Goal: Communication & Community: Answer question/provide support

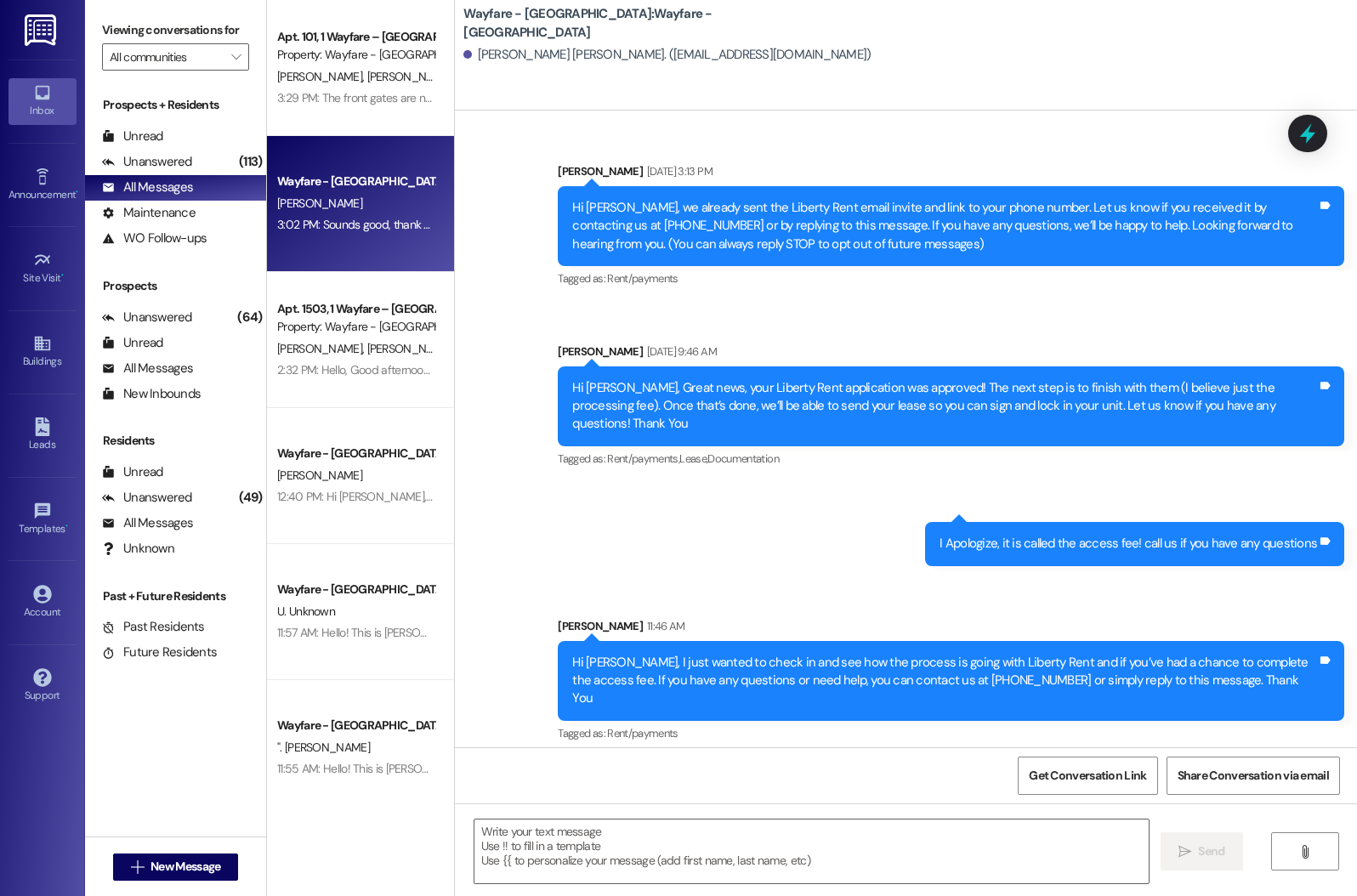
scroll to position [344, 0]
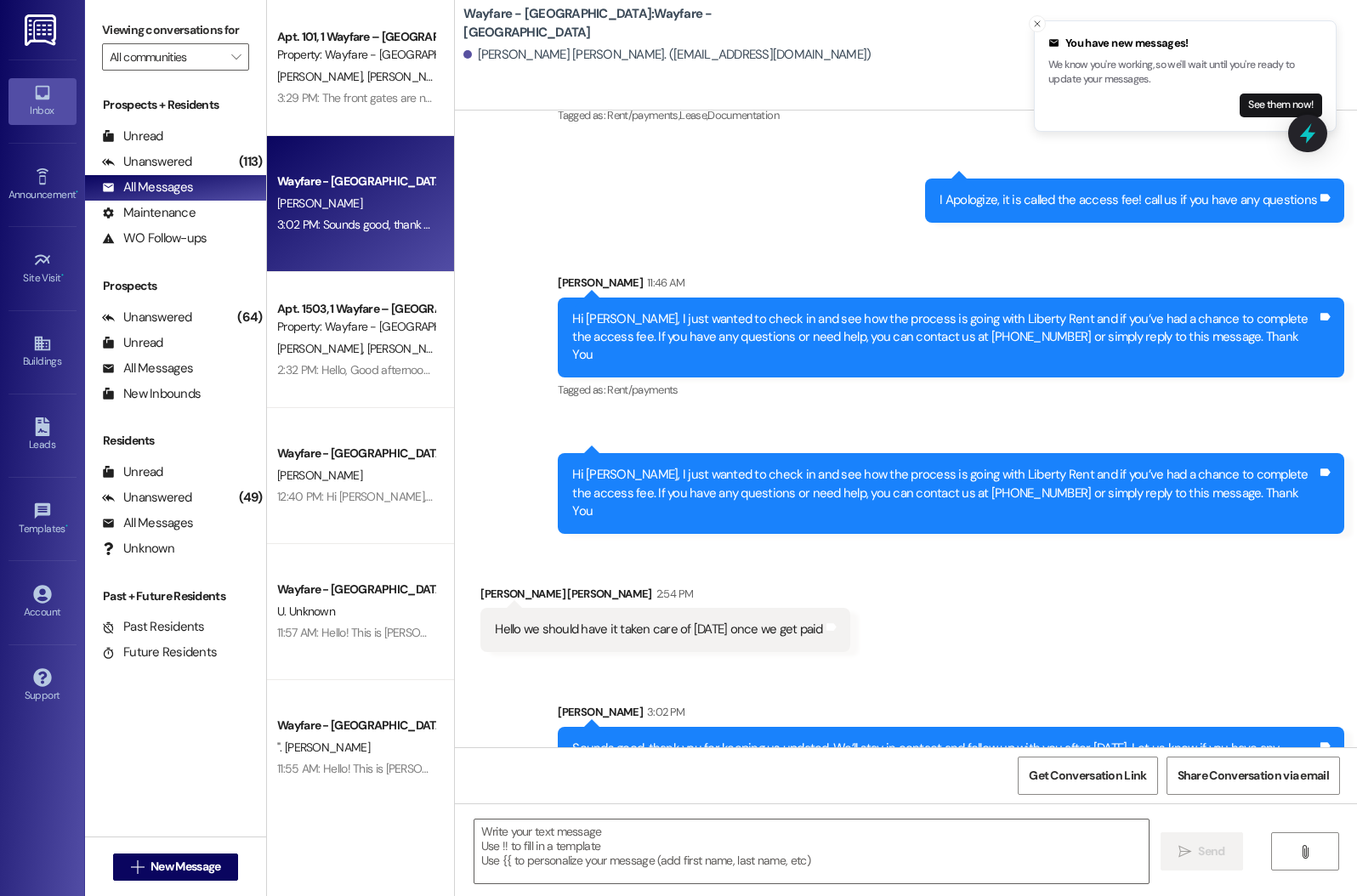
click at [374, 67] on div "[PERSON_NAME] [PERSON_NAME]" at bounding box center [356, 77] width 161 height 22
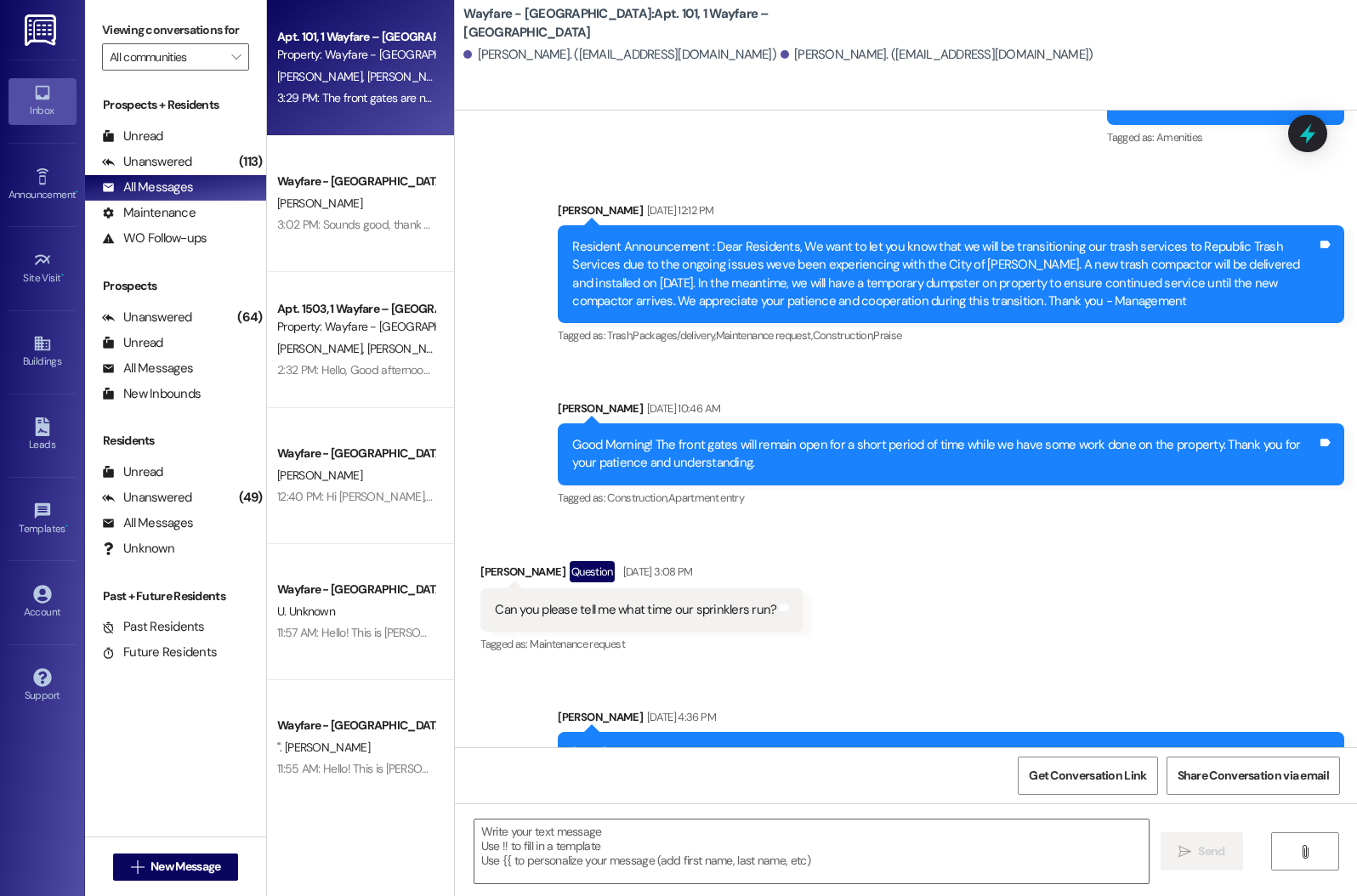
scroll to position [12916, 0]
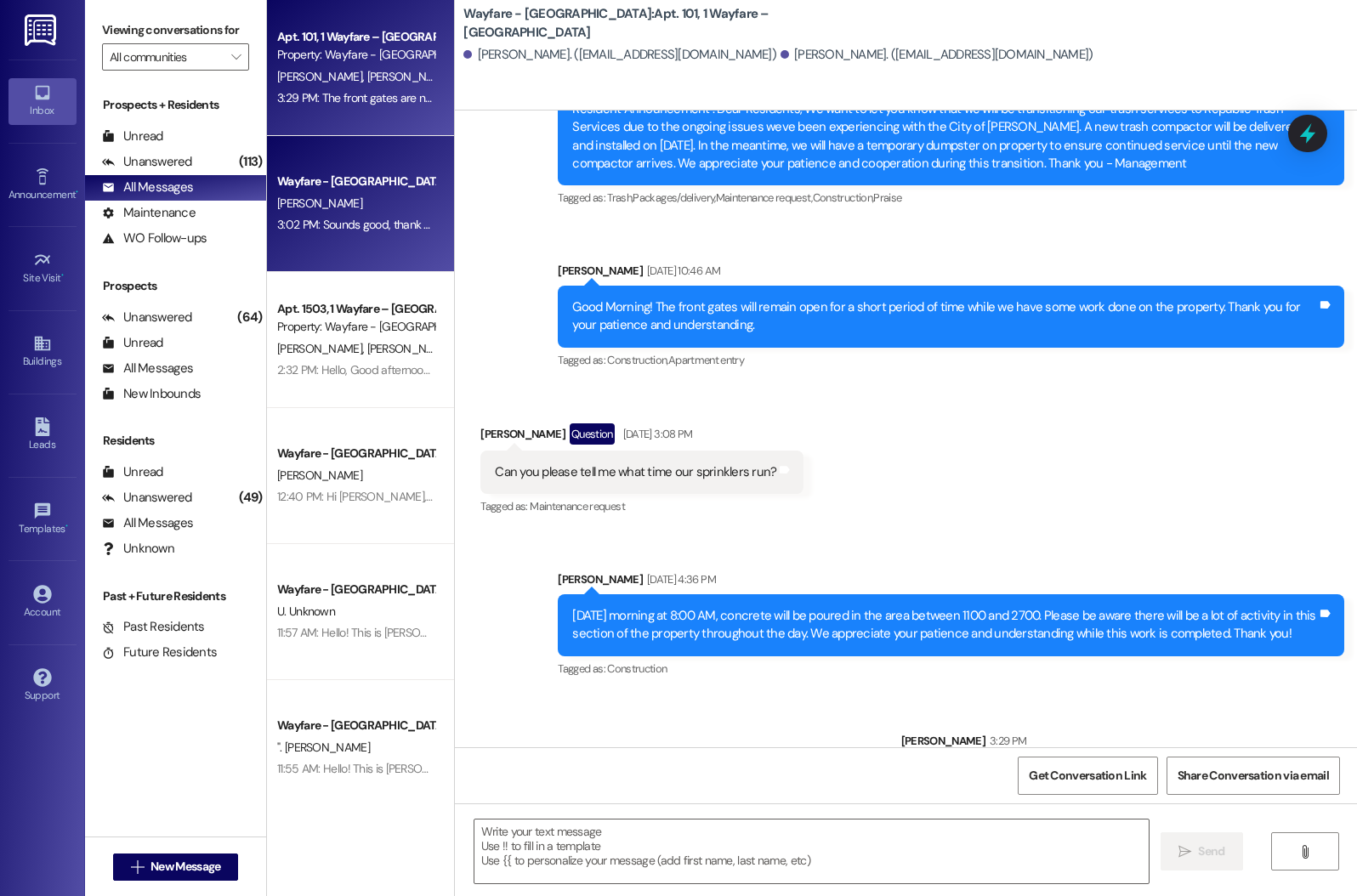
click at [267, 230] on div "Wayfare - [GEOGRAPHIC_DATA] [PERSON_NAME] 3:02 PM: Sounds good, thank you for k…" at bounding box center [360, 205] width 187 height 136
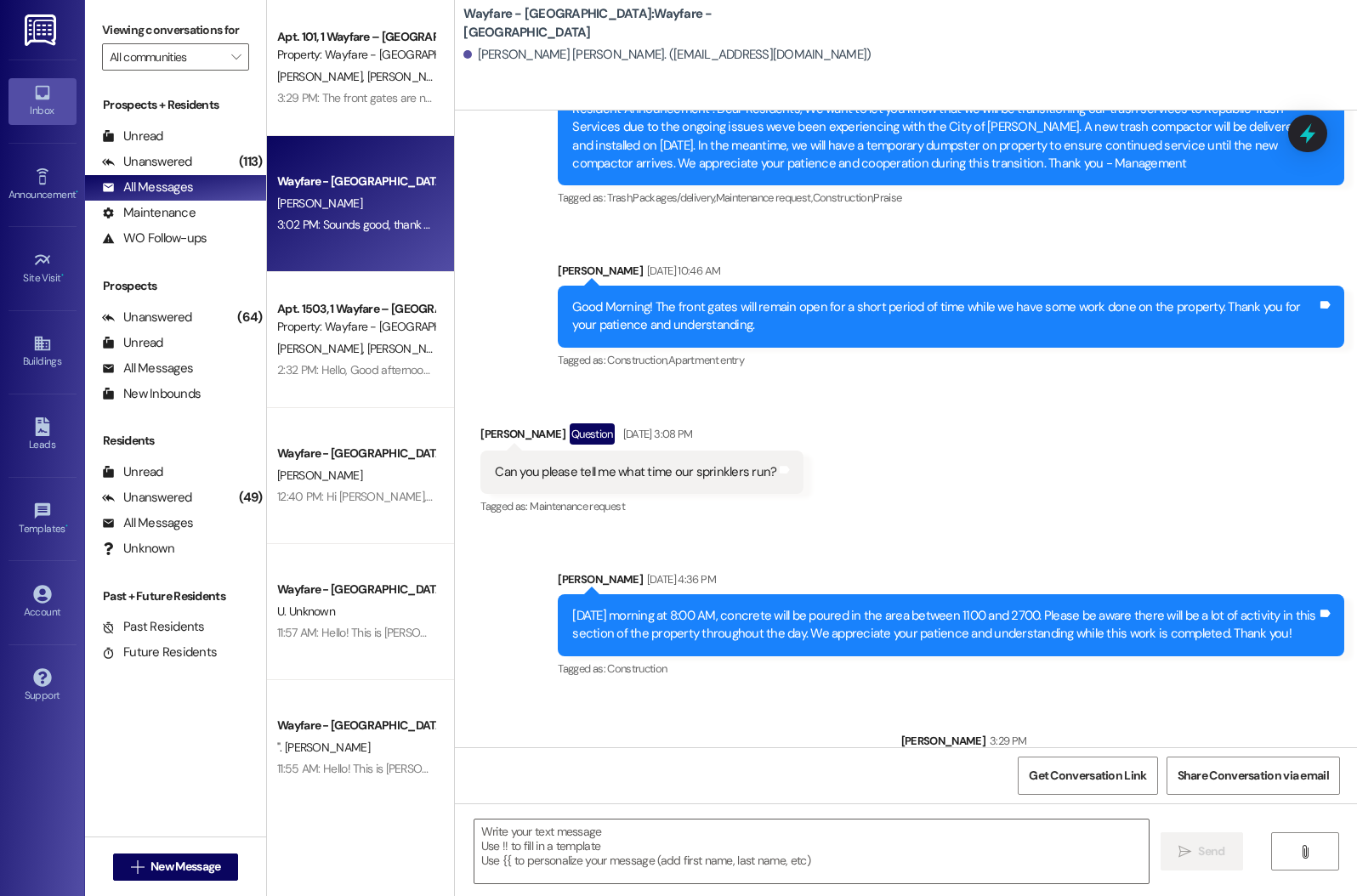
scroll to position [344, 0]
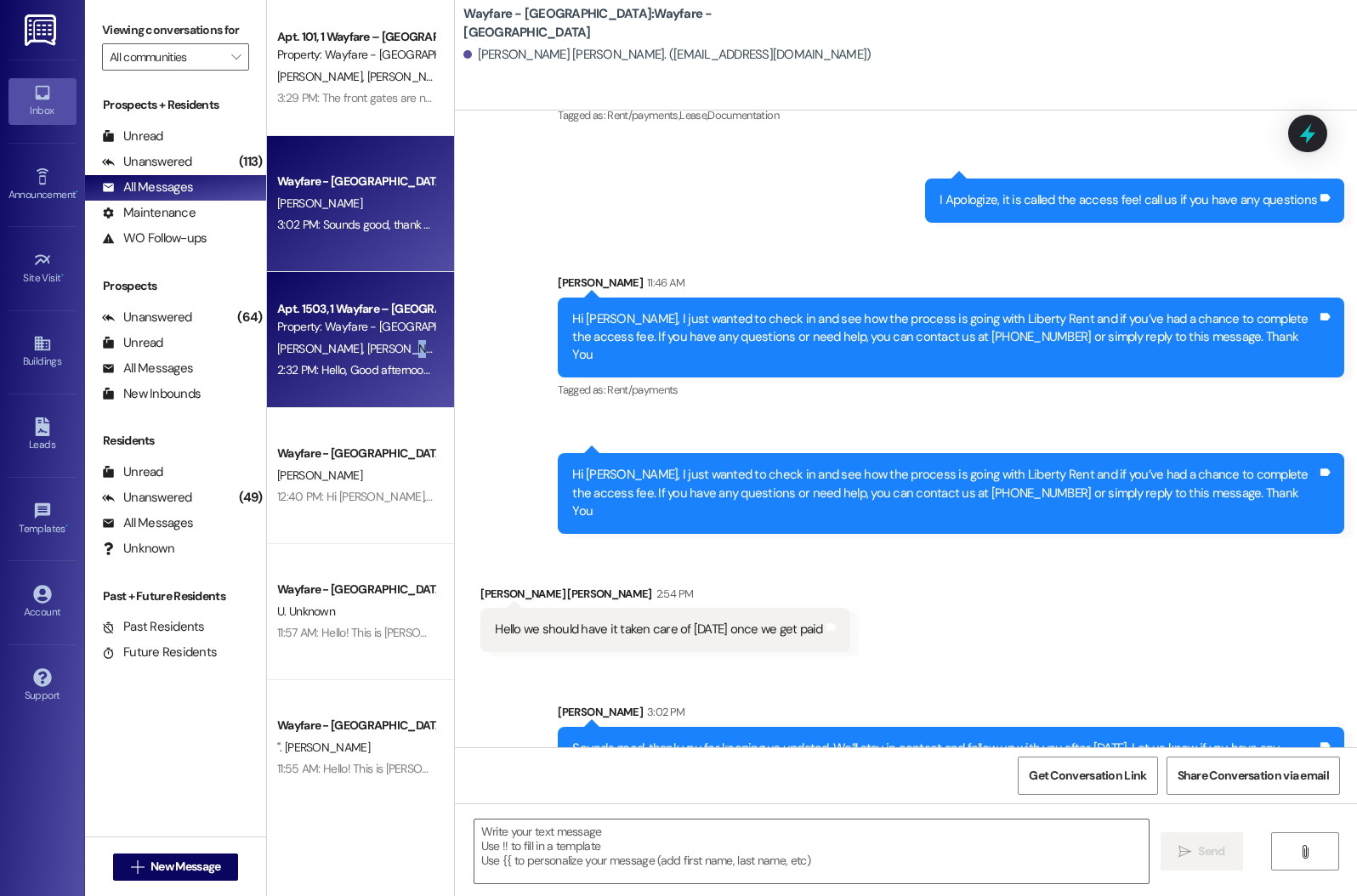
click at [345, 359] on div "Apt. 1503, 1 Wayfare – [GEOGRAPHIC_DATA] Property: Wayfare - [GEOGRAPHIC_DATA] …" at bounding box center [360, 340] width 187 height 136
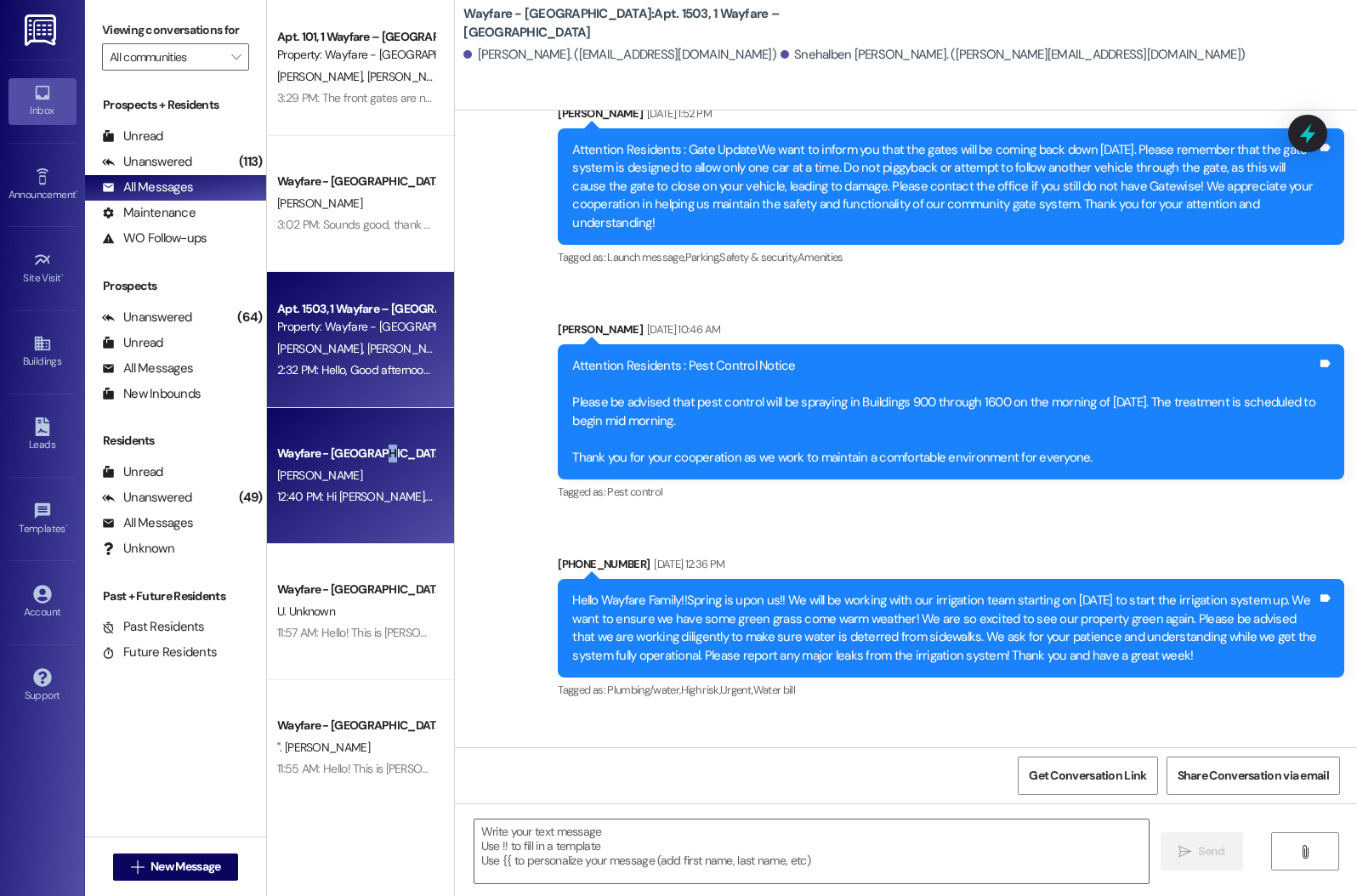
click at [376, 451] on div "Wayfare - [GEOGRAPHIC_DATA]" at bounding box center [356, 453] width 157 height 18
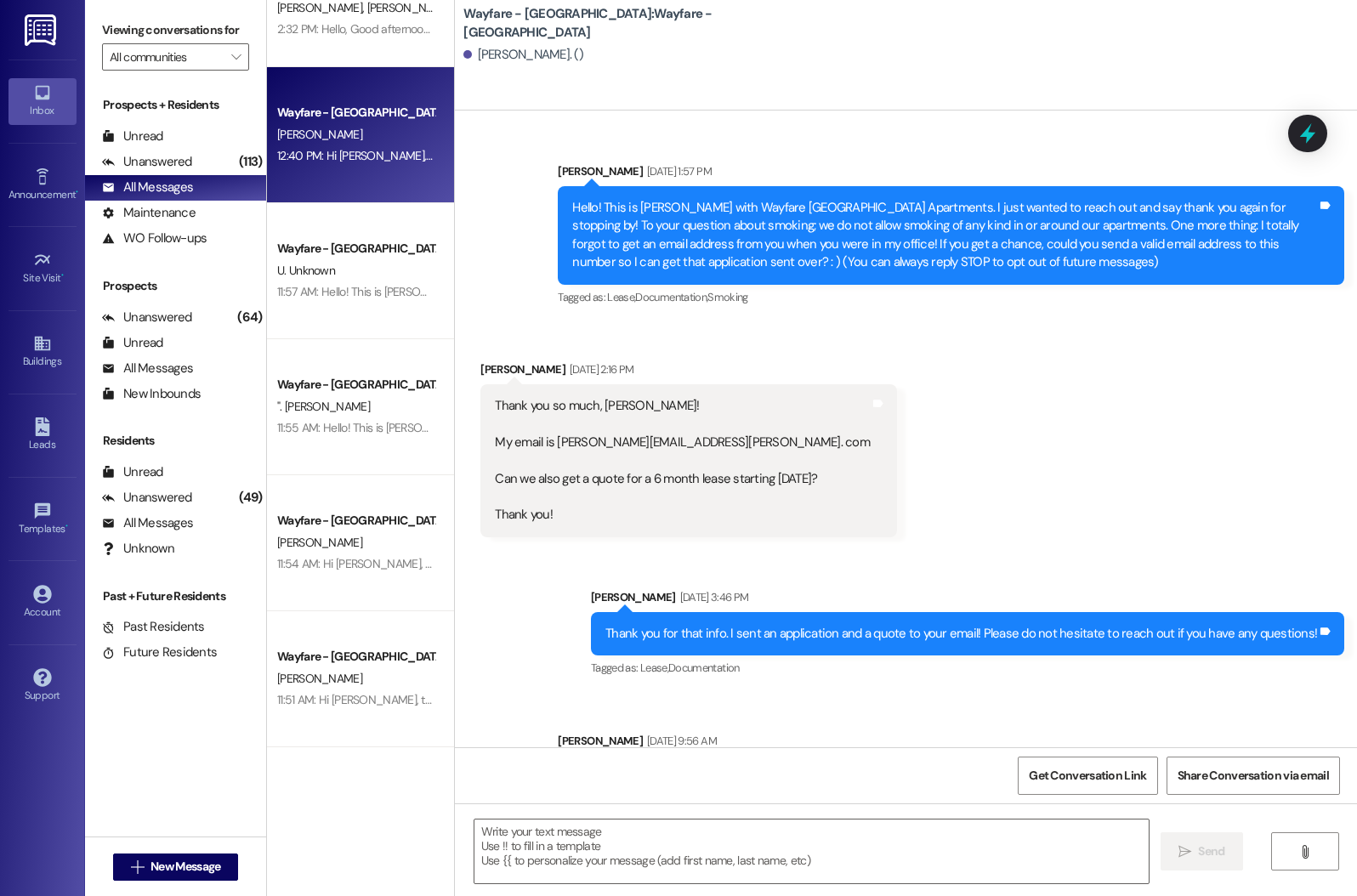
scroll to position [339, 0]
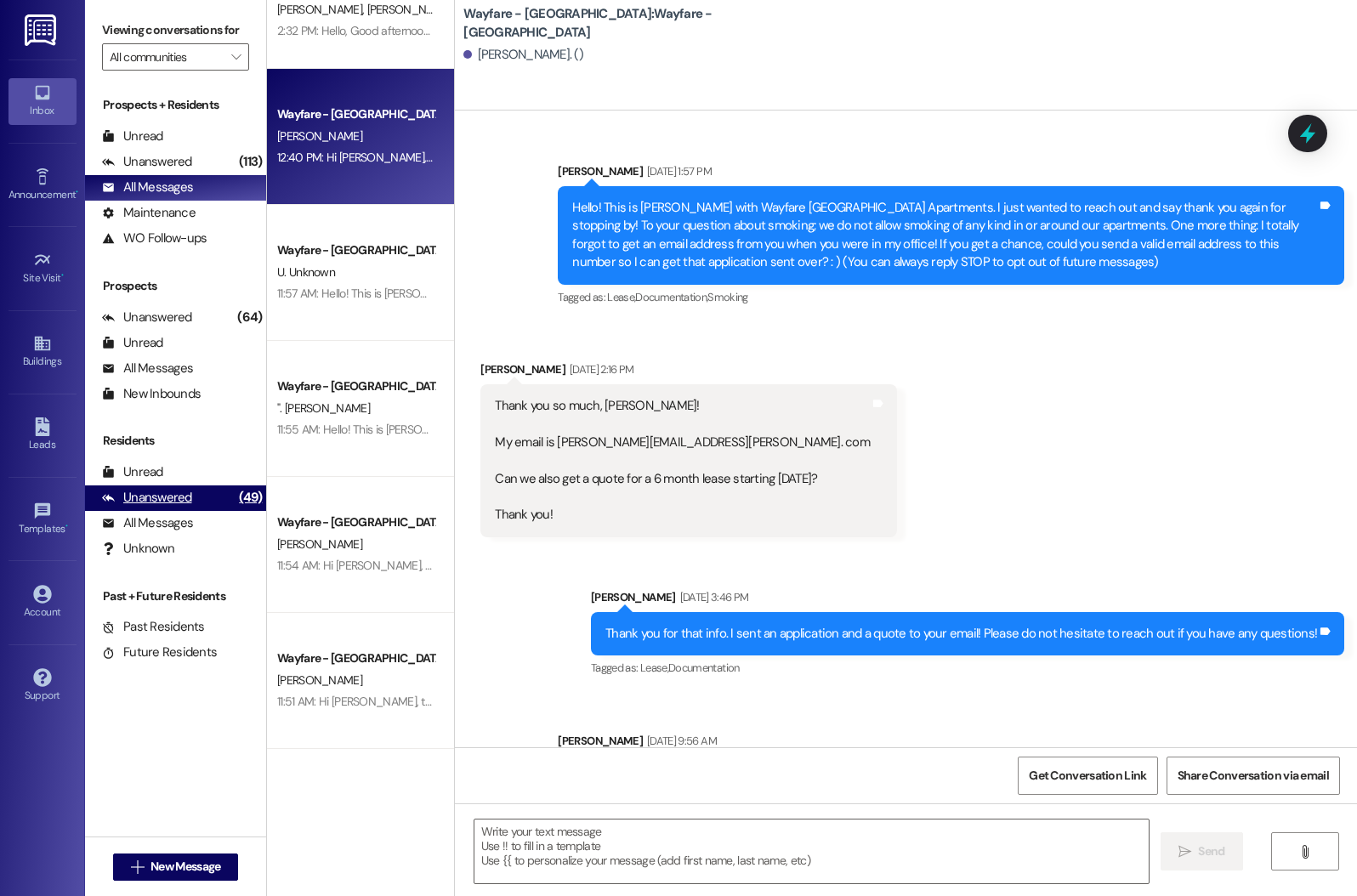
click at [143, 507] on div "Unanswered" at bounding box center [147, 497] width 90 height 18
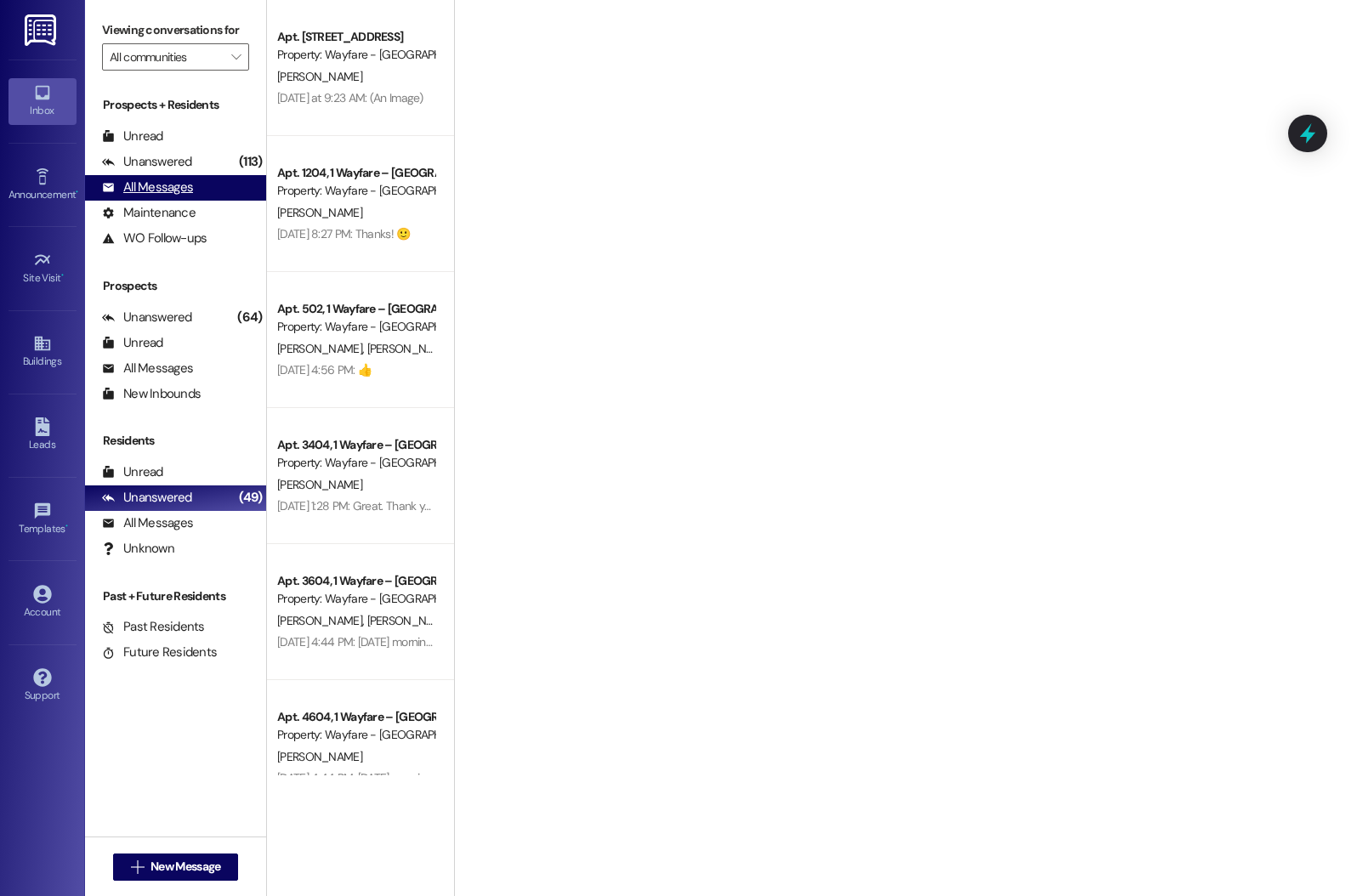
click at [155, 197] on div "All Messages" at bounding box center [147, 187] width 91 height 18
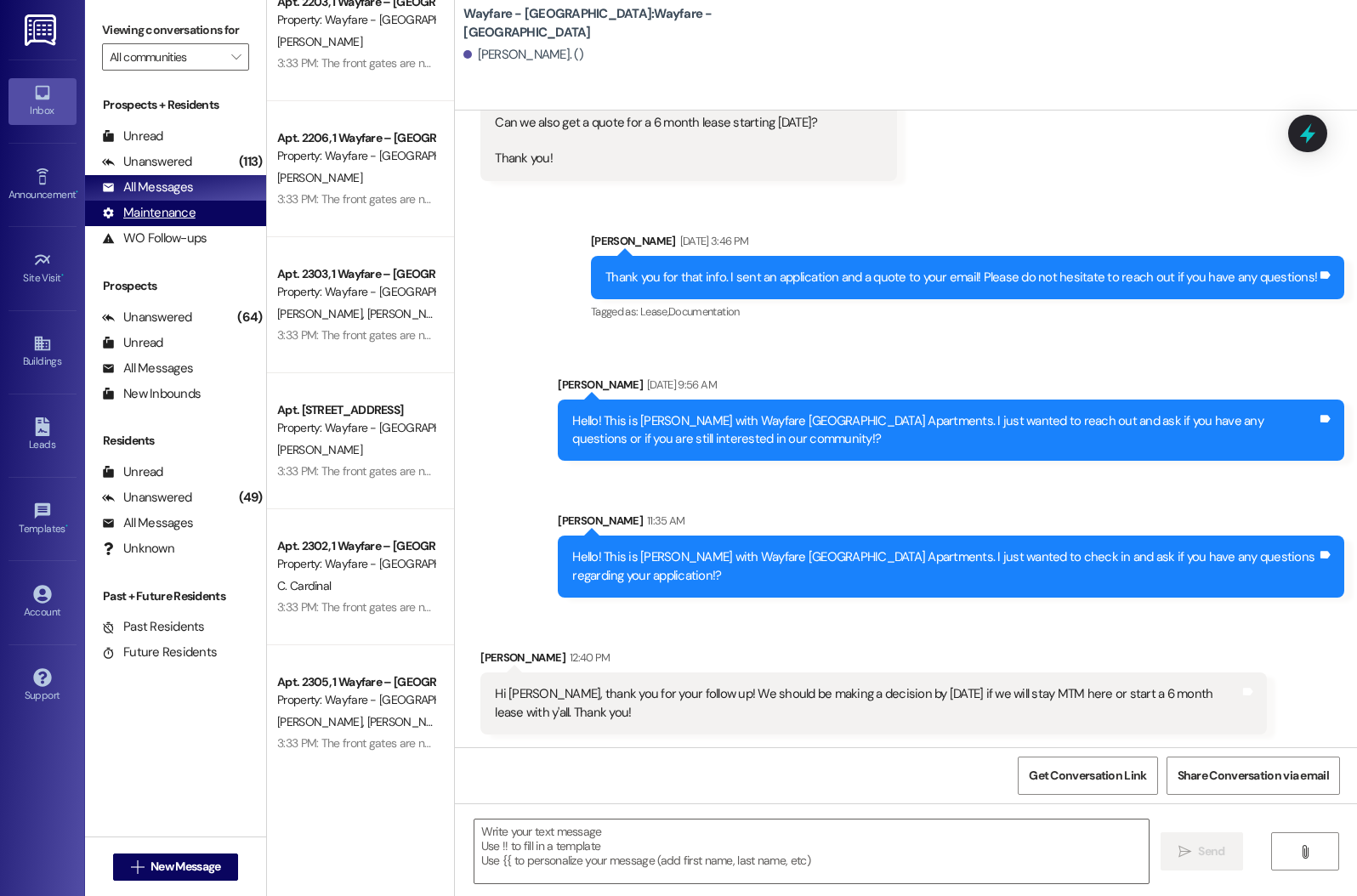
scroll to position [0, 0]
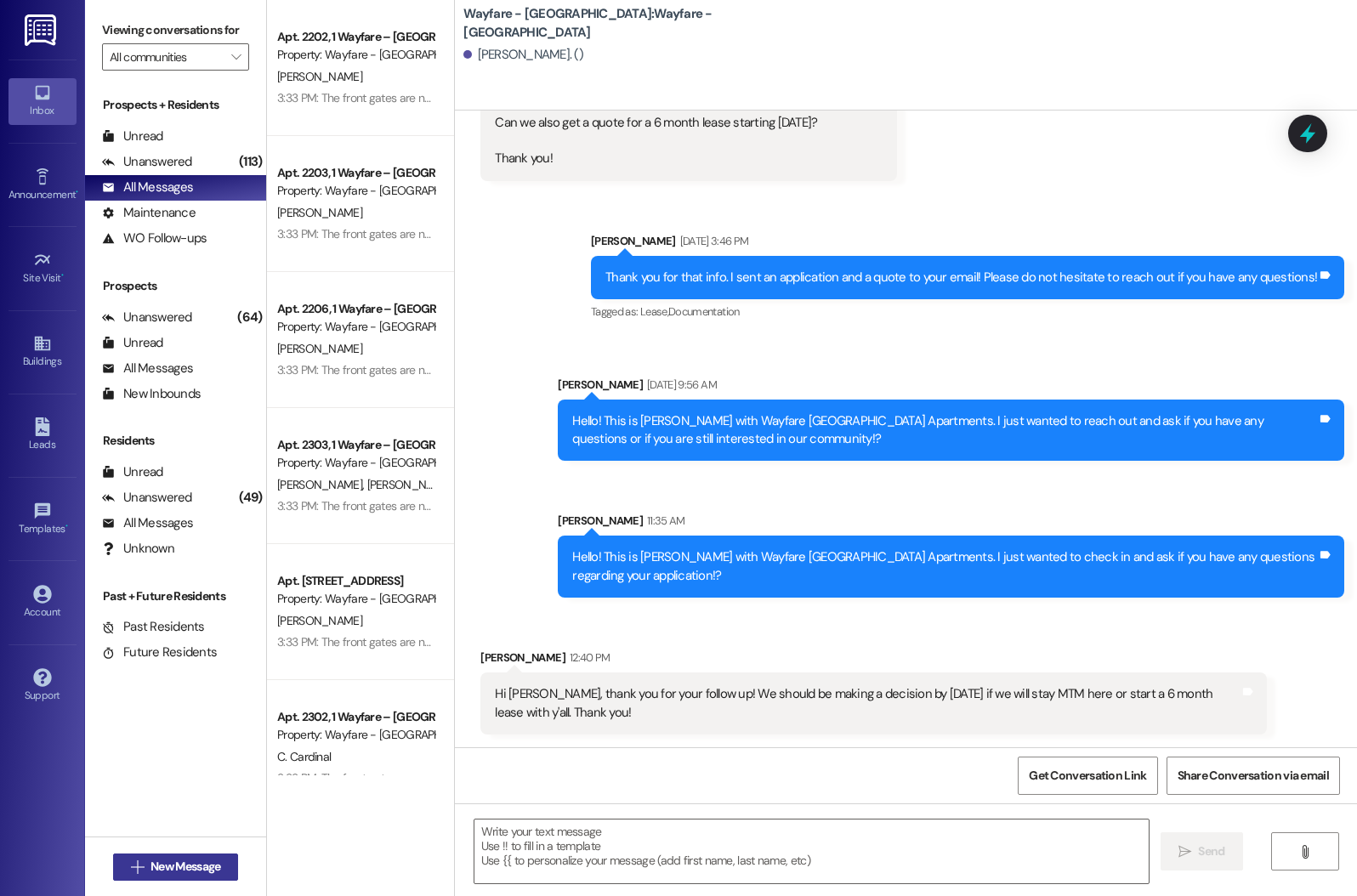
click at [182, 861] on span "New Message" at bounding box center [185, 867] width 70 height 18
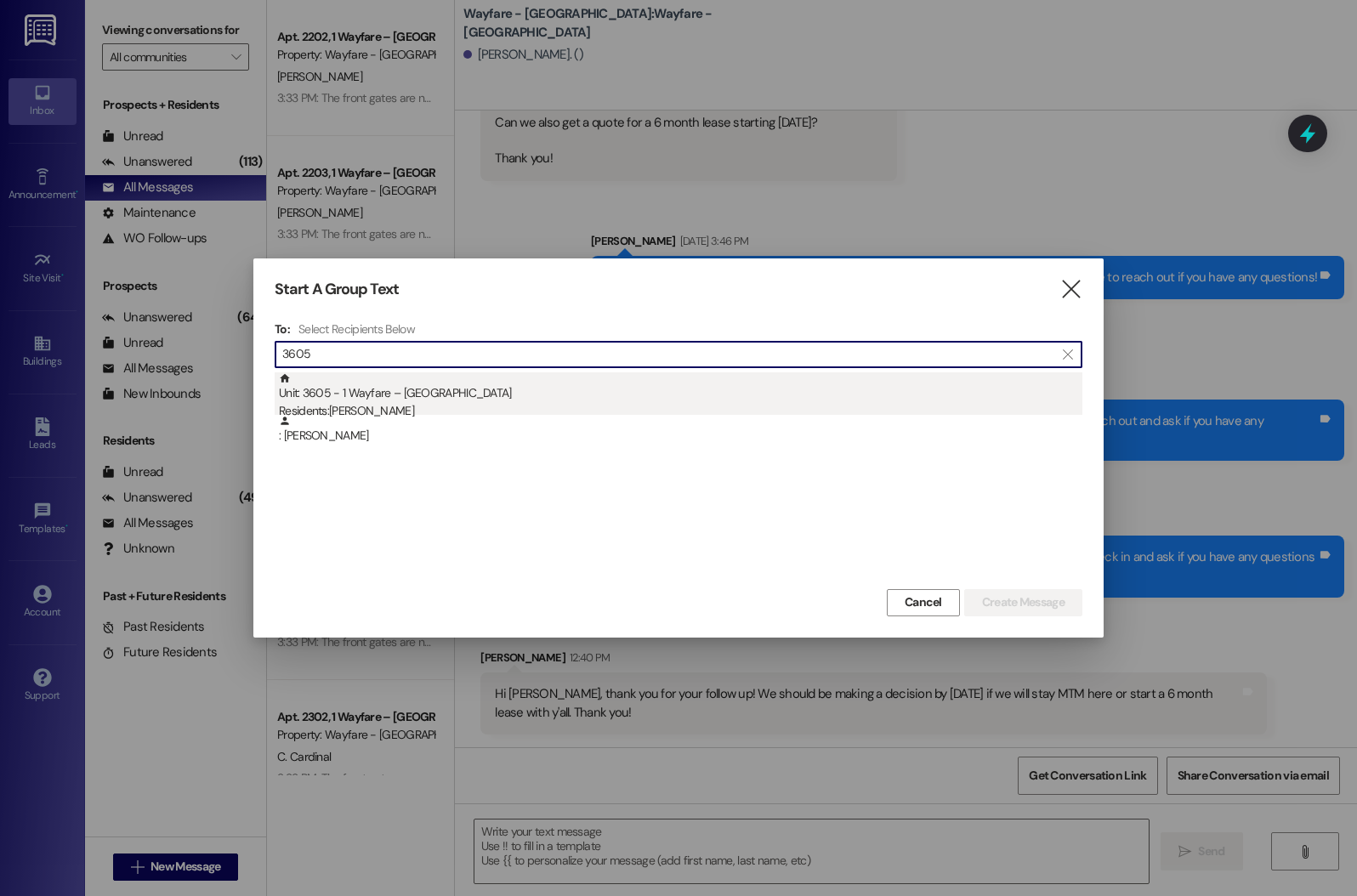
type input "3605"
click at [384, 390] on div "Unit: 3605 - 1 Wayfare – [GEOGRAPHIC_DATA] Residents: [PERSON_NAME]" at bounding box center [680, 396] width 804 height 48
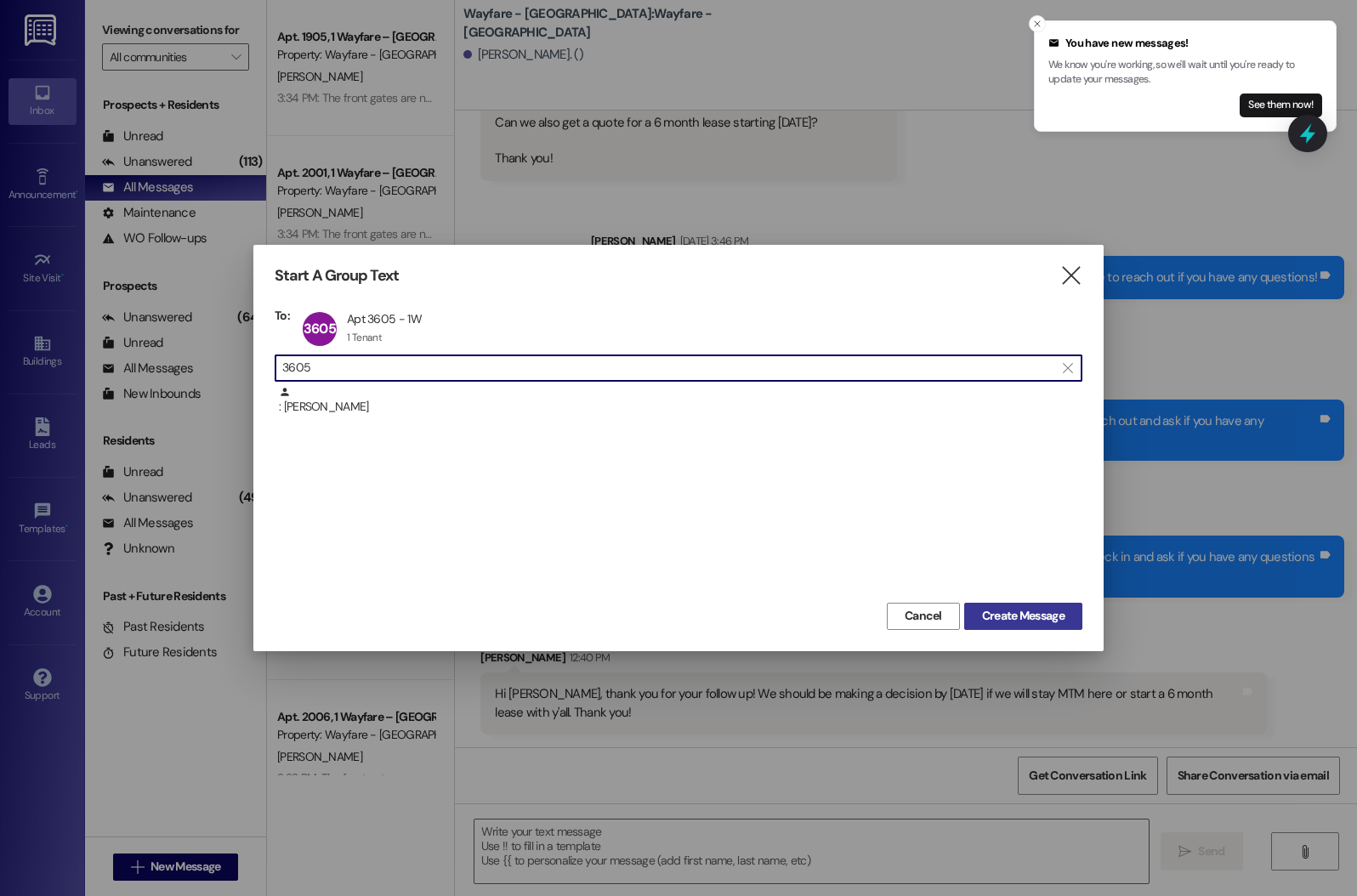
click at [1029, 610] on span "Create Message" at bounding box center [1024, 615] width 83 height 18
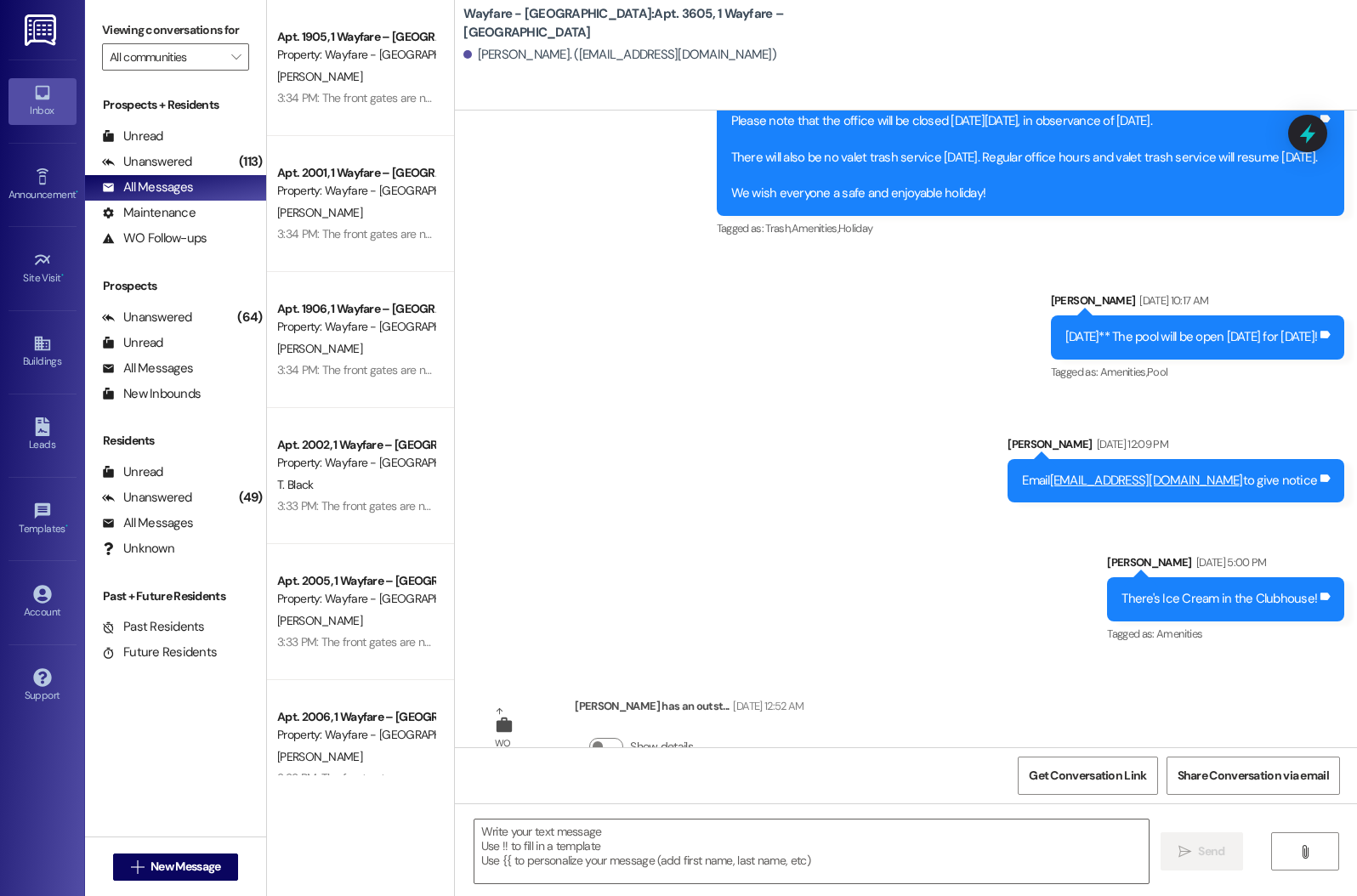
scroll to position [14483, 0]
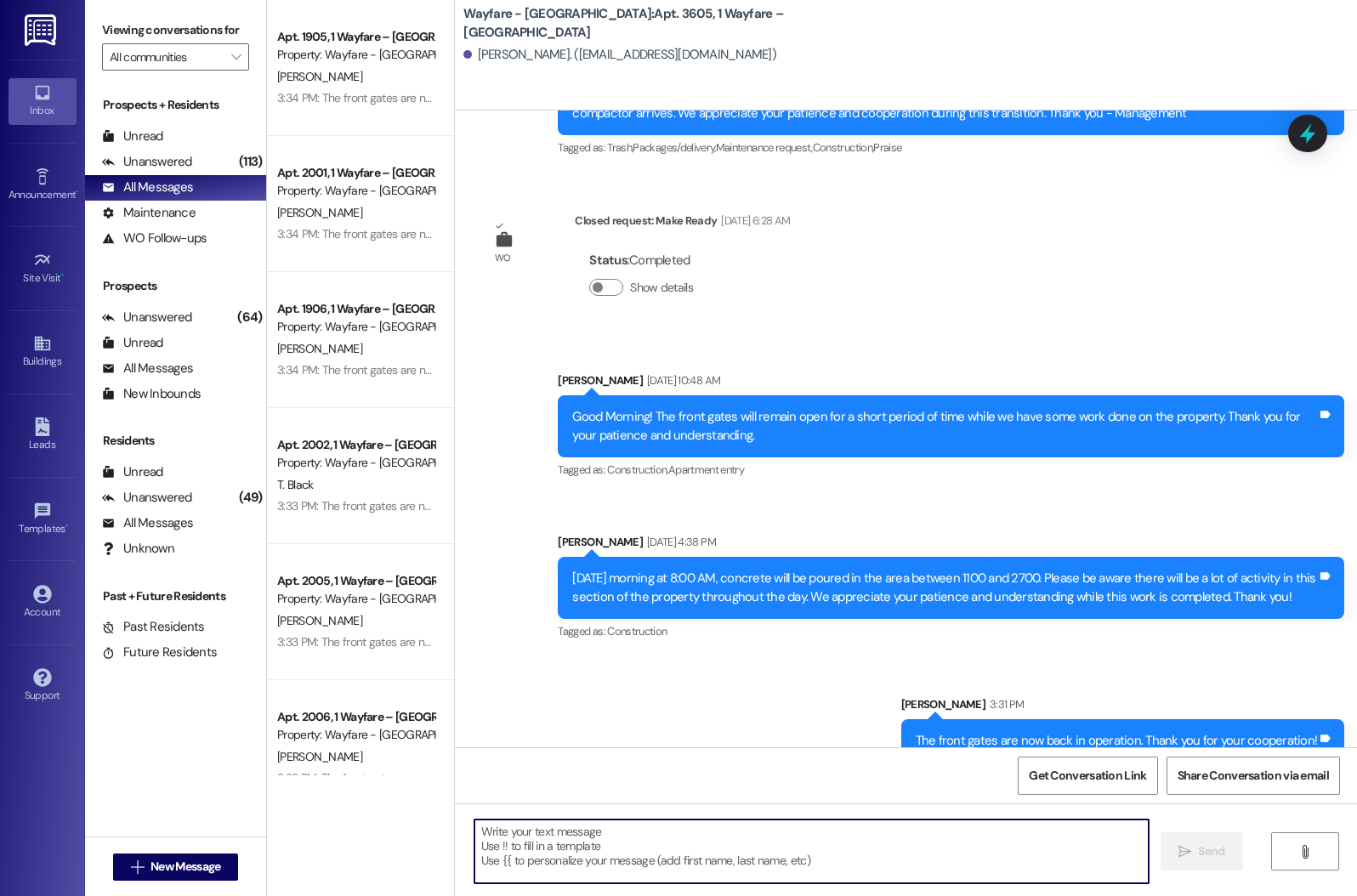
click at [640, 833] on textarea at bounding box center [812, 852] width 675 height 64
type textarea "reply STOP , All caps and should be opted out"
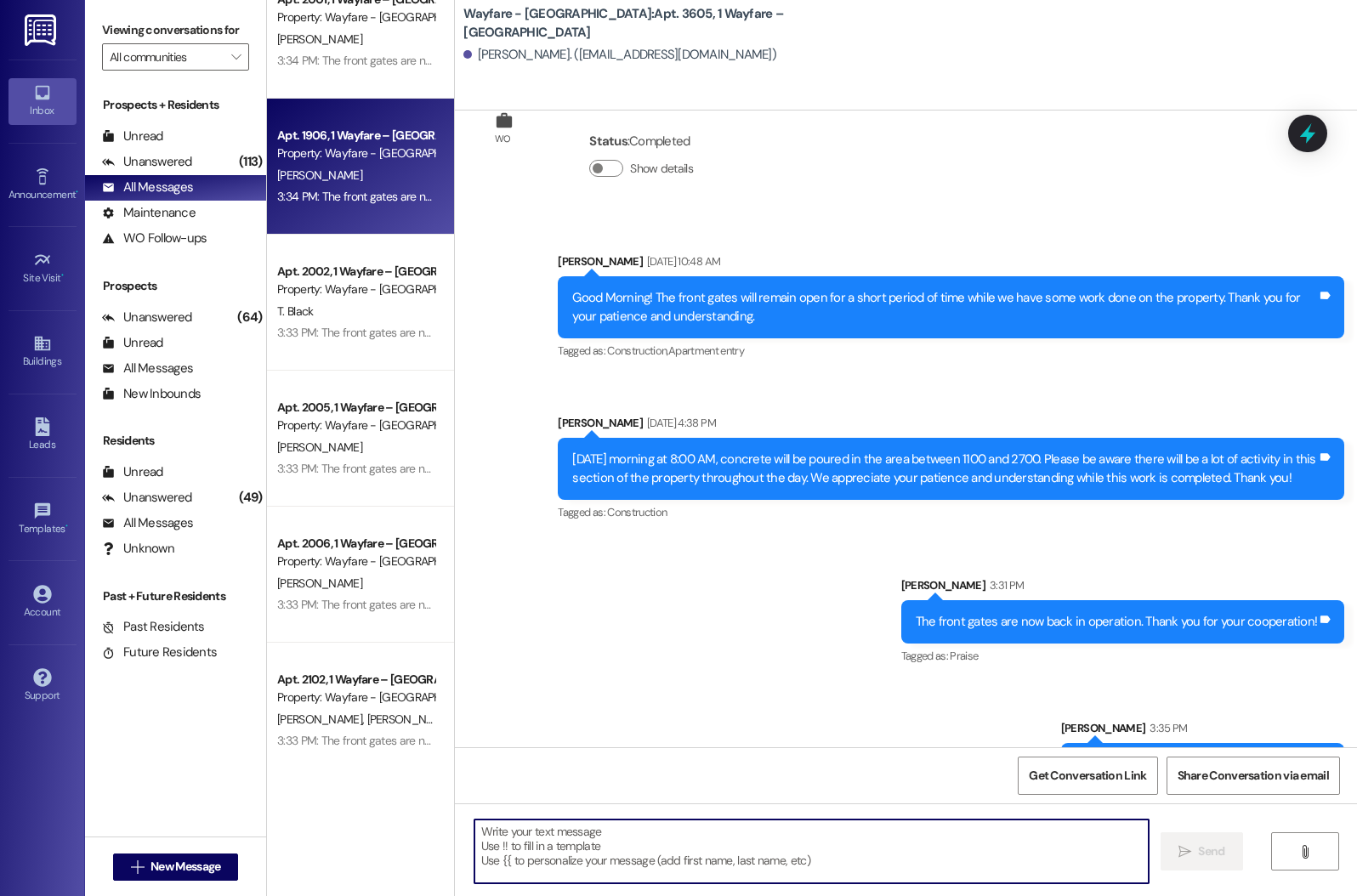
scroll to position [0, 0]
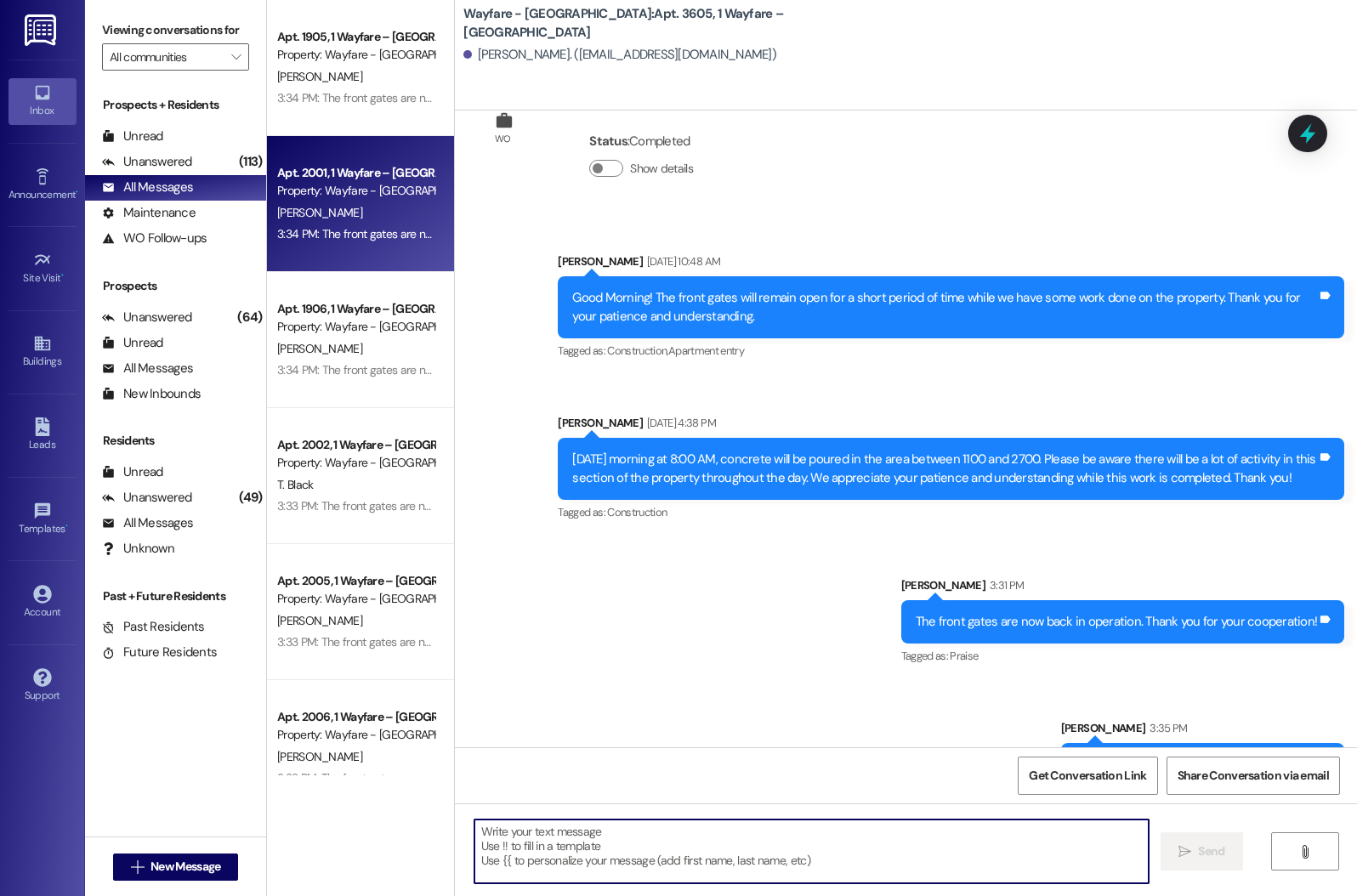
click at [342, 253] on div "Apt. 2001, 1 Wayfare – [GEOGRAPHIC_DATA] Property: Wayfare - [GEOGRAPHIC_DATA] …" at bounding box center [360, 205] width 187 height 136
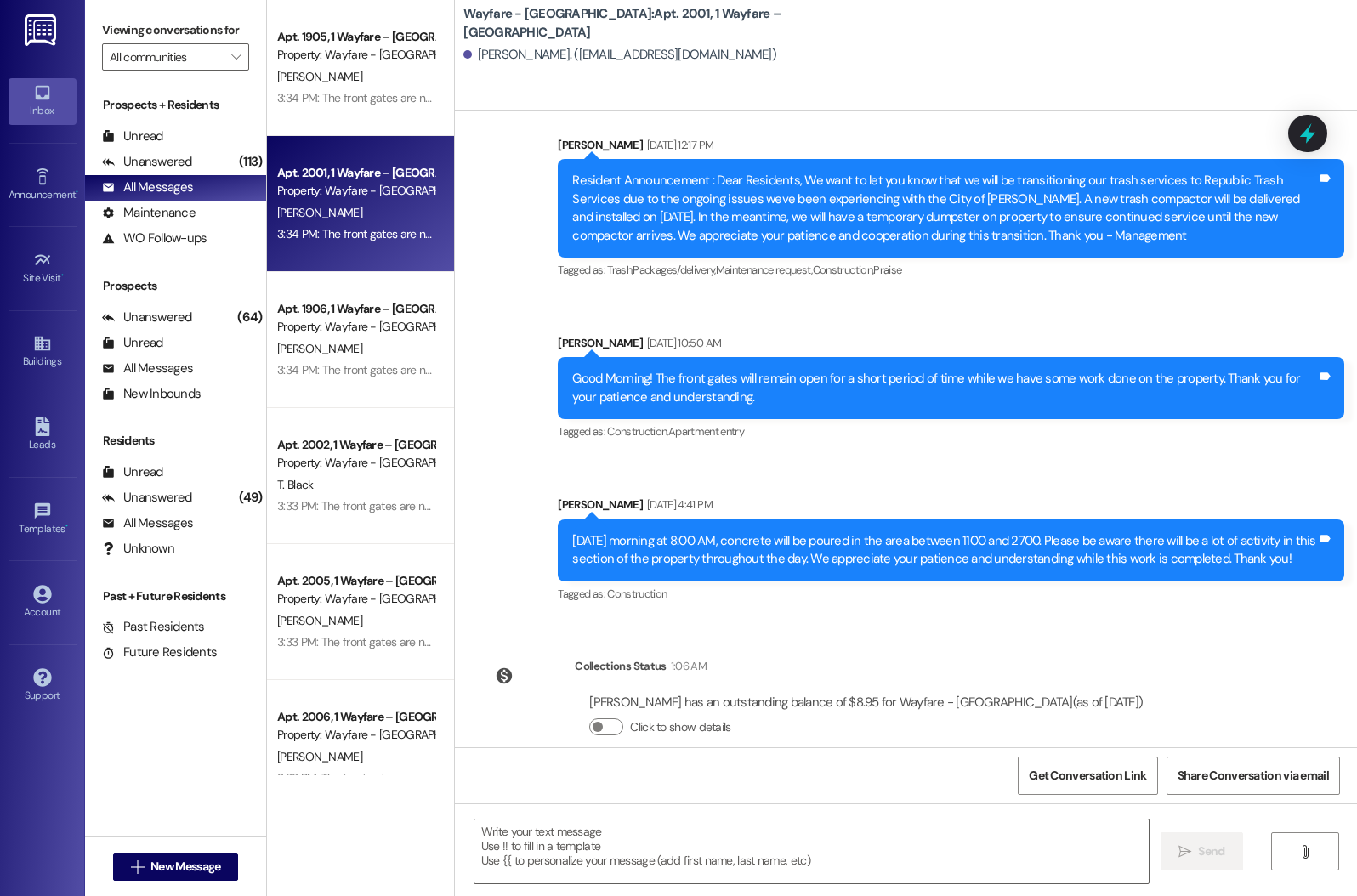
scroll to position [18439, 0]
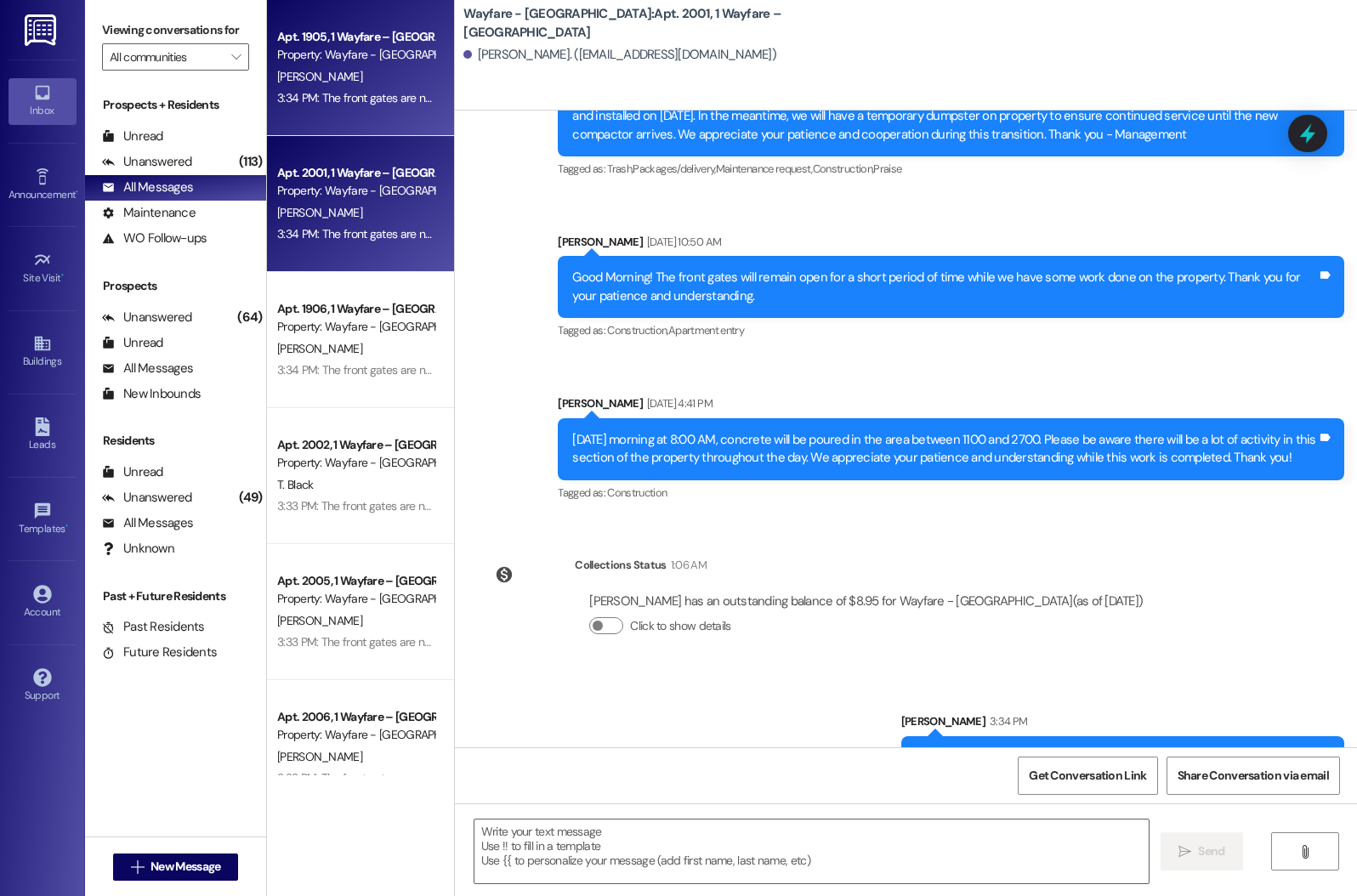
click at [316, 78] on div "[PERSON_NAME]" at bounding box center [356, 77] width 161 height 22
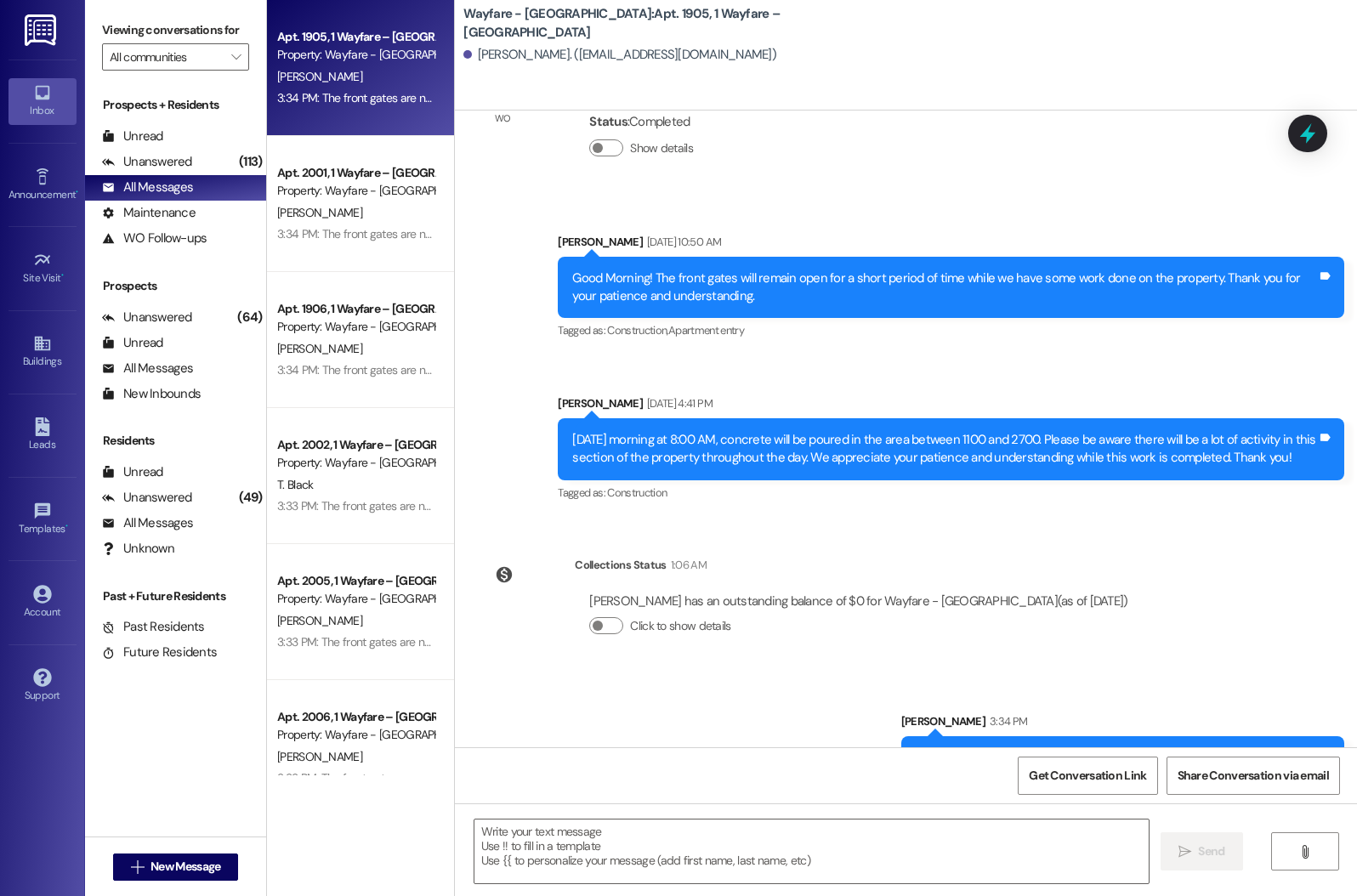
scroll to position [14309, 0]
click at [166, 171] on div "Unanswered" at bounding box center [147, 161] width 90 height 18
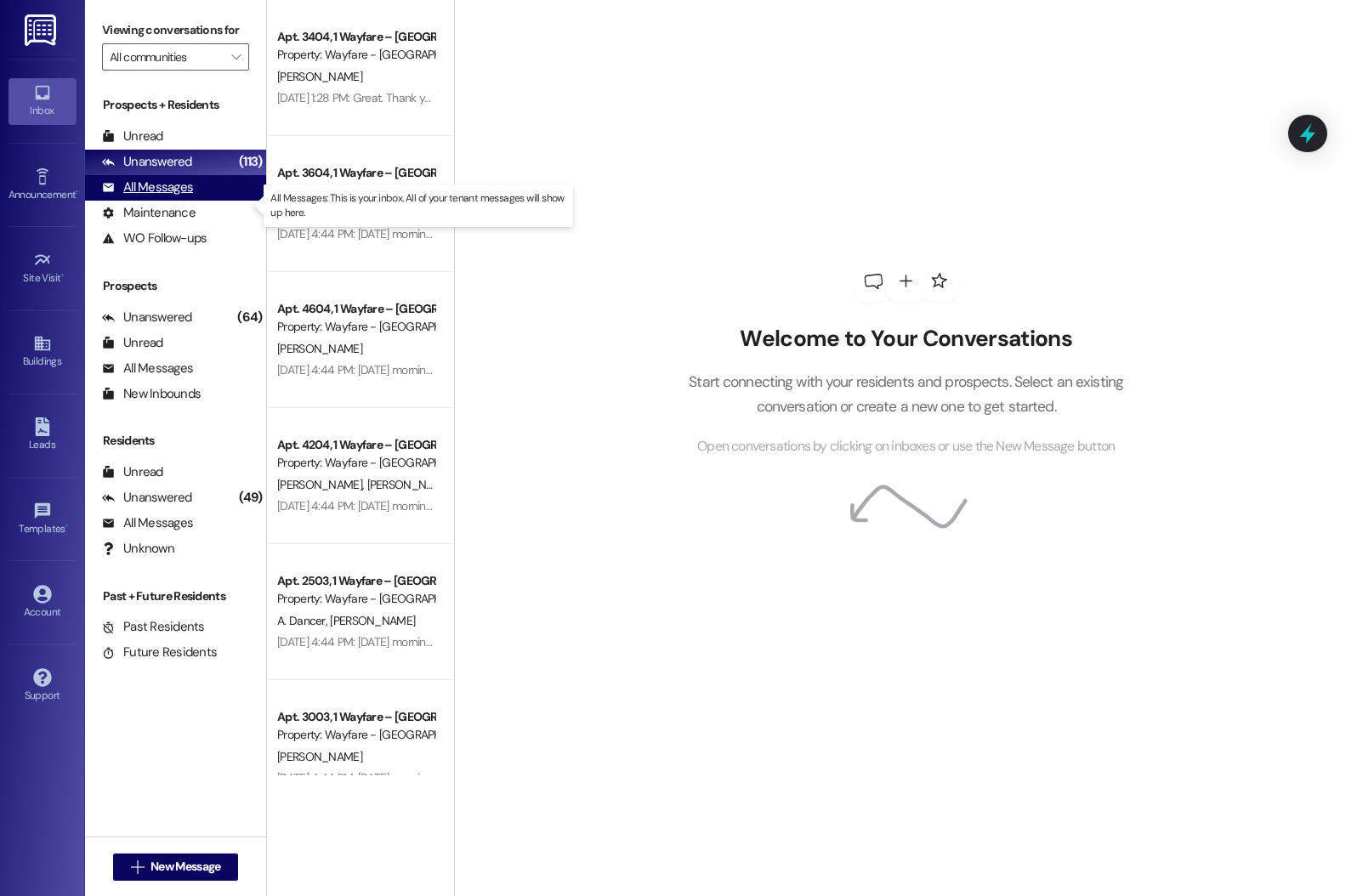
click at [166, 197] on div "All Messages" at bounding box center [147, 187] width 91 height 18
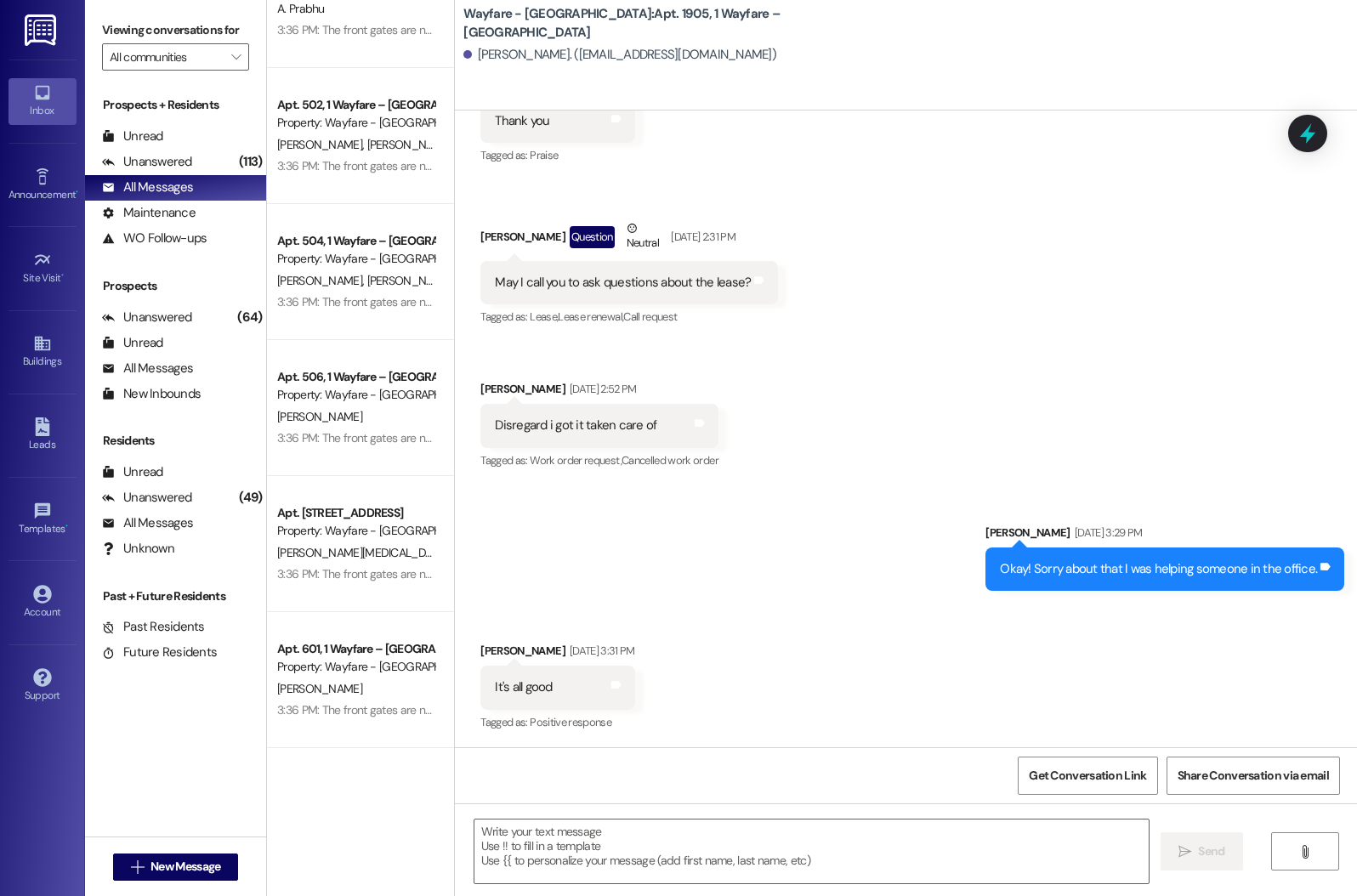
scroll to position [0, 0]
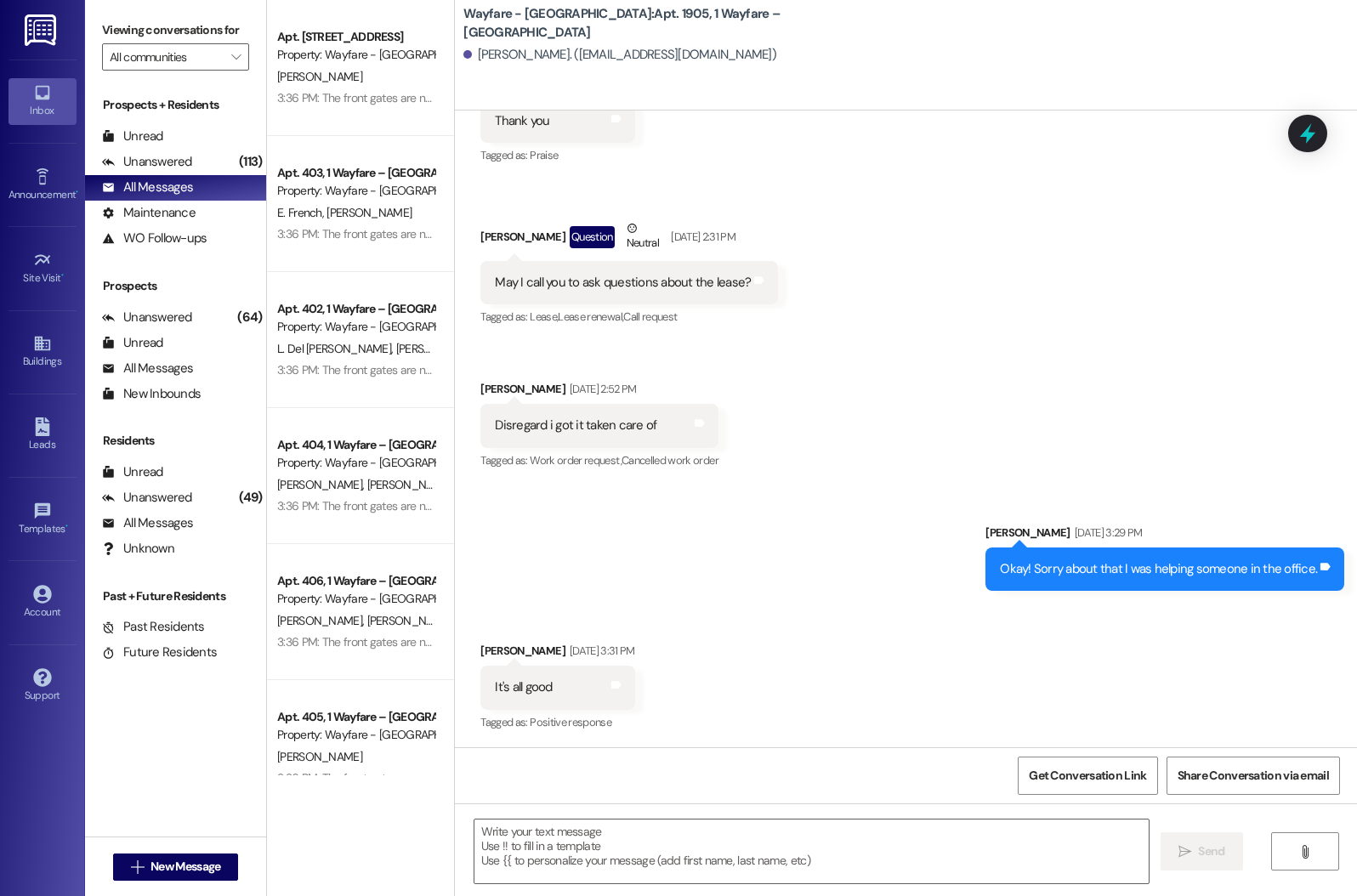
click at [327, 106] on div "3:36 PM: The front gates are now back in operation. Thank you for your cooperat…" at bounding box center [356, 98] width 161 height 22
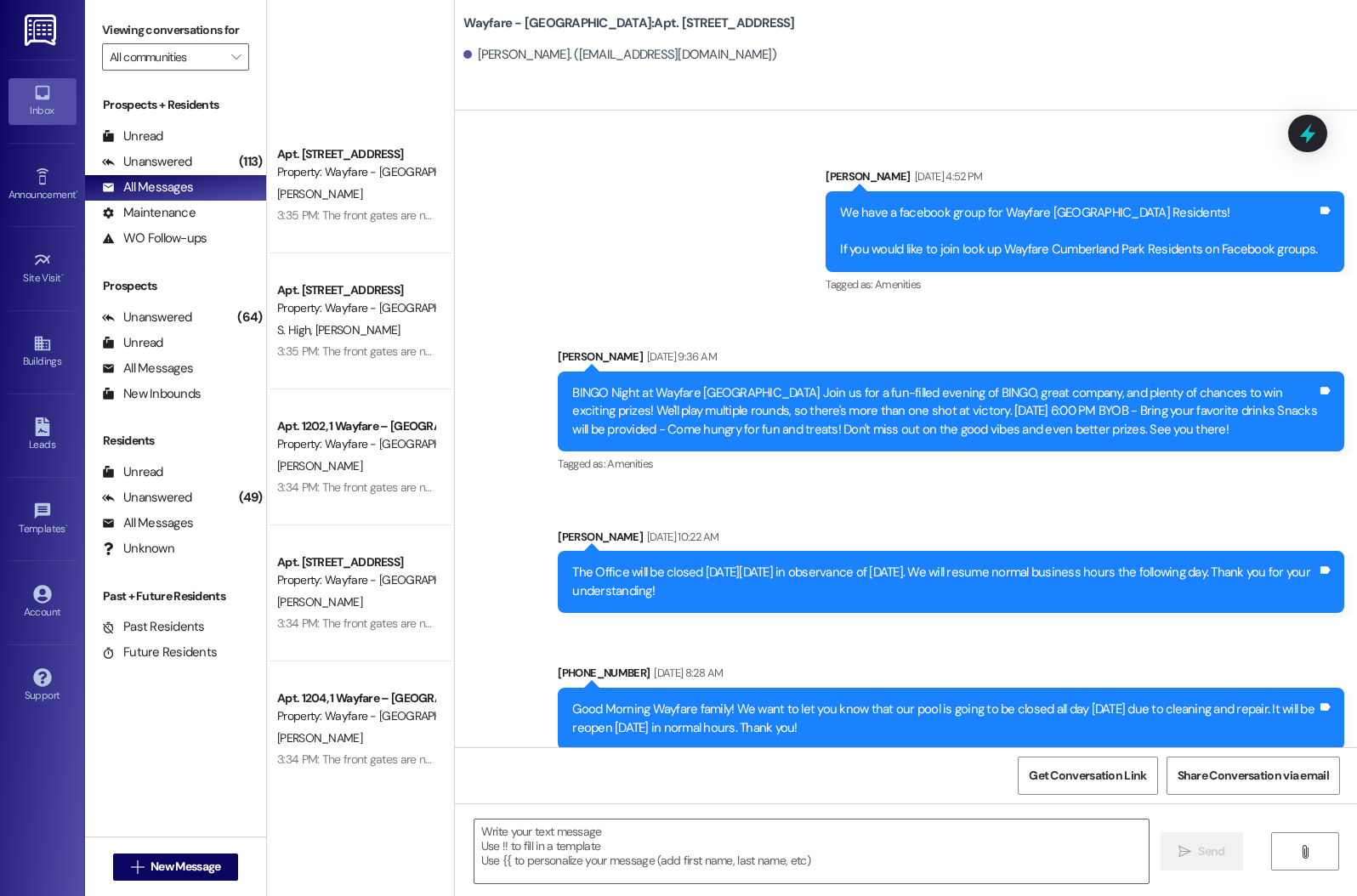
scroll to position [6028, 0]
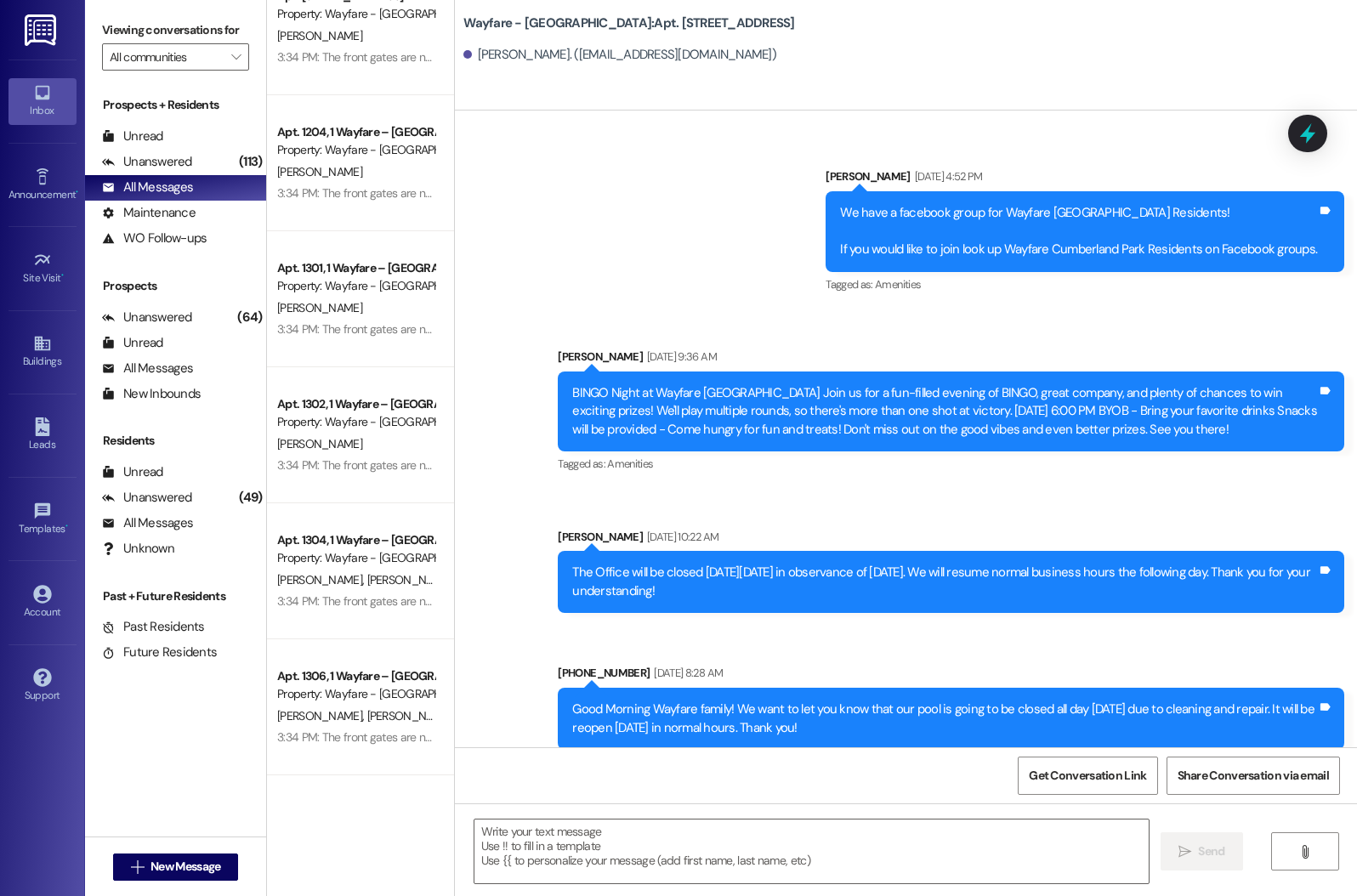
click at [365, 609] on div "3:34 PM: The front gates are now back in operation. Thank you for your cooperat…" at bounding box center [356, 602] width 161 height 22
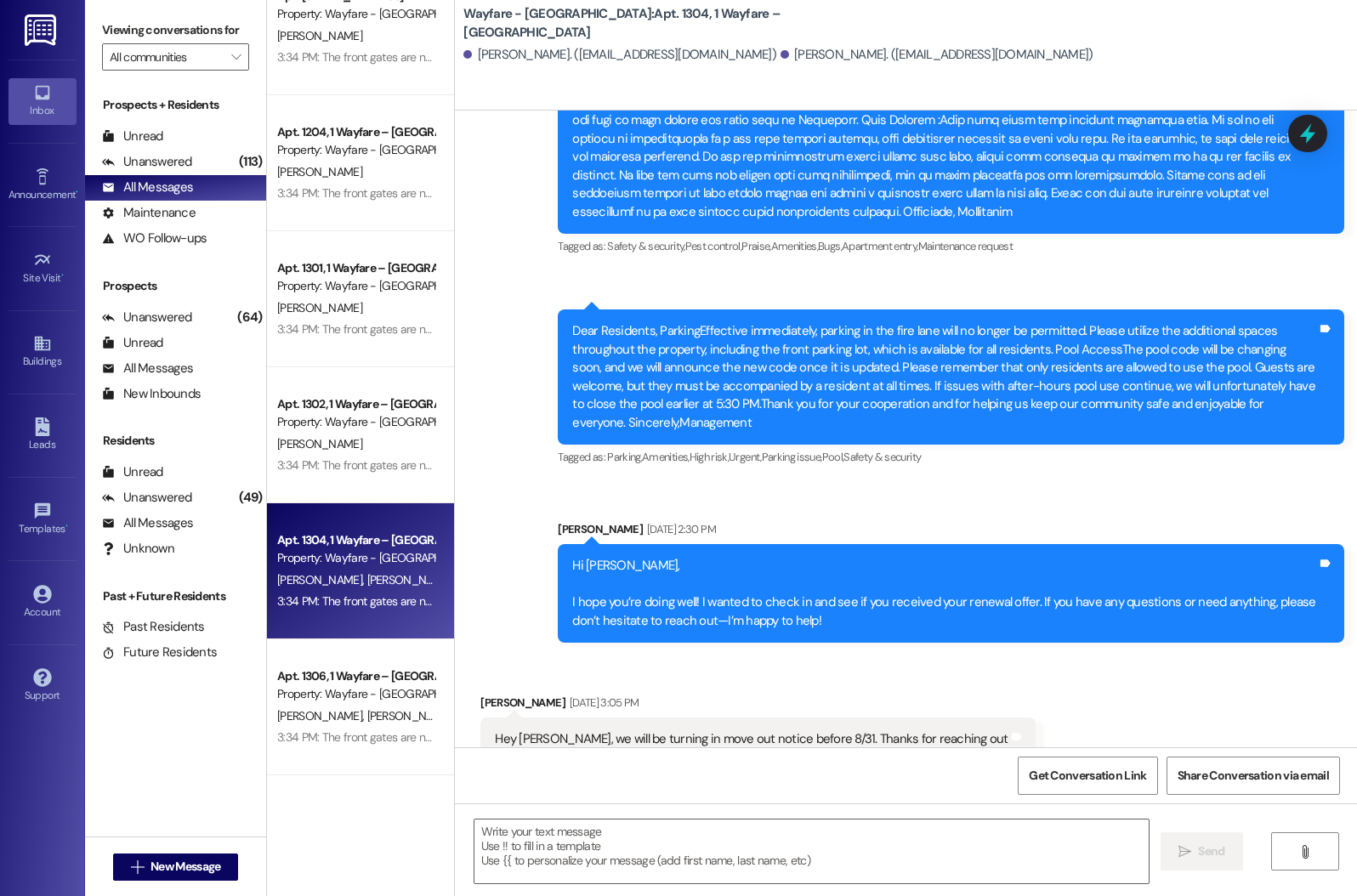
scroll to position [12971, 0]
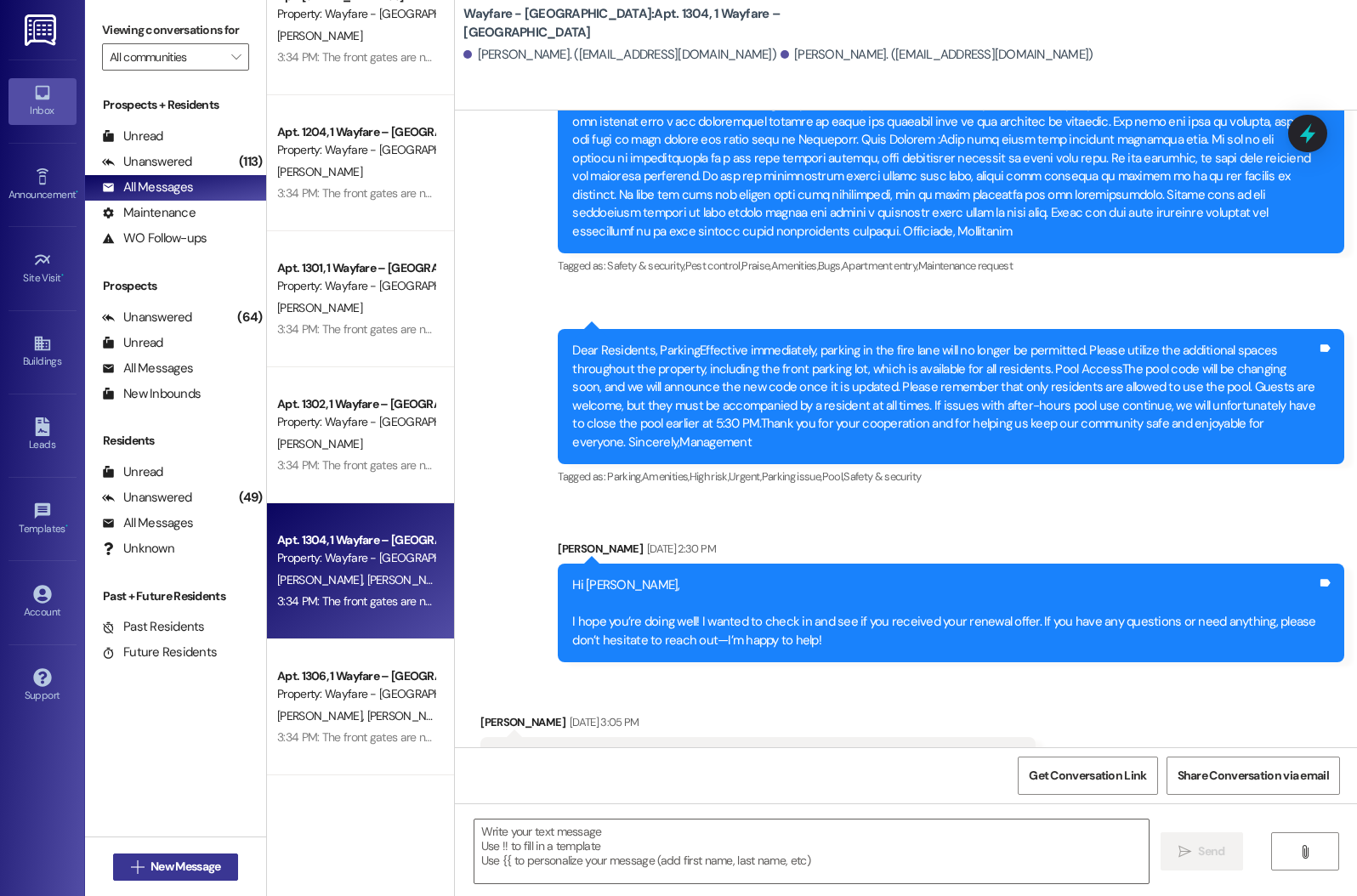
click at [173, 859] on span "New Message" at bounding box center [185, 867] width 70 height 18
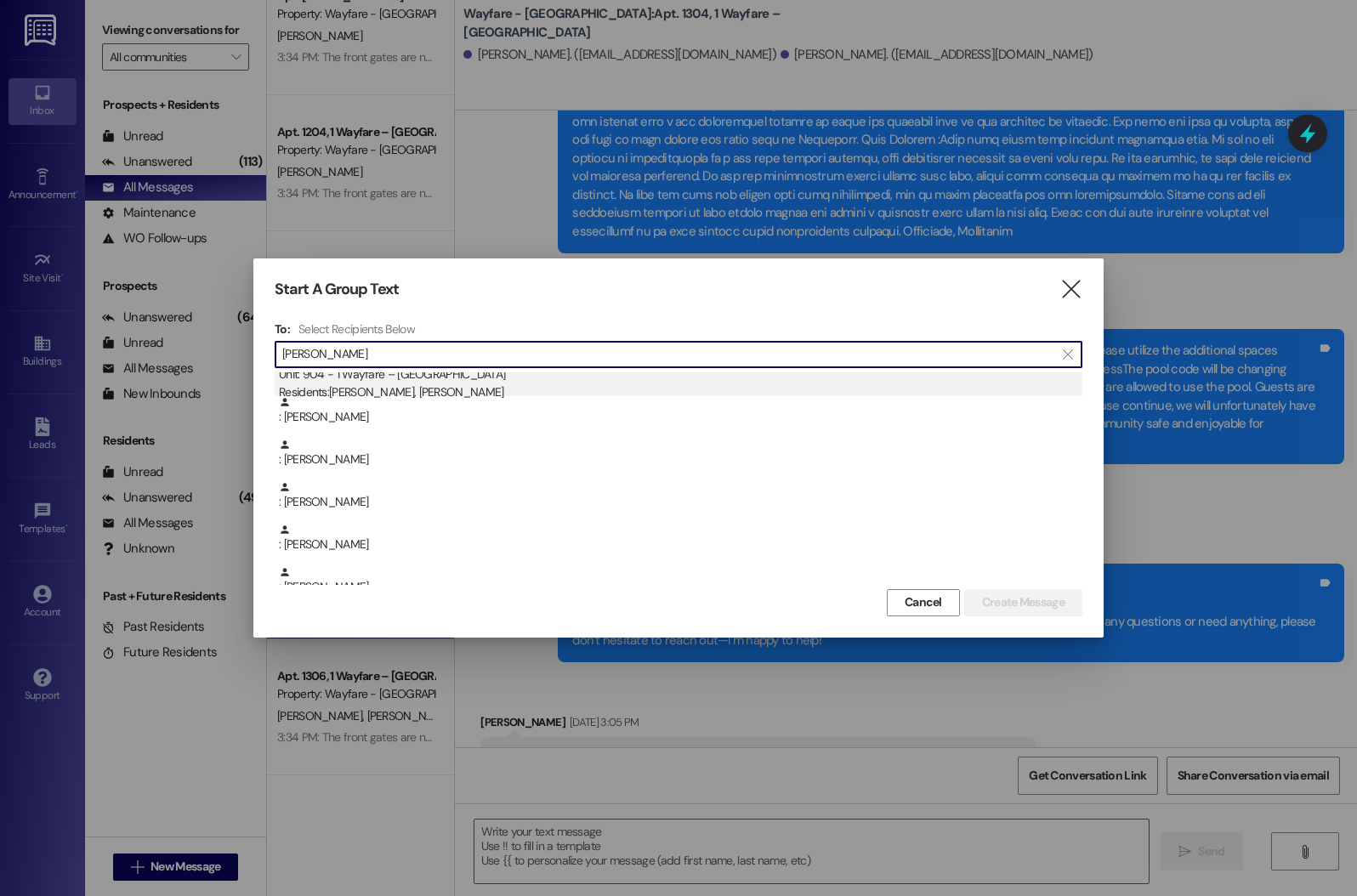
scroll to position [199, 0]
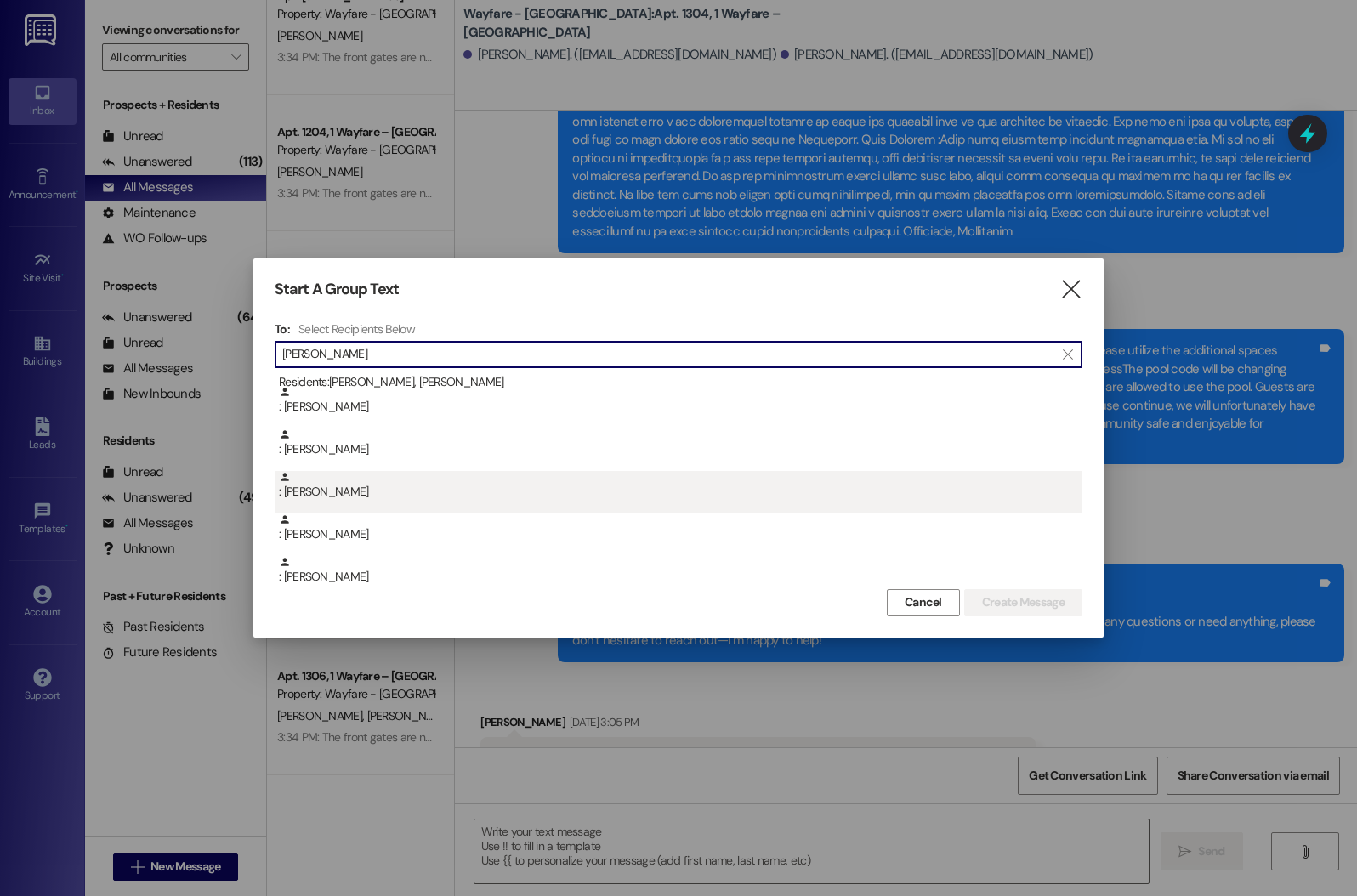
type input "[PERSON_NAME]"
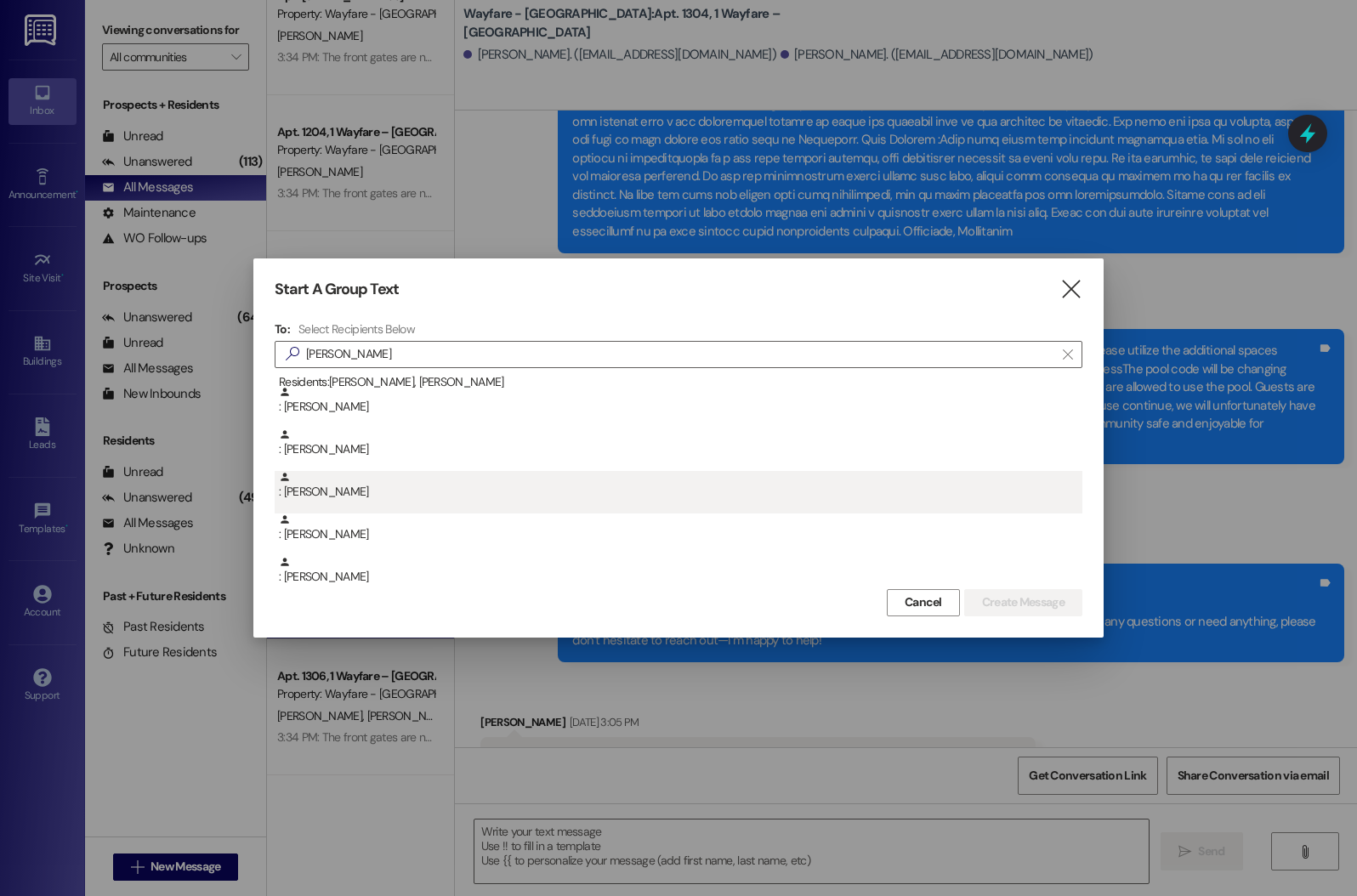
click at [362, 486] on div ": [PERSON_NAME]" at bounding box center [680, 486] width 804 height 29
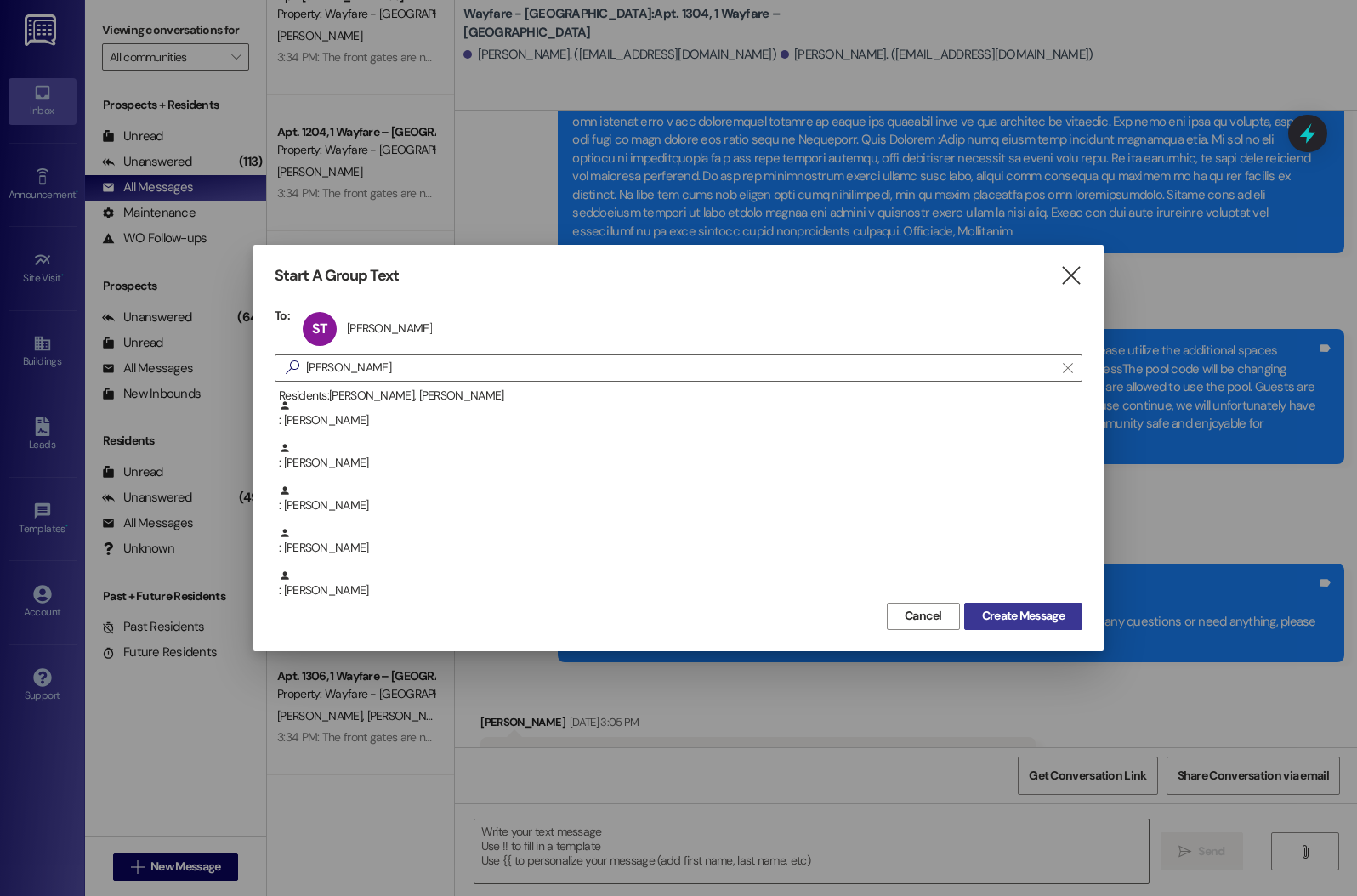
click at [1027, 622] on span "Create Message" at bounding box center [1024, 615] width 83 height 18
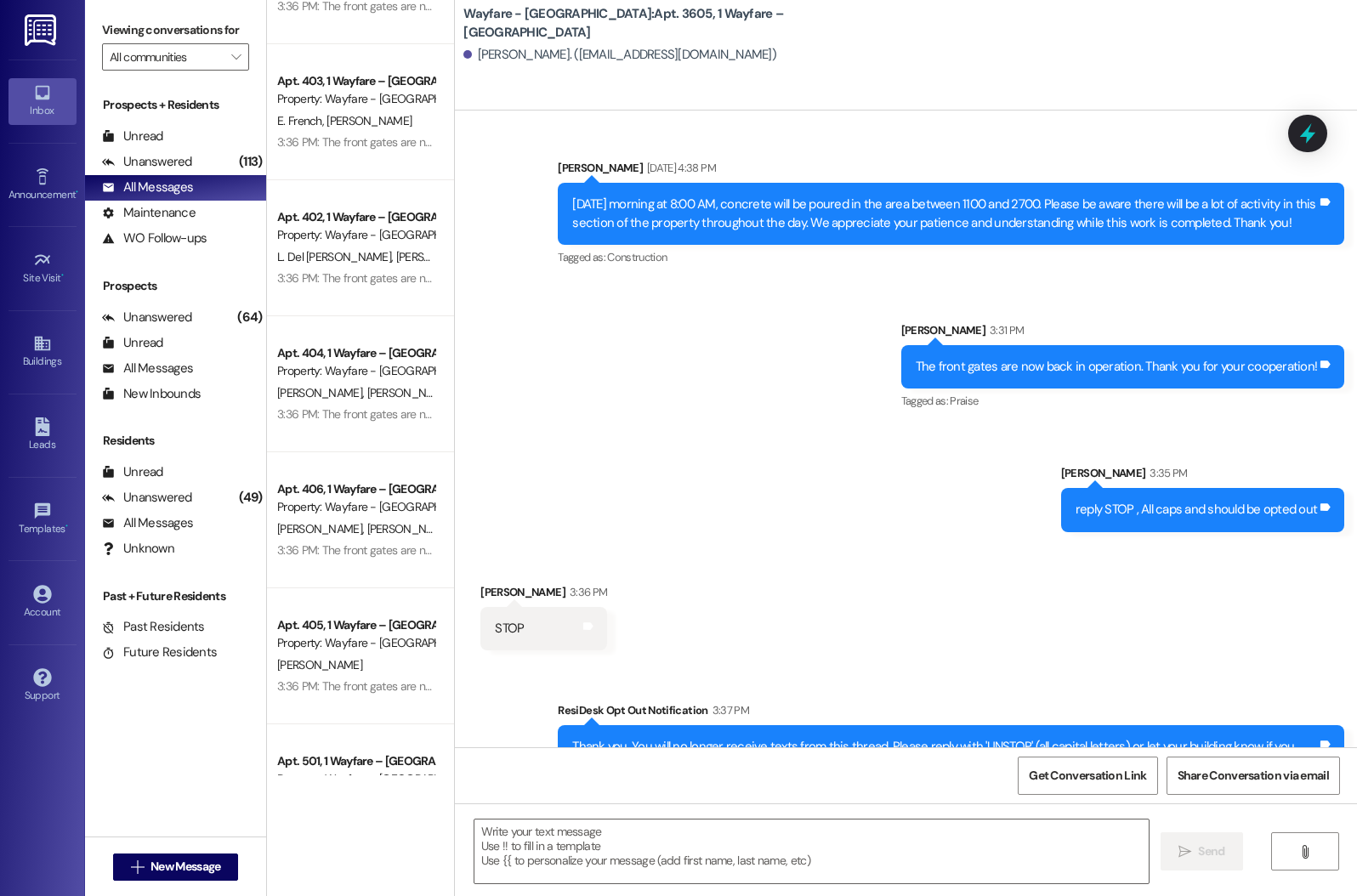
scroll to position [0, 0]
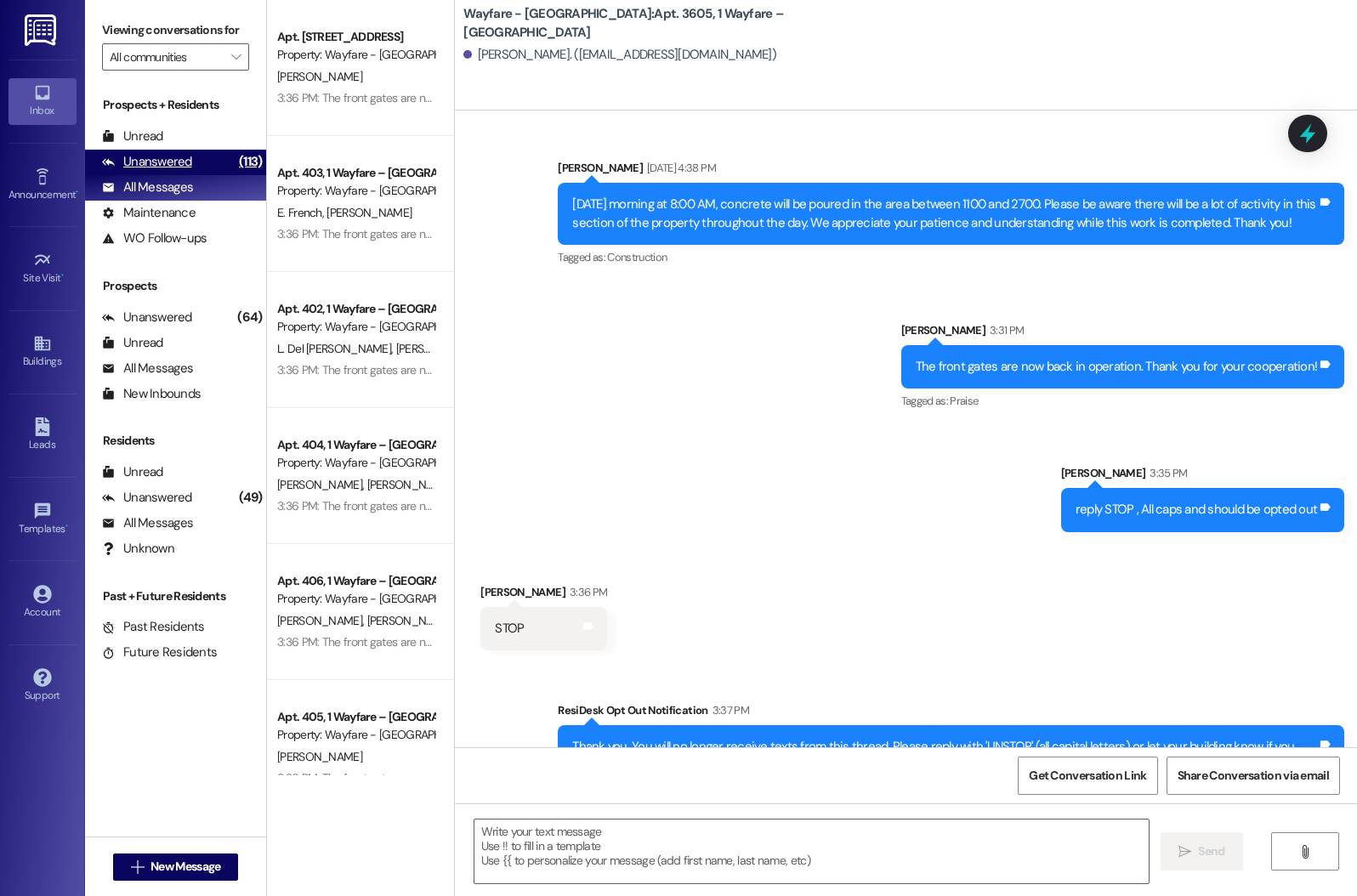
click at [192, 172] on div "Unanswered (113)" at bounding box center [176, 162] width 181 height 26
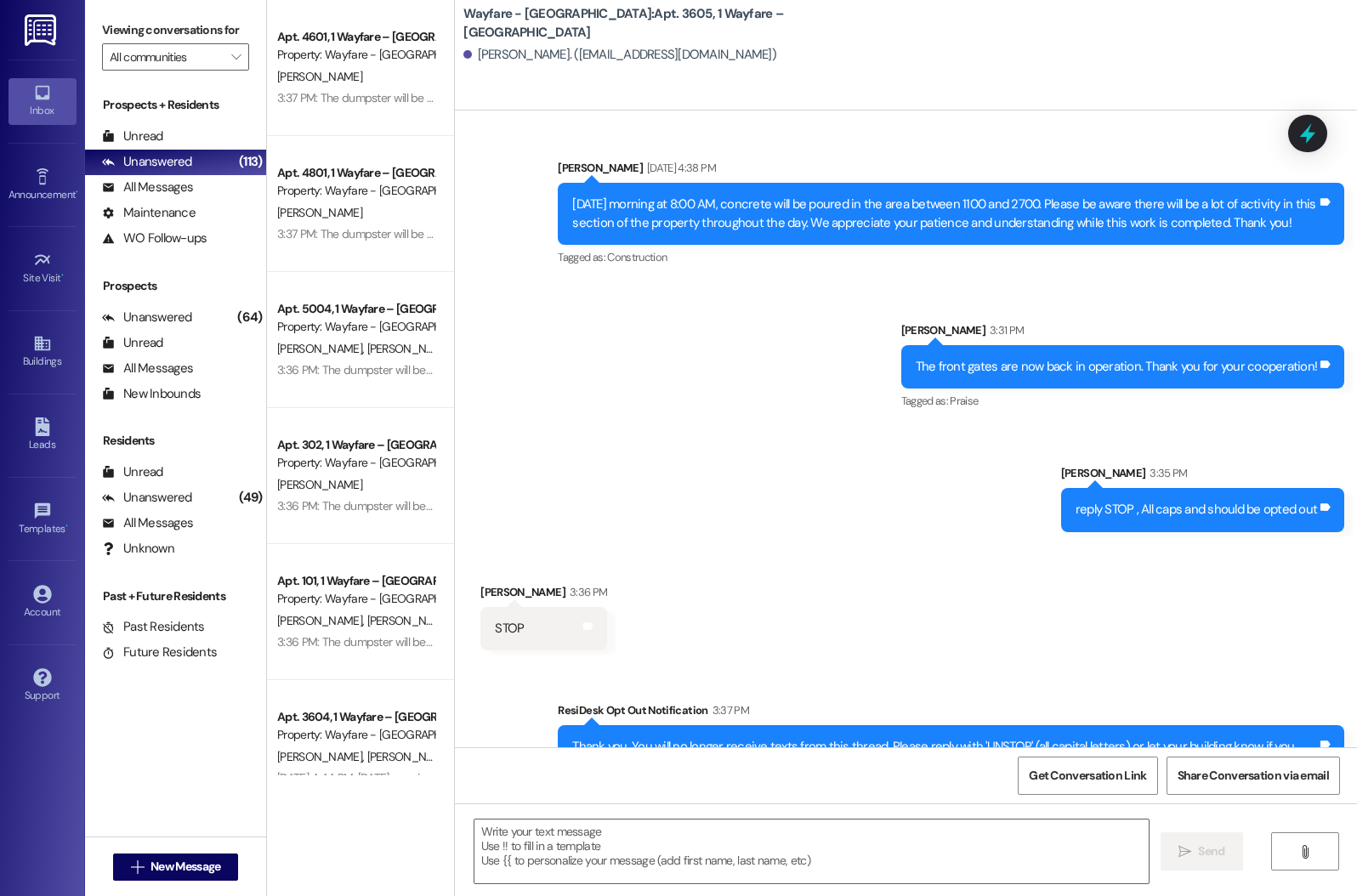
click at [340, 74] on div "[PERSON_NAME]" at bounding box center [356, 77] width 161 height 22
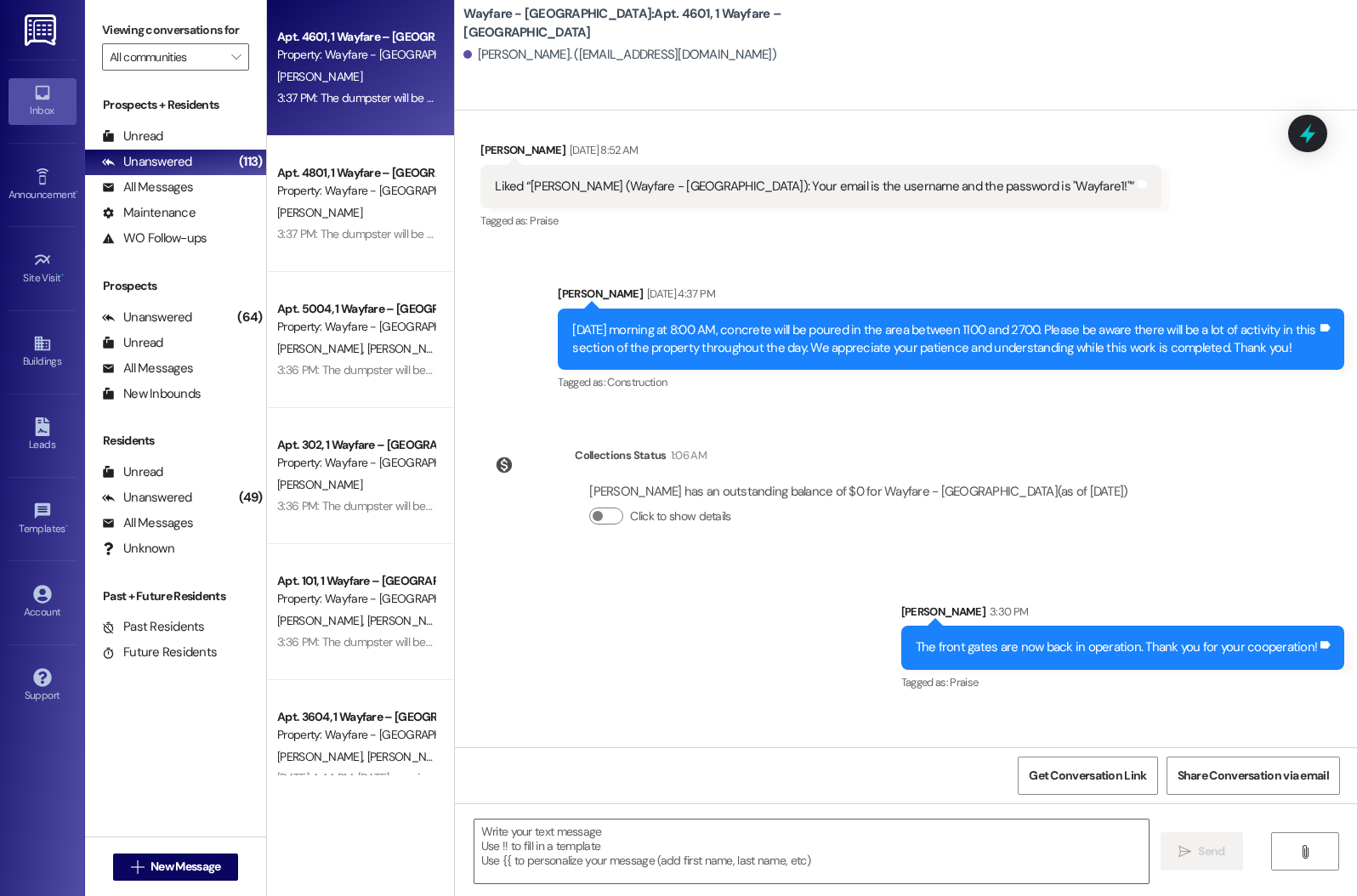
scroll to position [16059, 0]
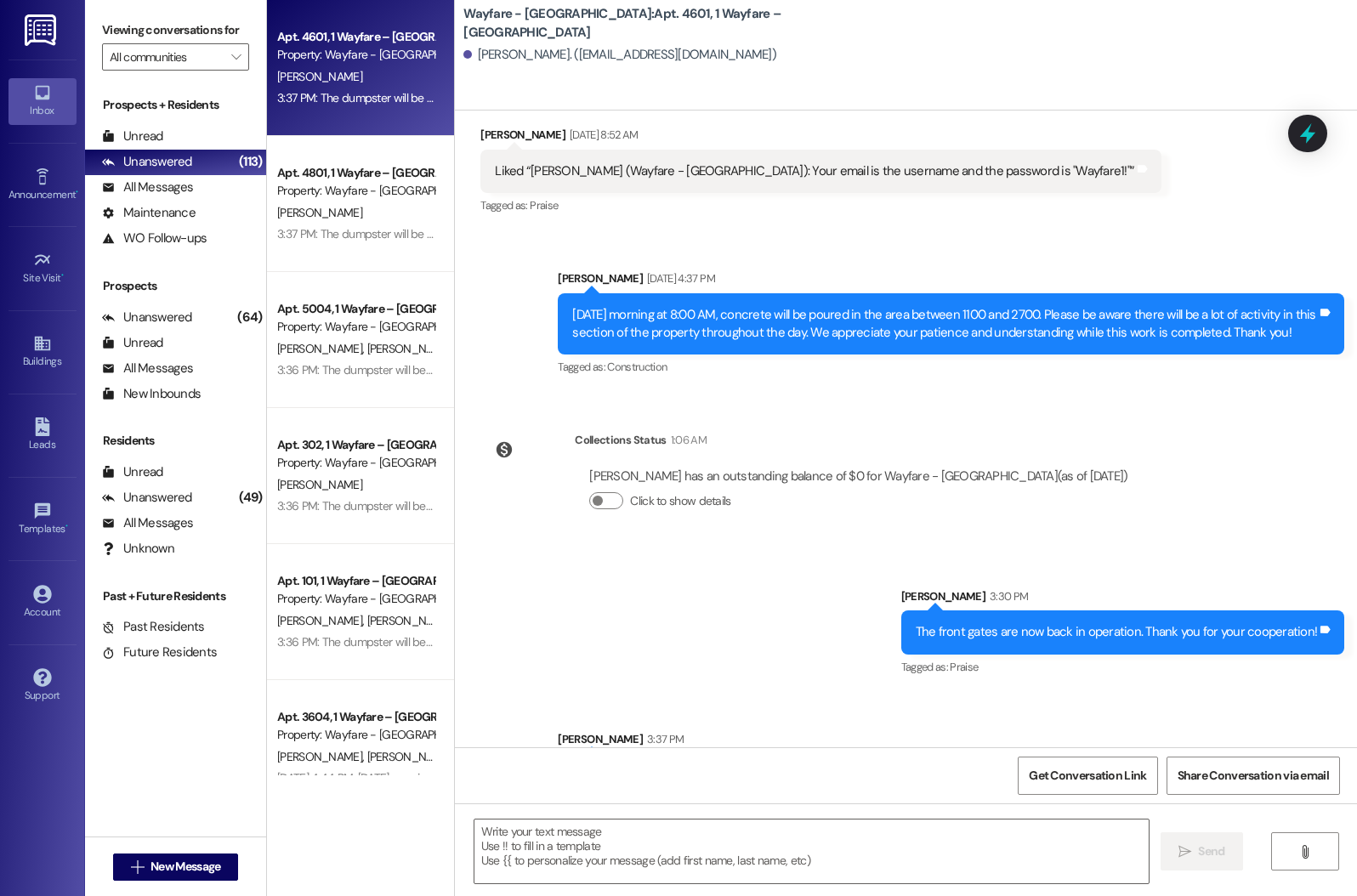
click at [411, 224] on div "3:37 PM: The dumpster will be picked up [DATE]. Please do not place any additio…" at bounding box center [356, 234] width 161 height 22
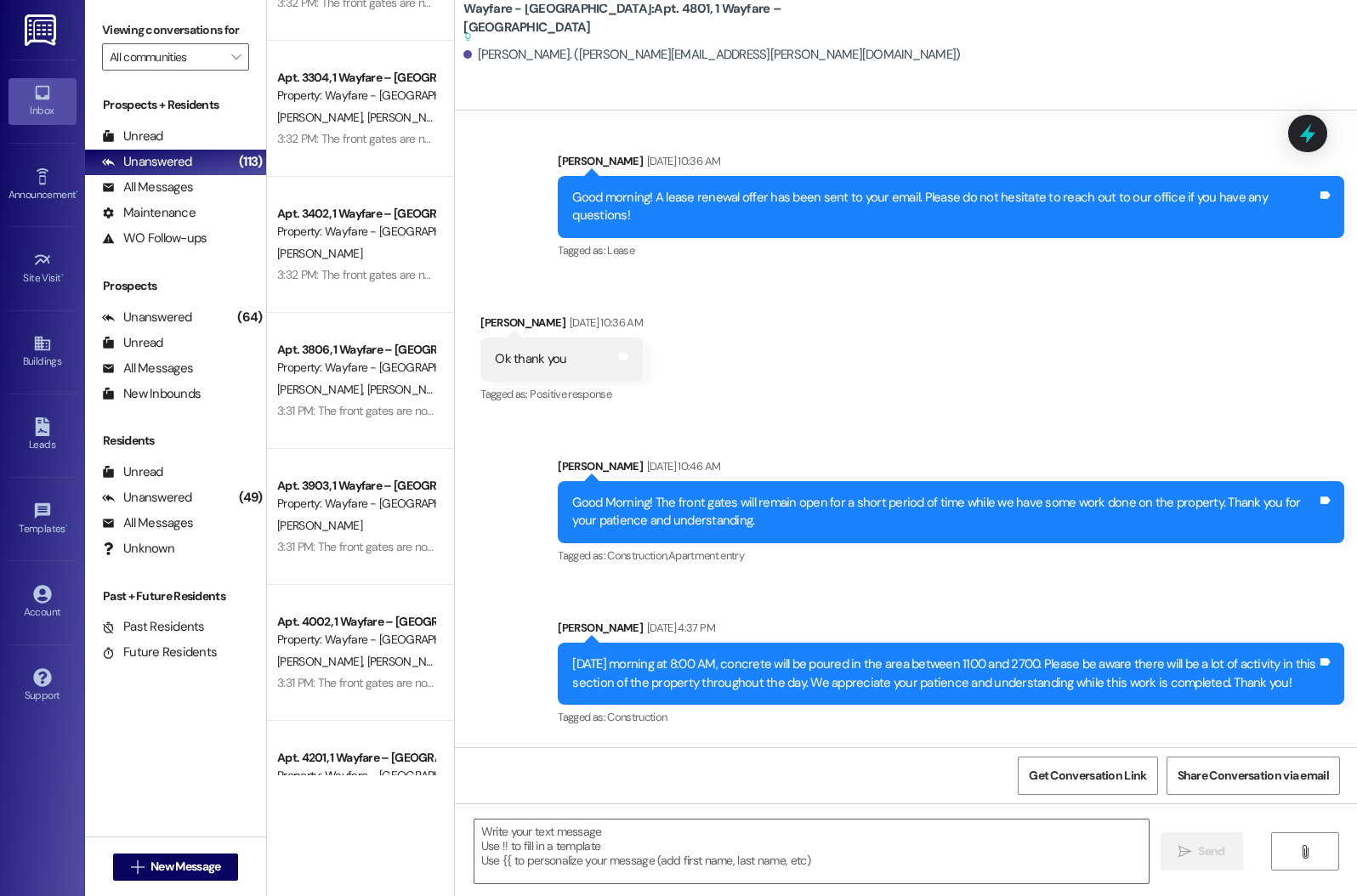
scroll to position [5427, 0]
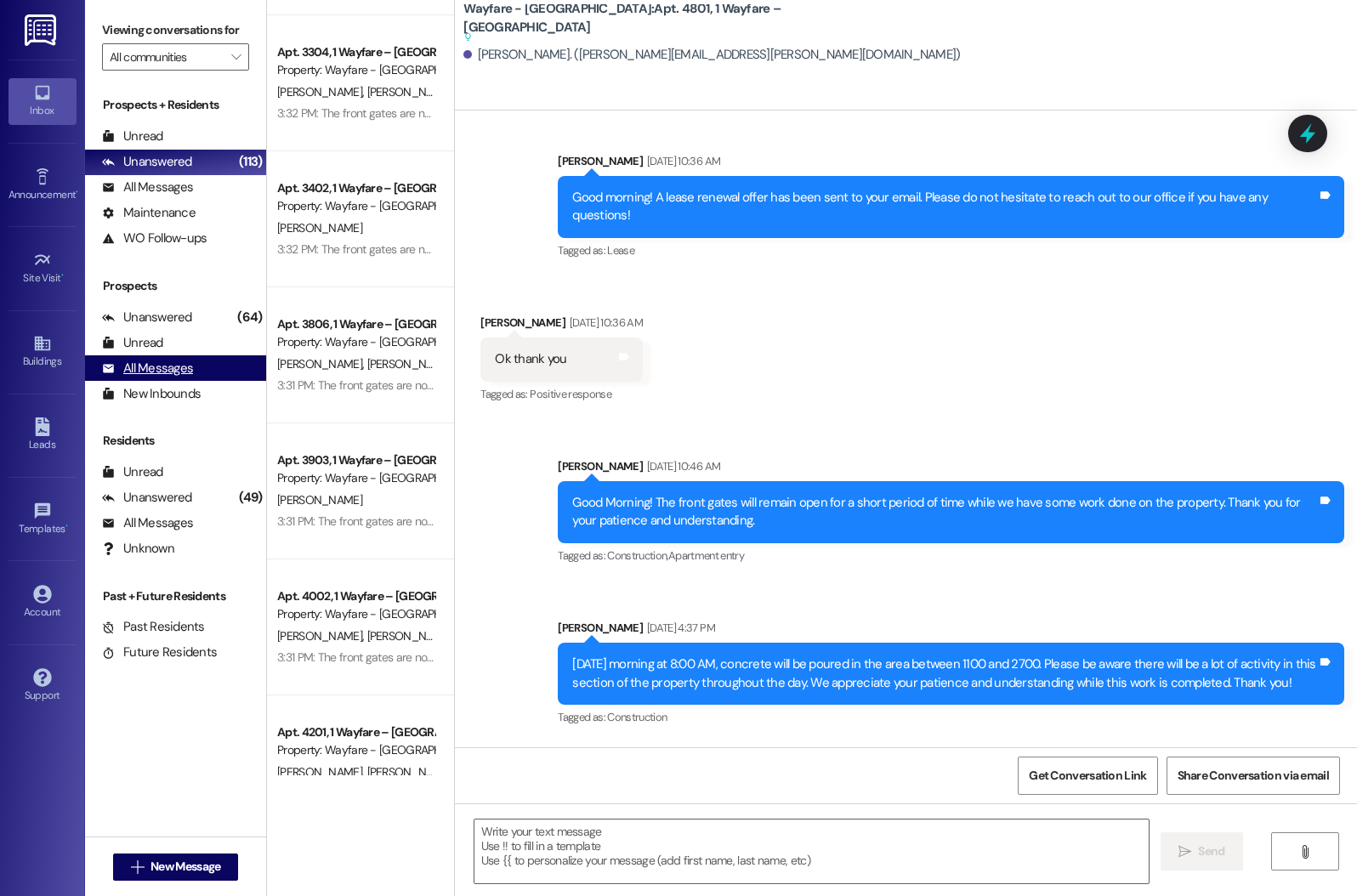
click at [162, 377] on div "All Messages" at bounding box center [147, 369] width 91 height 18
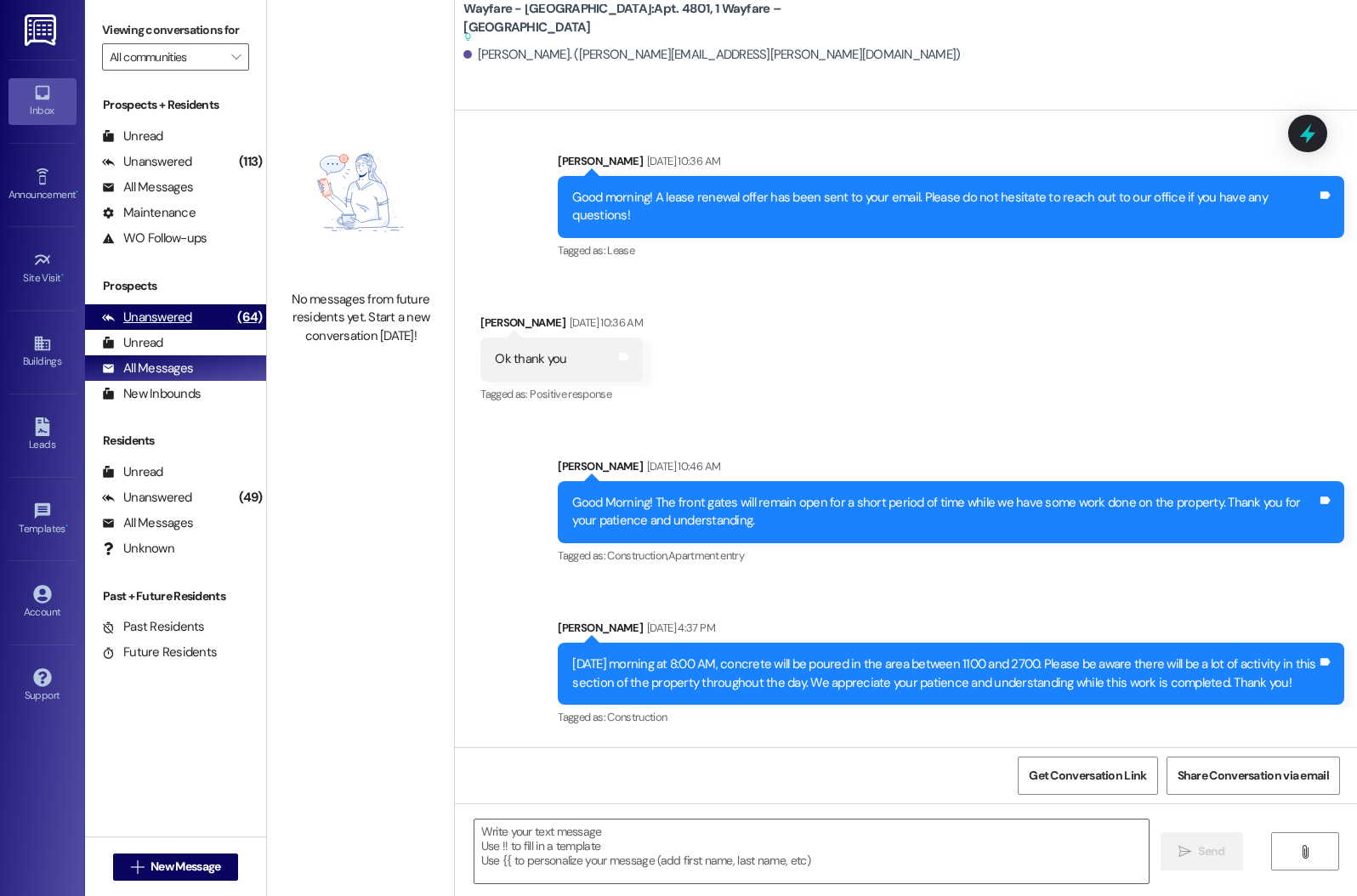
click at [165, 325] on div "Unanswered (64)" at bounding box center [176, 318] width 181 height 26
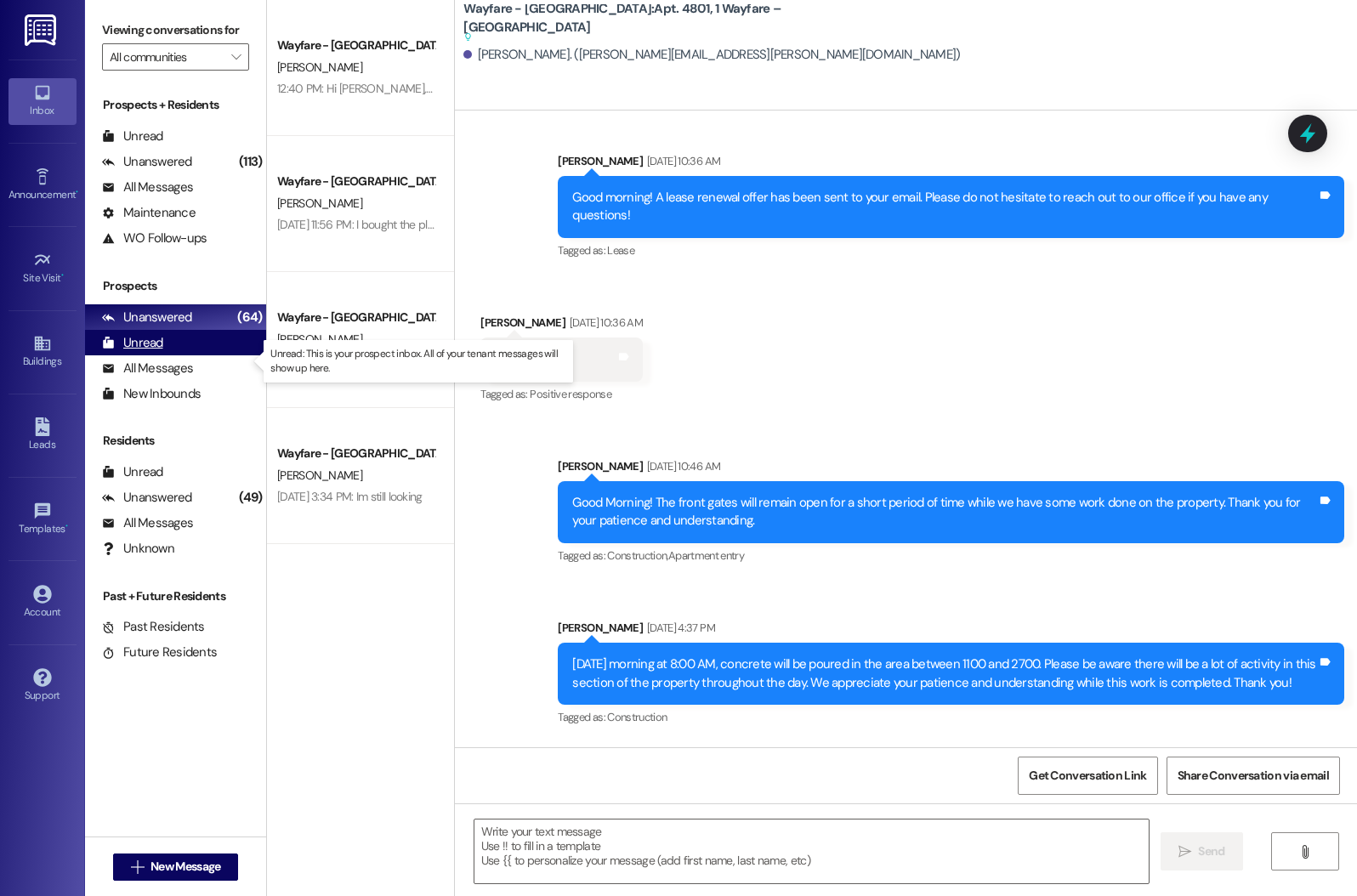
click at [167, 356] on div "Unread (0)" at bounding box center [176, 343] width 181 height 26
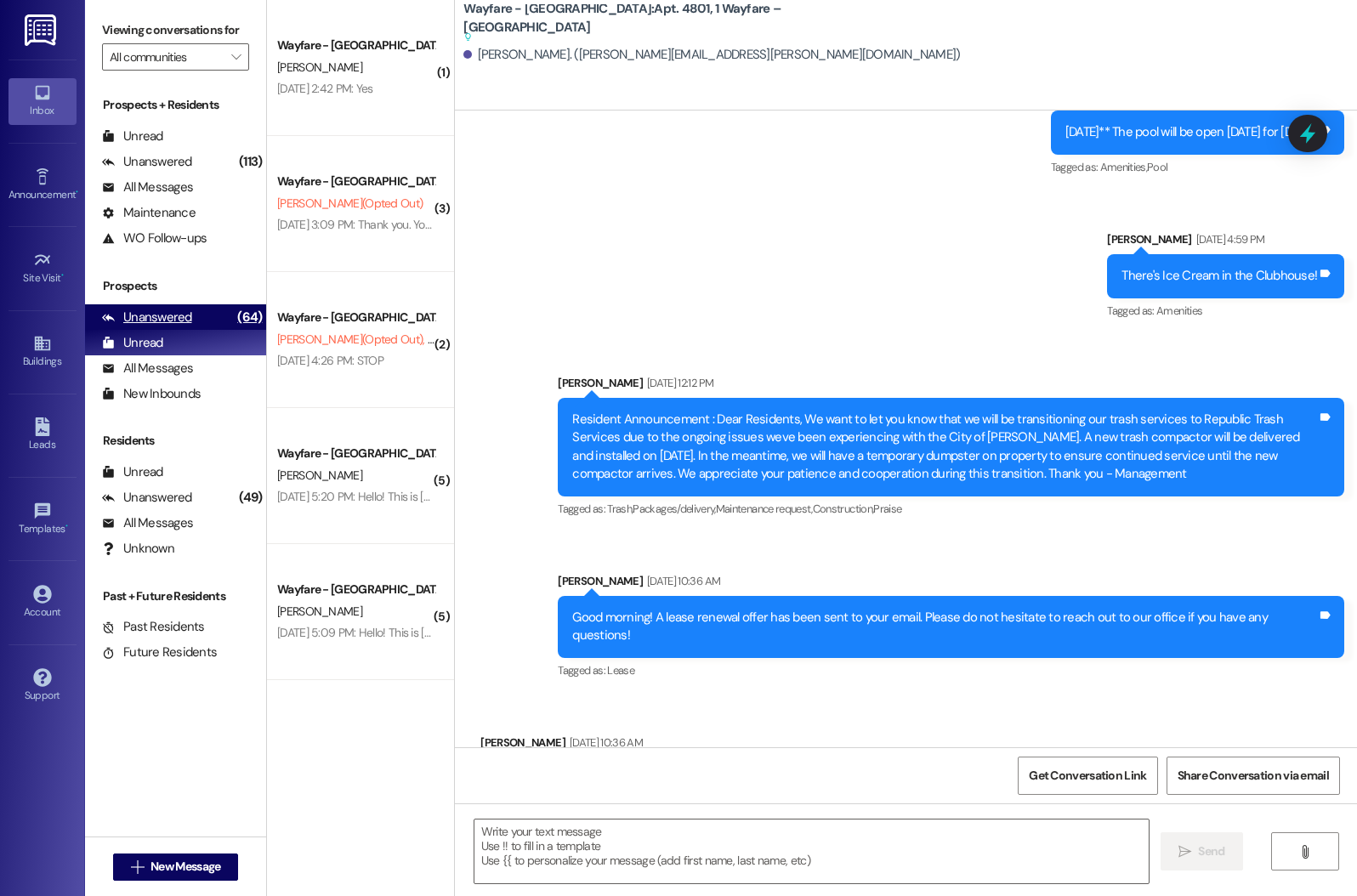
scroll to position [15224, 0]
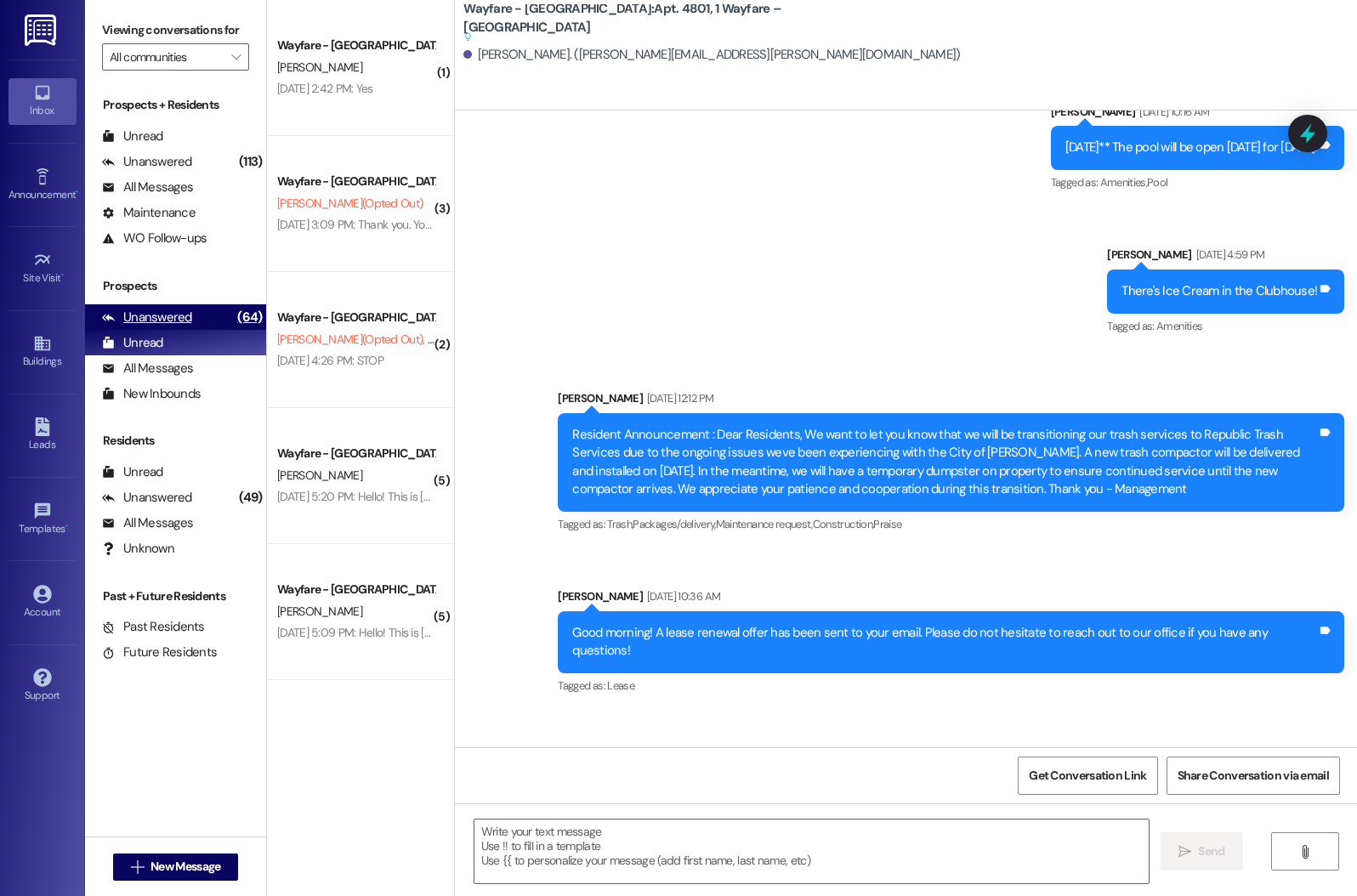
click at [164, 330] on div "Unanswered (64)" at bounding box center [176, 318] width 181 height 26
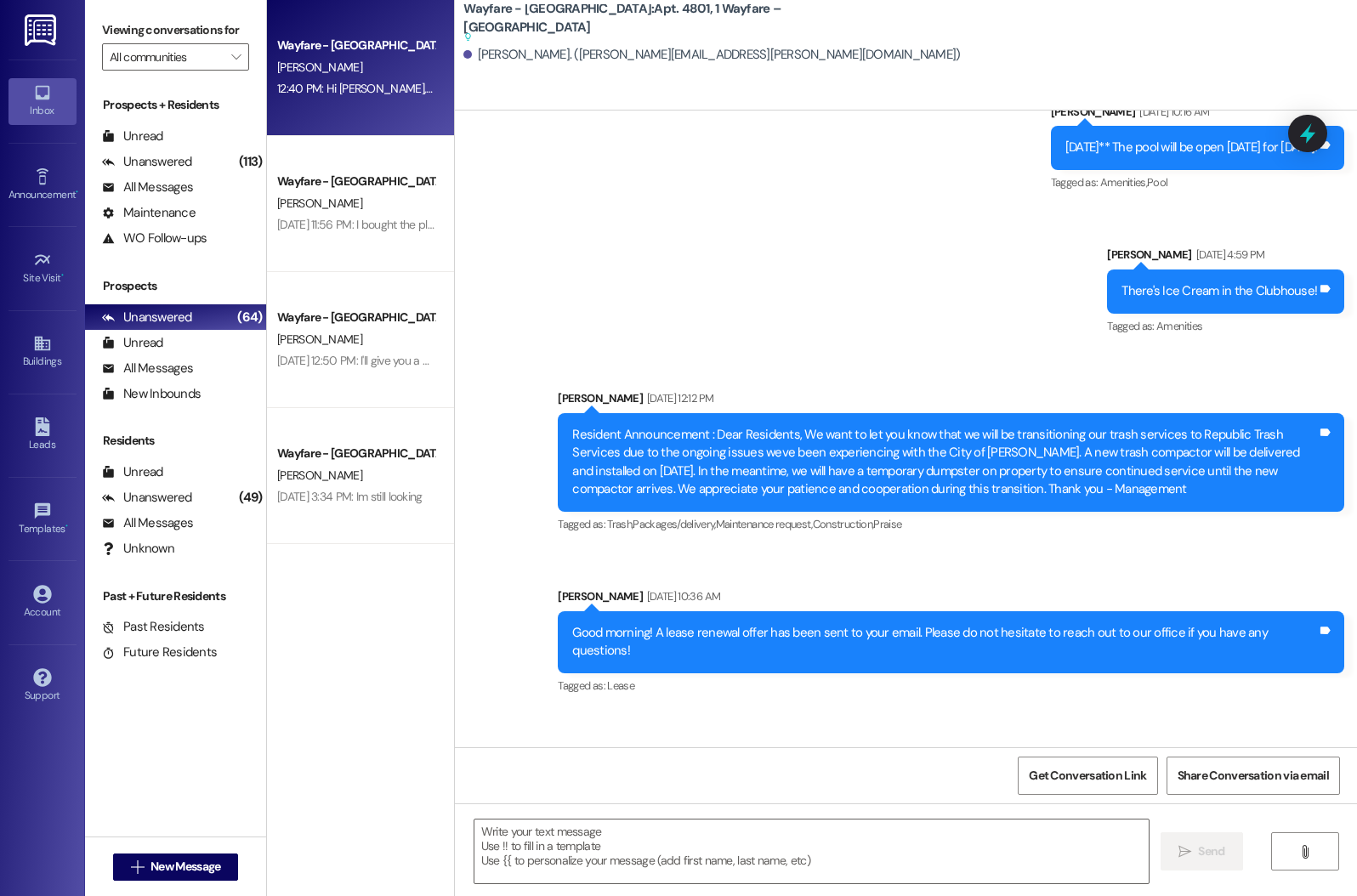
click at [337, 92] on div "12:40 PM: Hi [PERSON_NAME], thank you for your follow up! We should be making a…" at bounding box center [700, 89] width 846 height 16
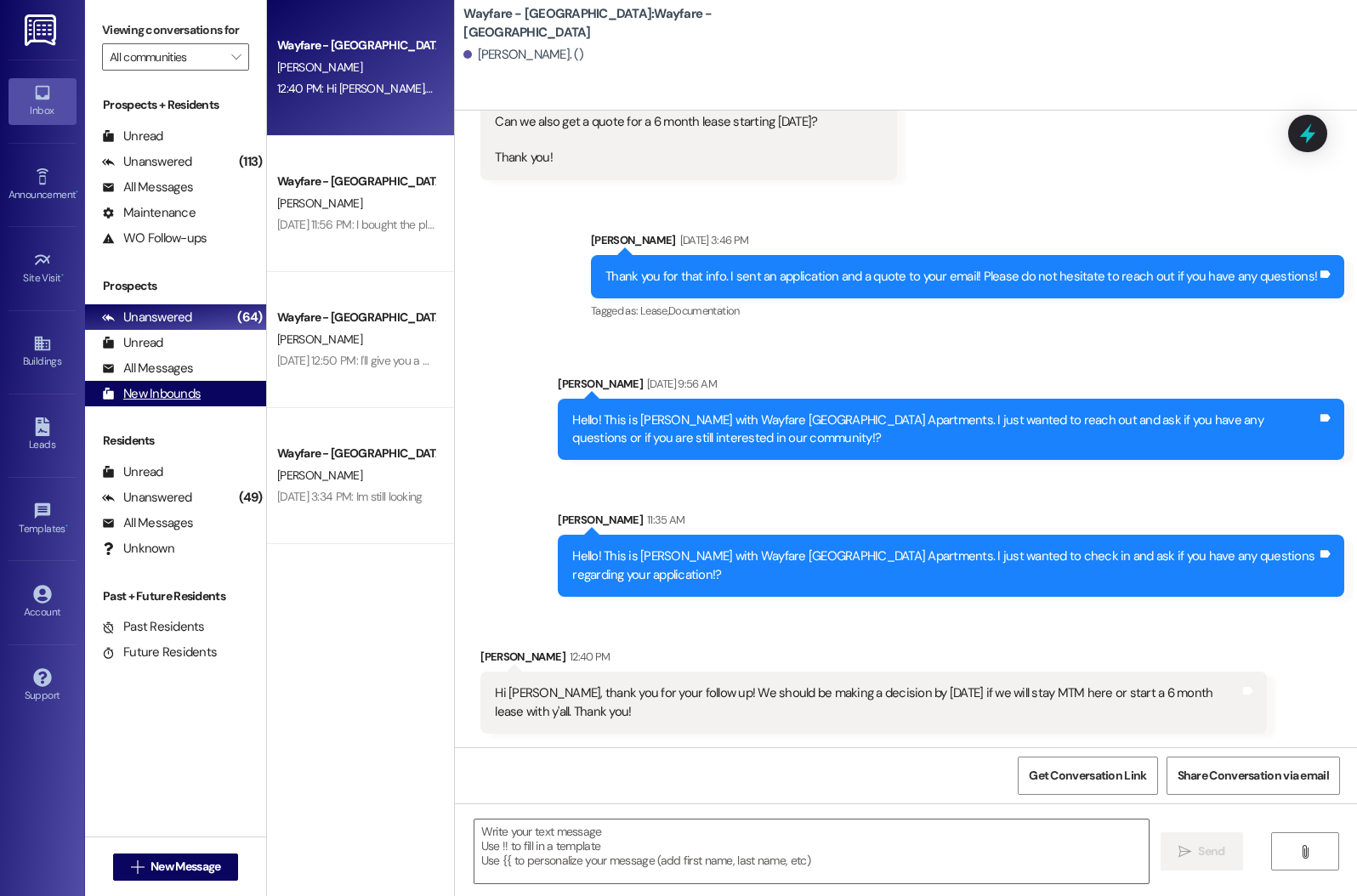
click at [188, 403] on div "New Inbounds" at bounding box center [151, 394] width 98 height 18
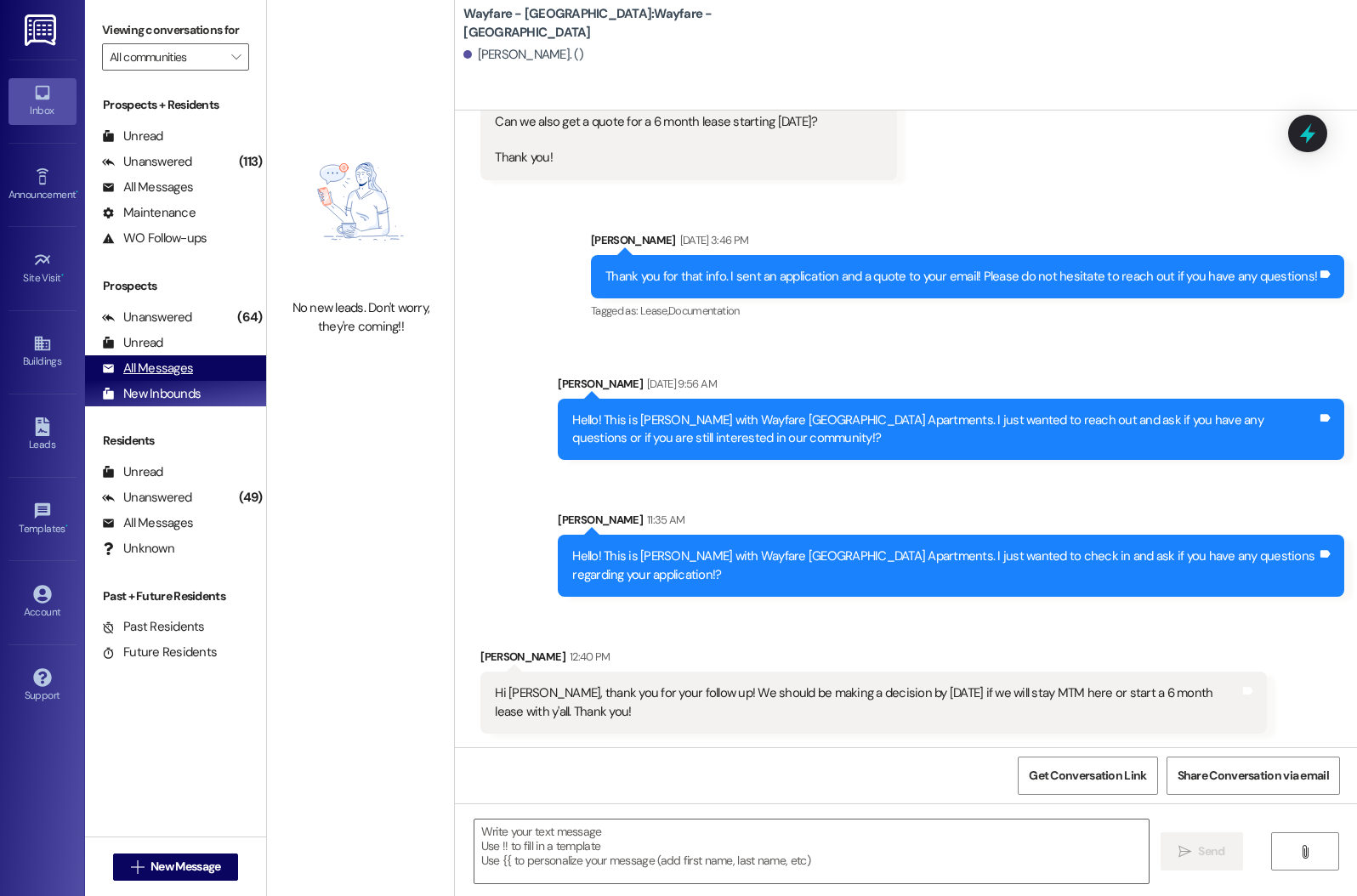
click at [183, 377] on div "All Messages" at bounding box center [147, 369] width 91 height 18
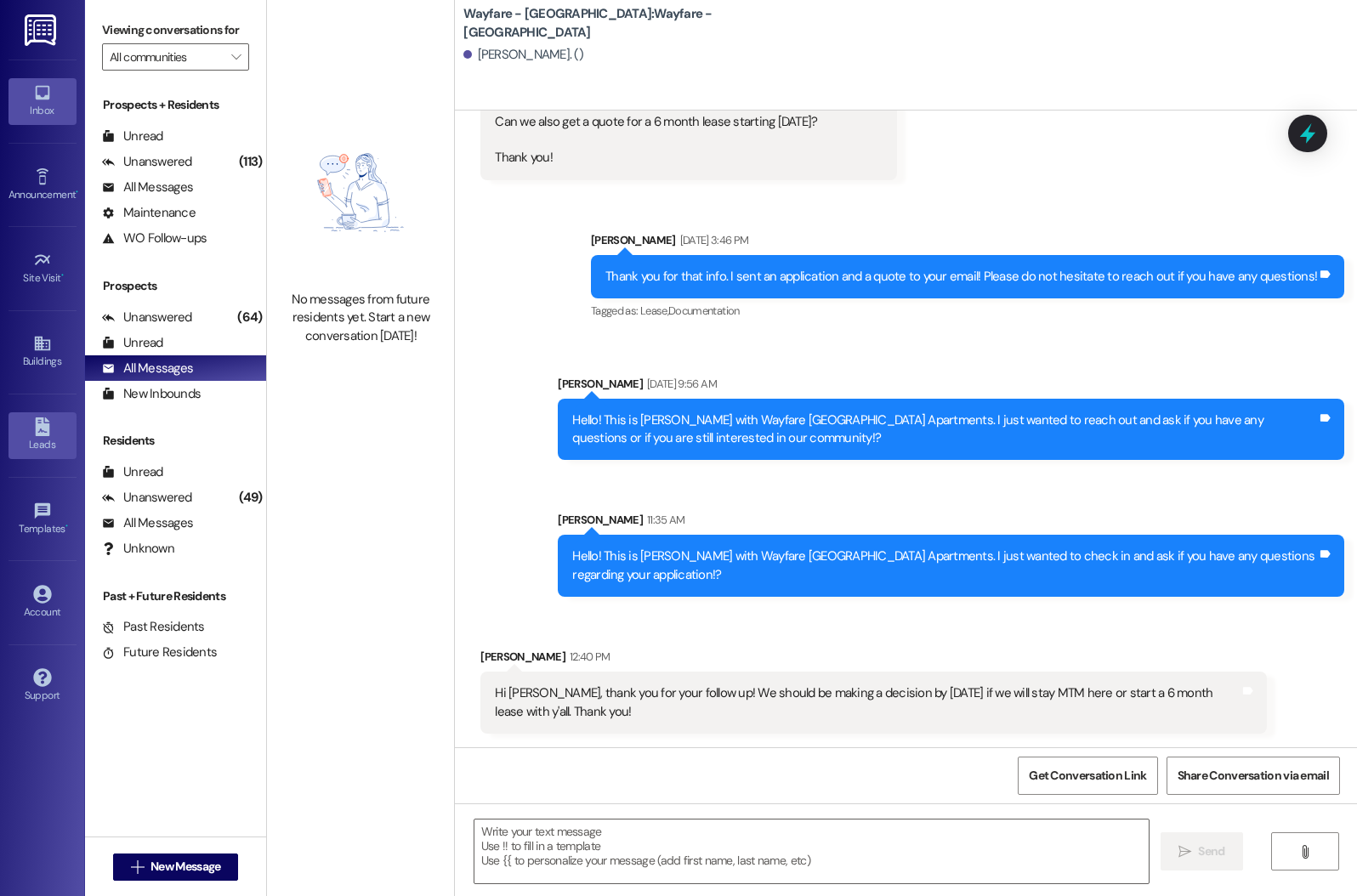
click at [25, 440] on div "Leads" at bounding box center [42, 445] width 85 height 17
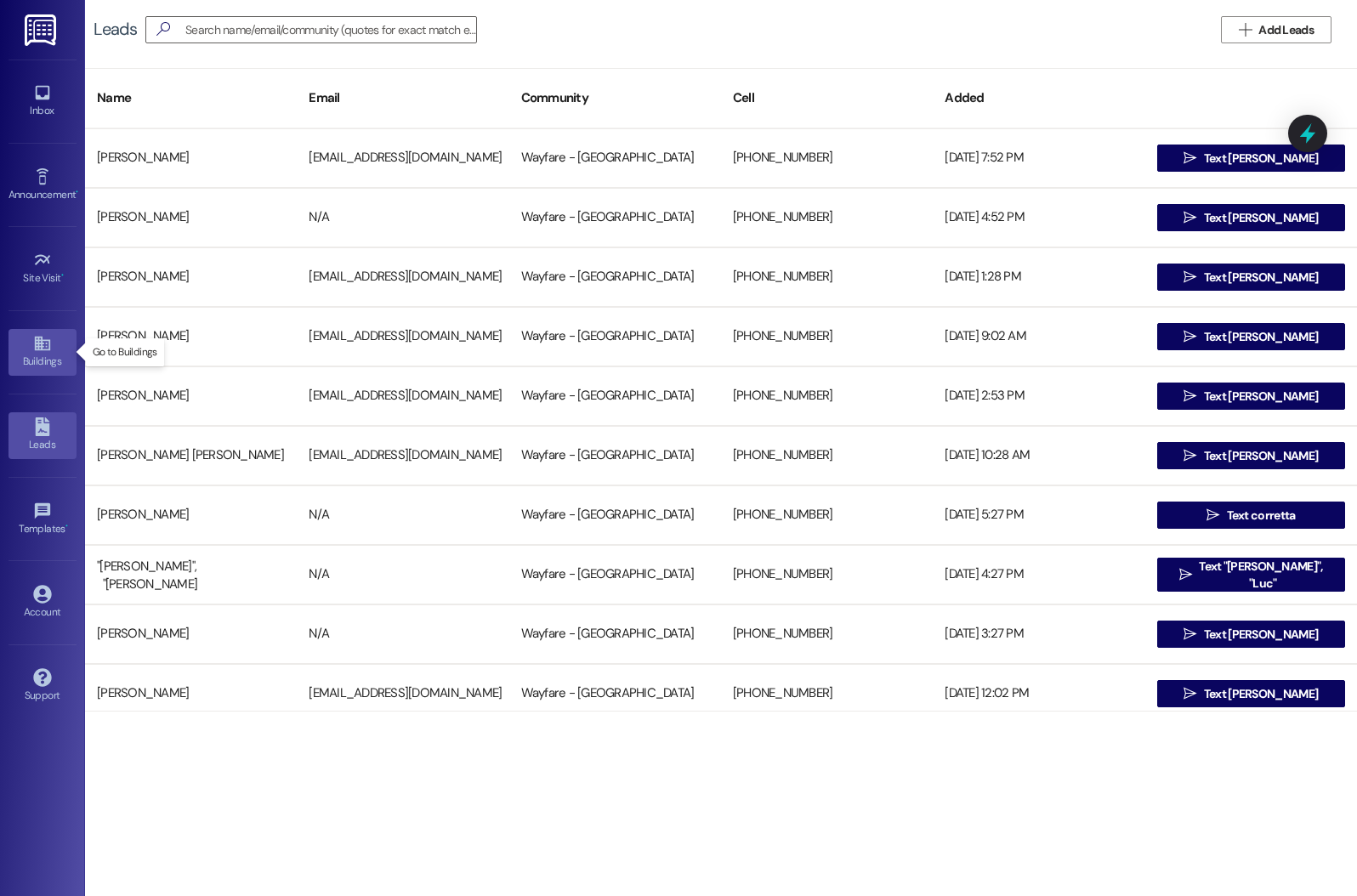
click at [42, 364] on div "Buildings" at bounding box center [42, 362] width 85 height 17
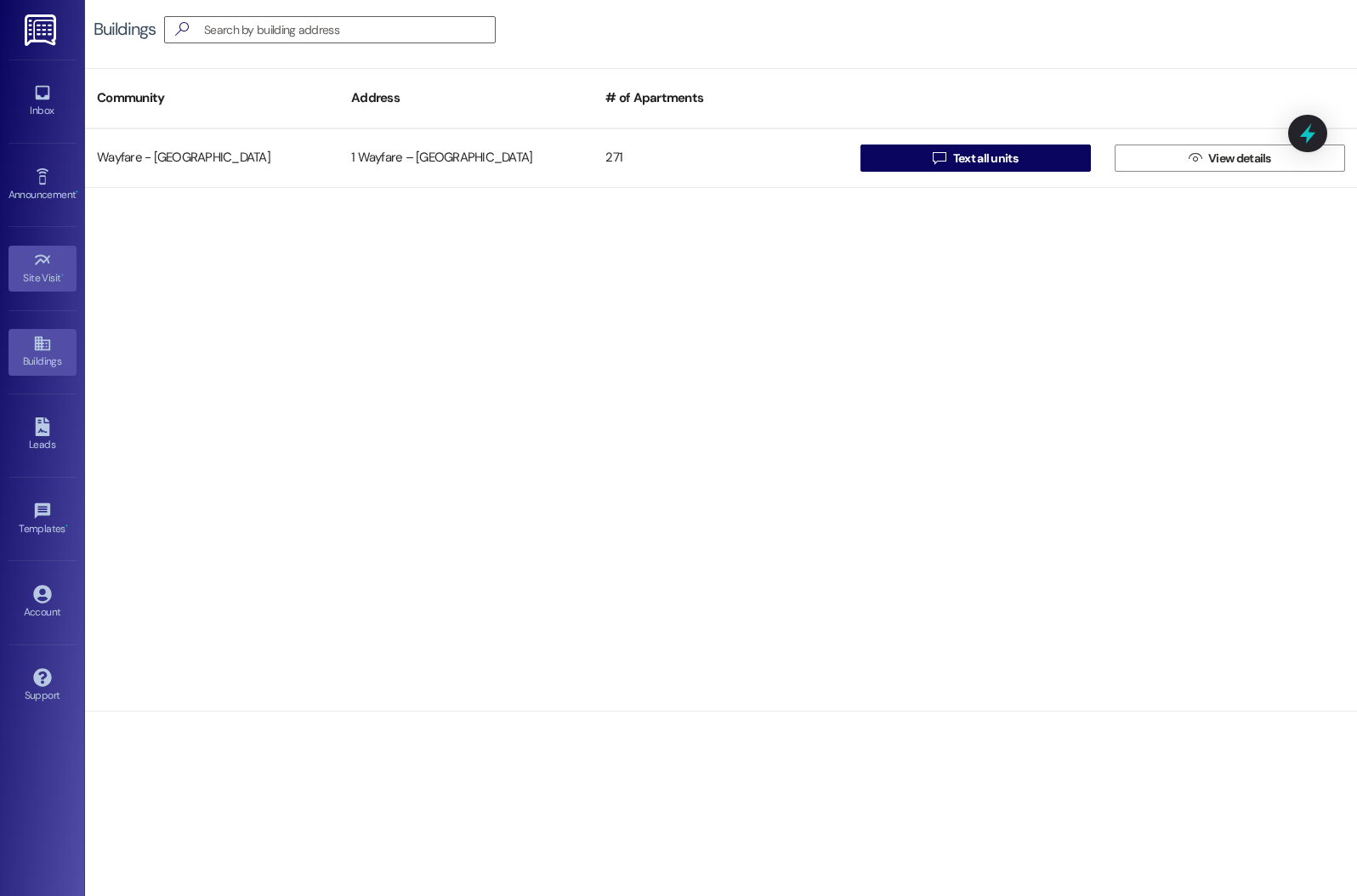
click at [34, 263] on icon at bounding box center [42, 261] width 19 height 19
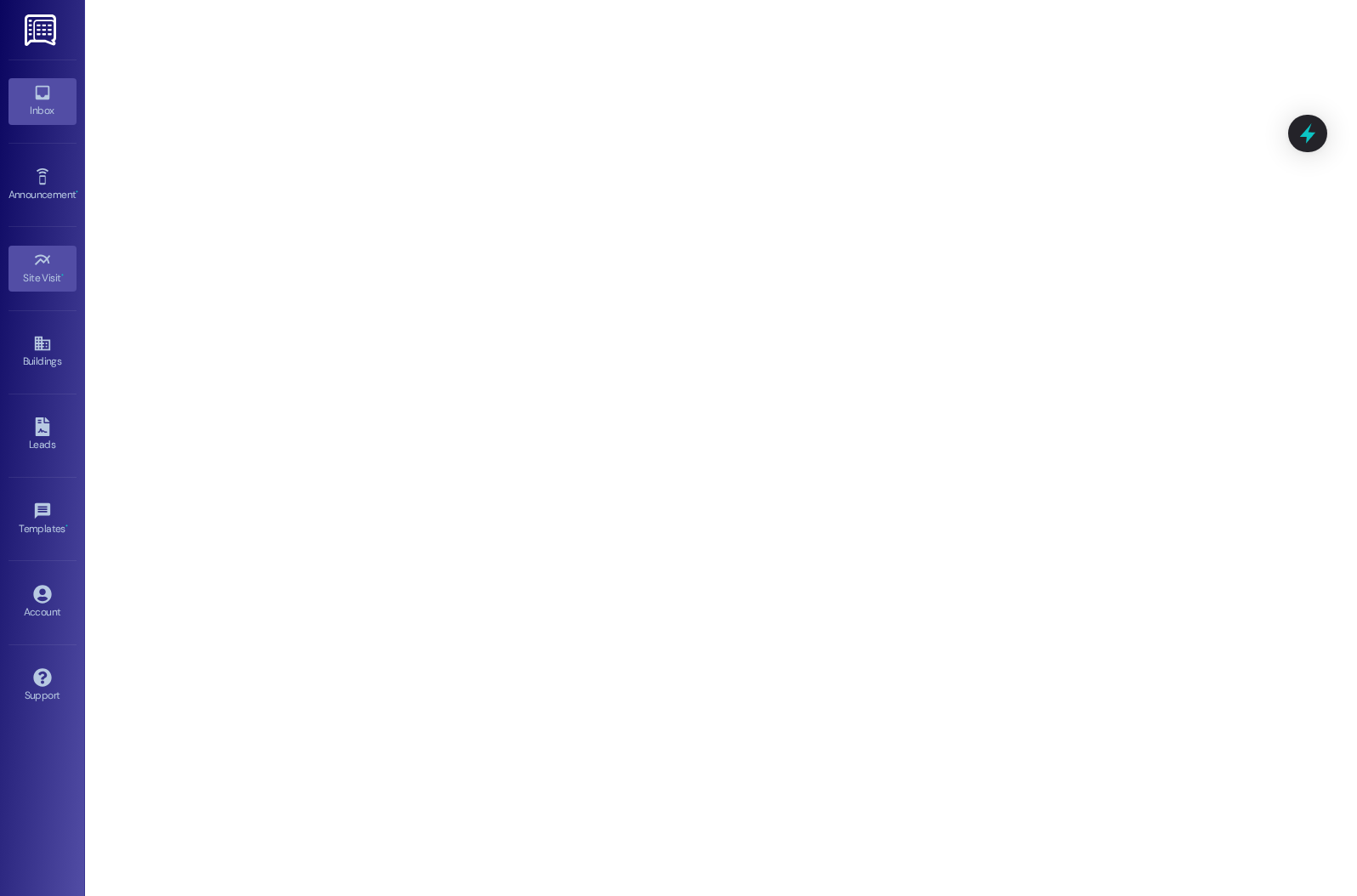
click at [50, 99] on icon at bounding box center [42, 93] width 19 height 19
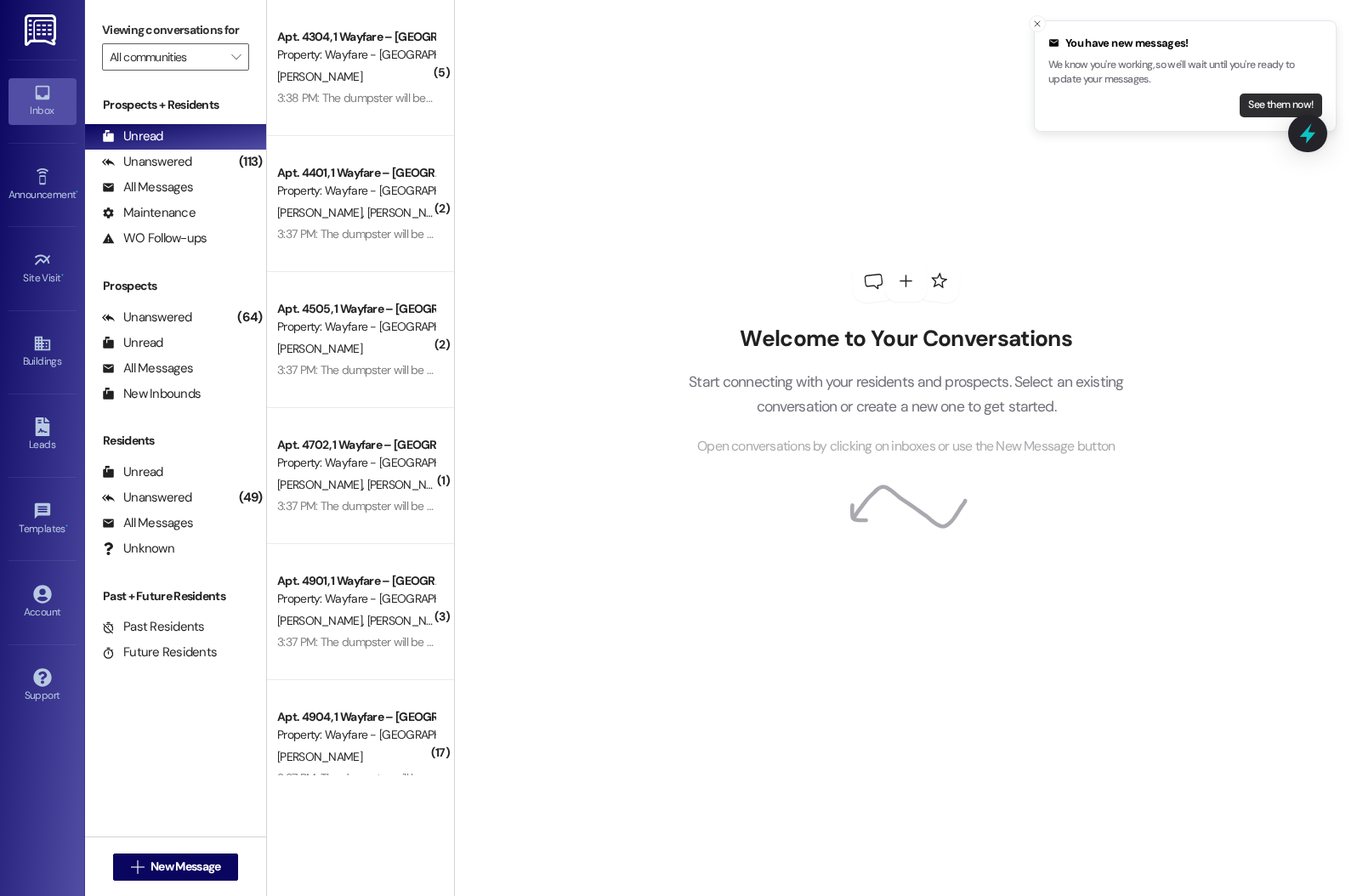
click at [1304, 105] on button "See them now!" at bounding box center [1281, 105] width 83 height 24
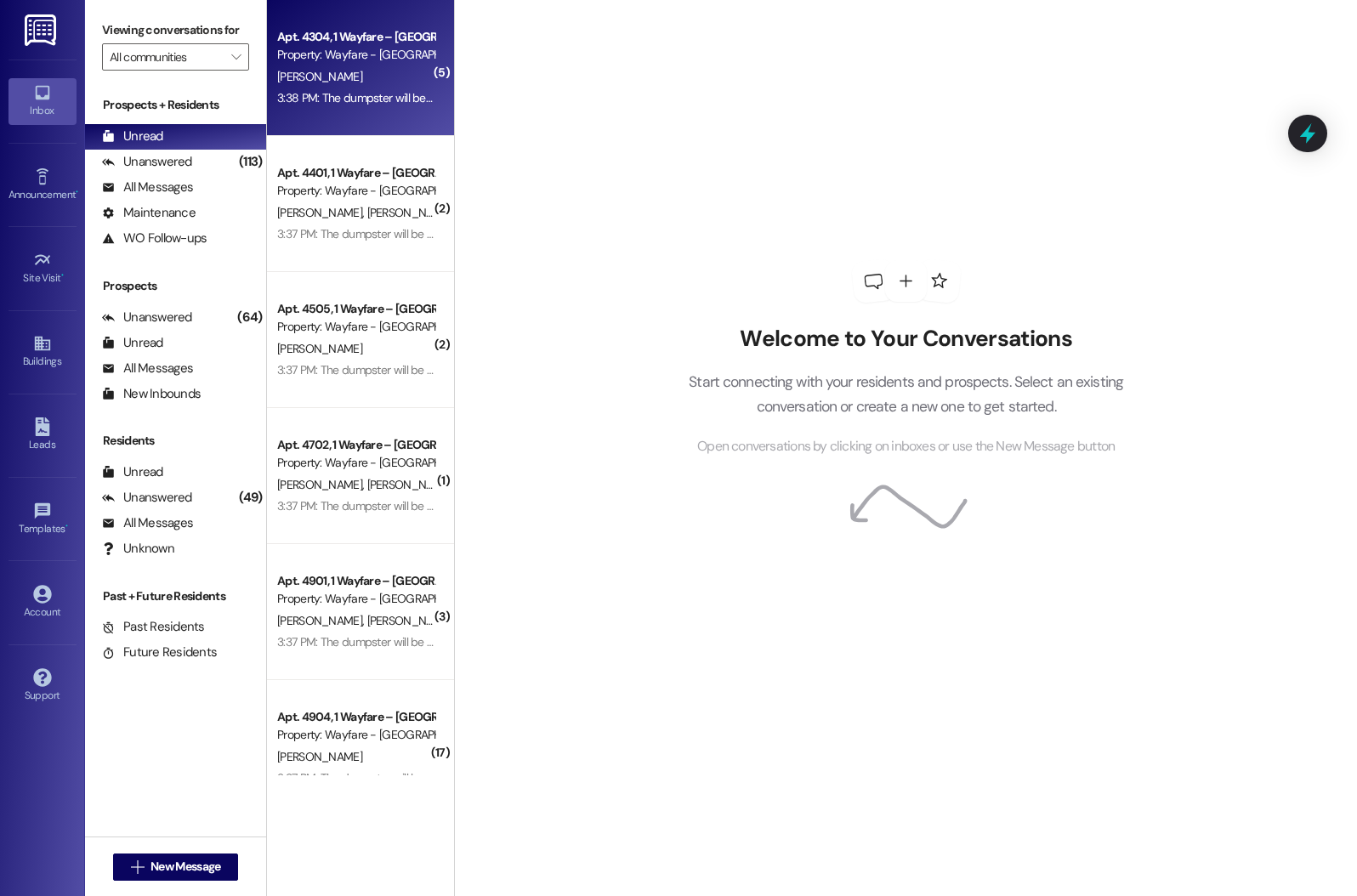
click at [360, 128] on div "Apt. 4304, 1 Wayfare – [GEOGRAPHIC_DATA] Property: Wayfare - [GEOGRAPHIC_DATA] …" at bounding box center [360, 68] width 187 height 136
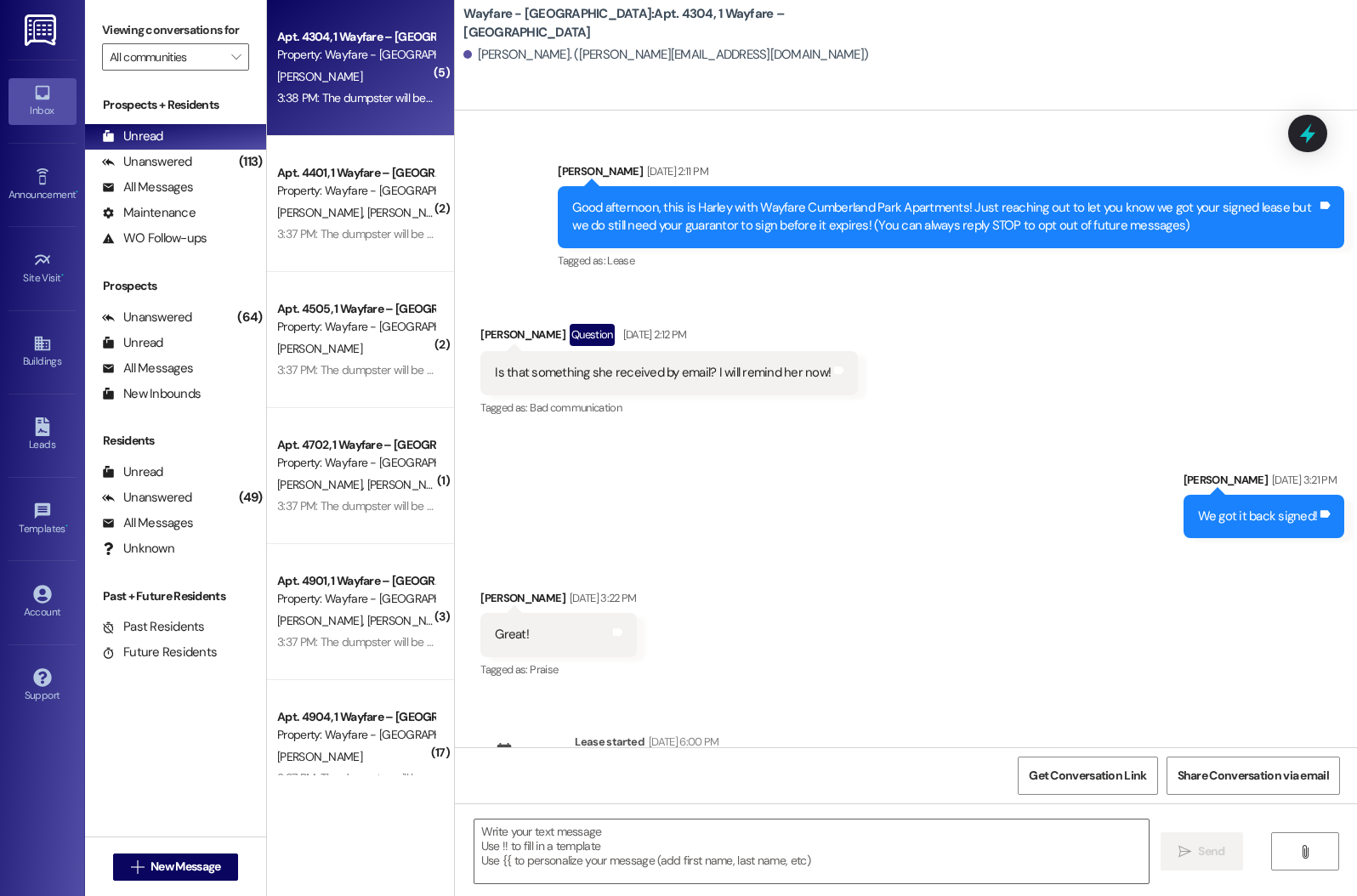
scroll to position [13885, 0]
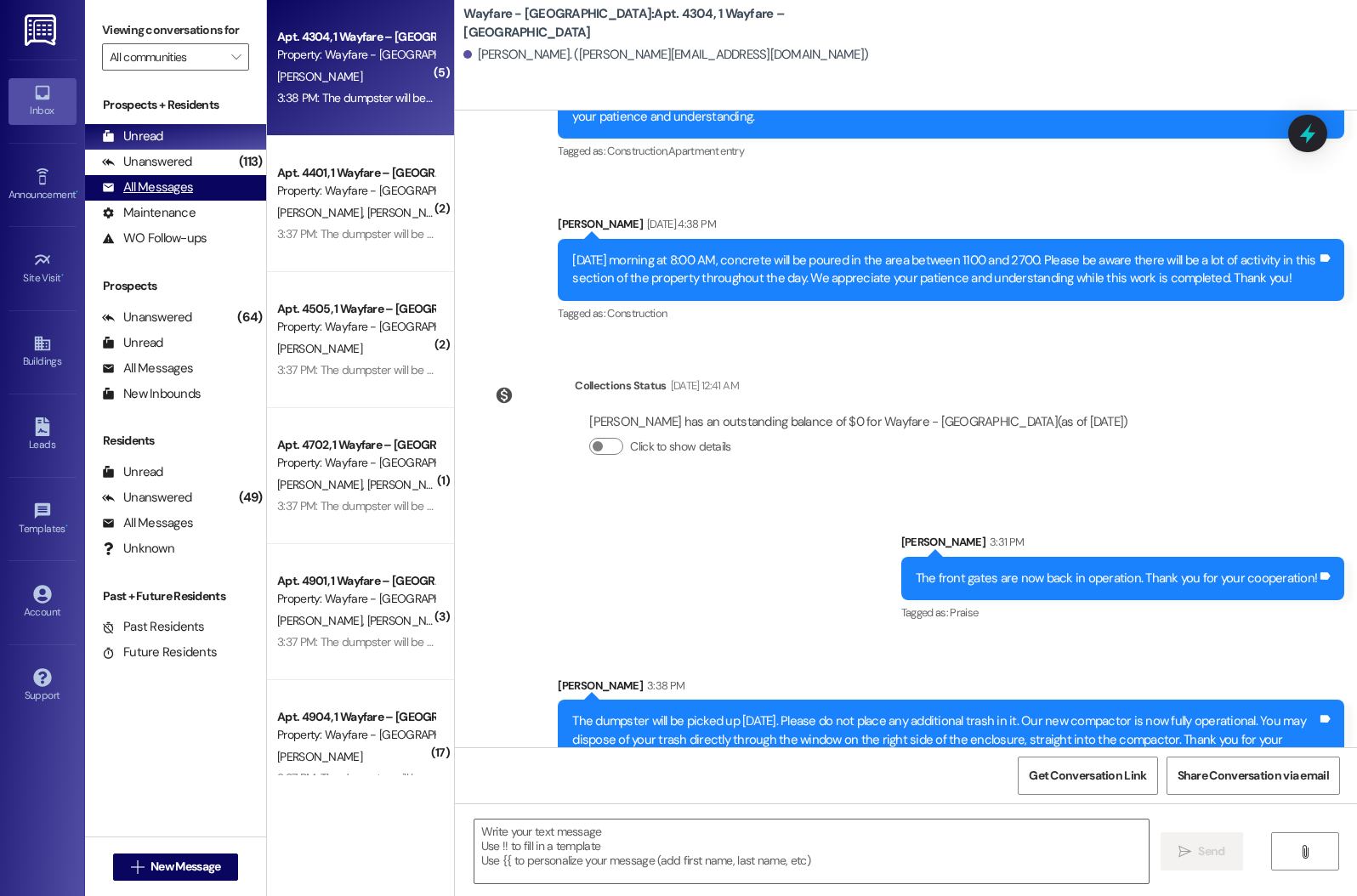
click at [144, 197] on div "All Messages" at bounding box center [147, 187] width 91 height 18
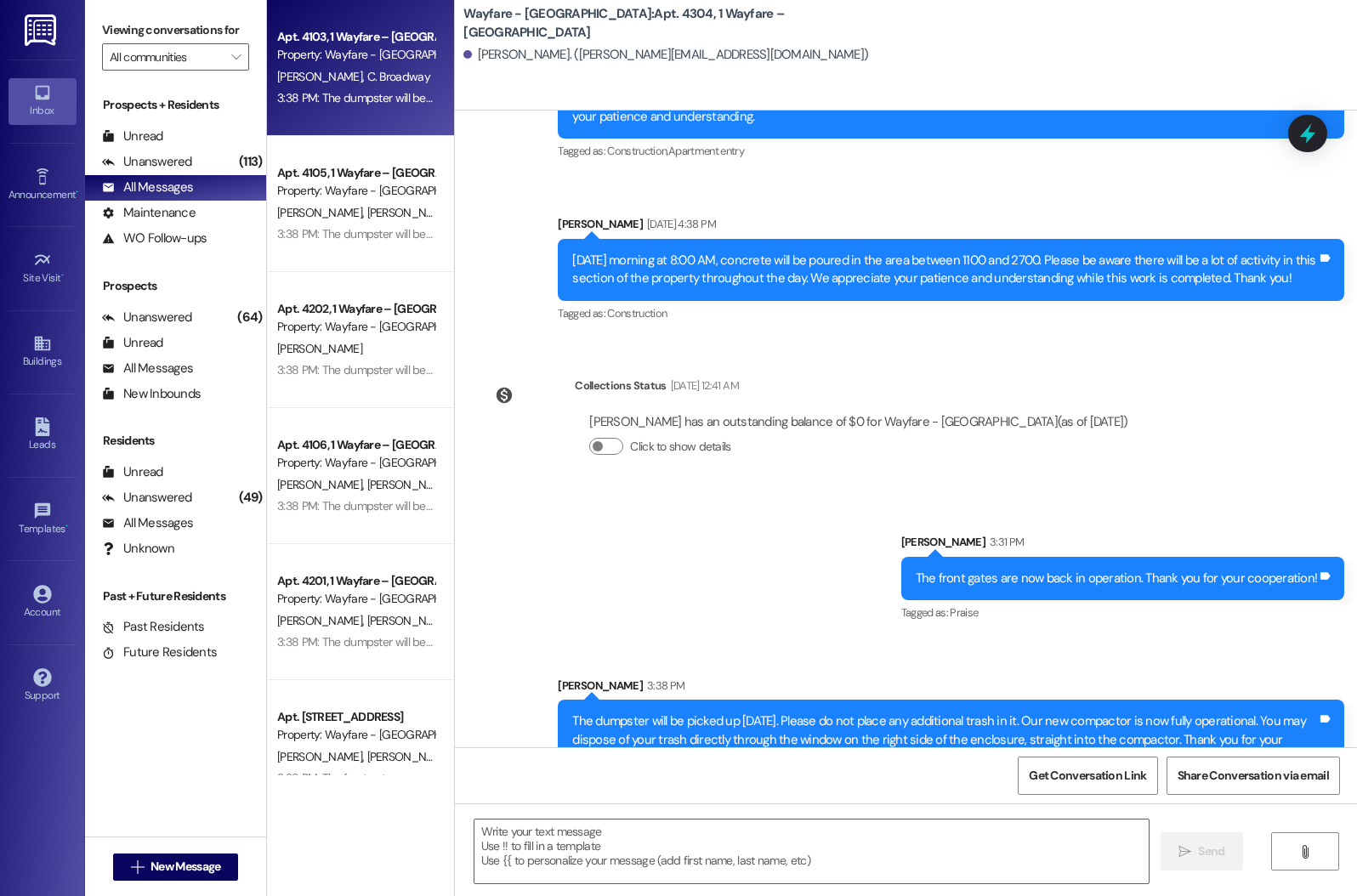
click at [281, 92] on div "3:38 PM: The dumpster will be picked up [DATE]. Please do not place any additio…" at bounding box center [995, 98] width 1437 height 16
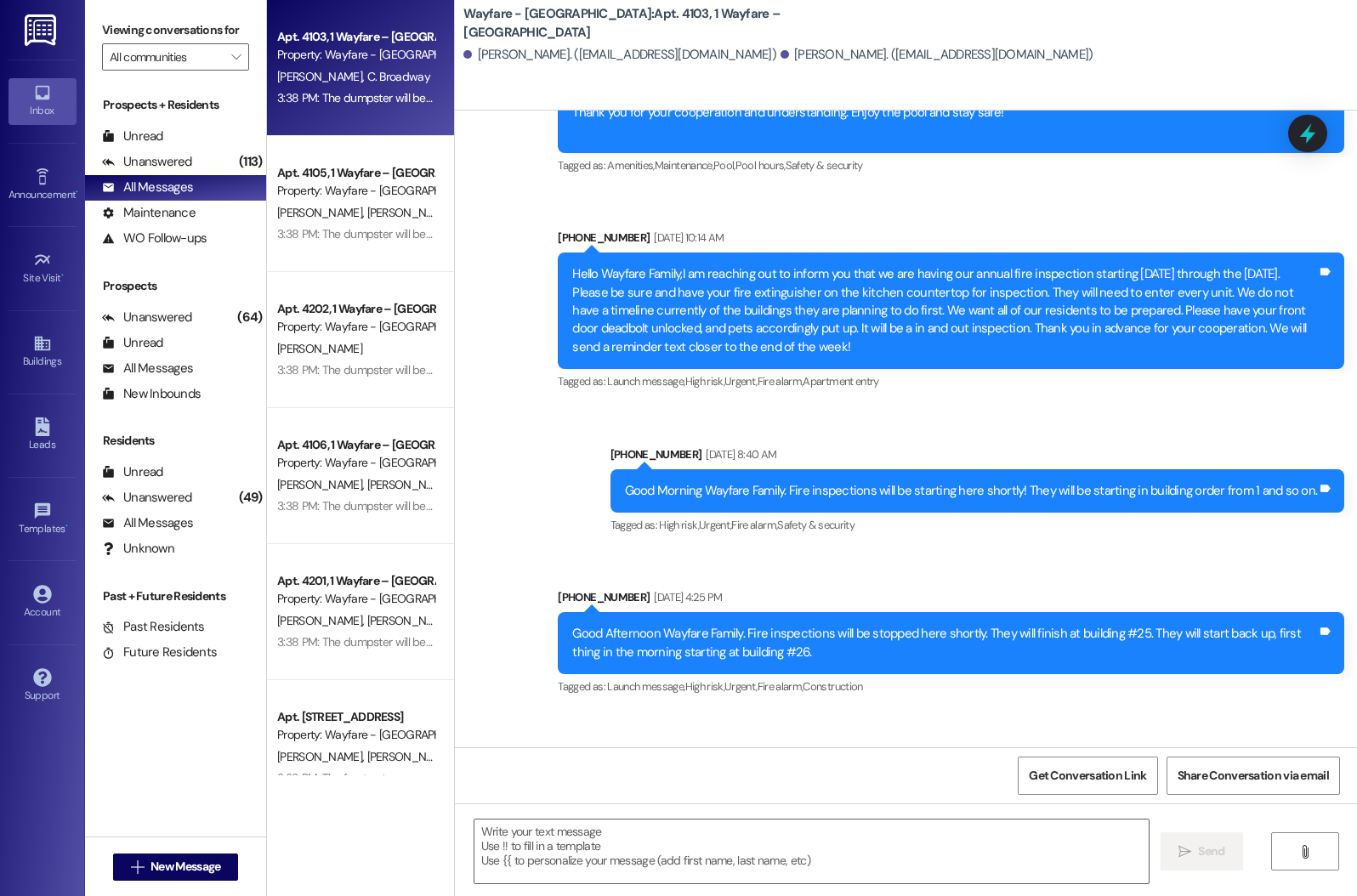
scroll to position [11639, 0]
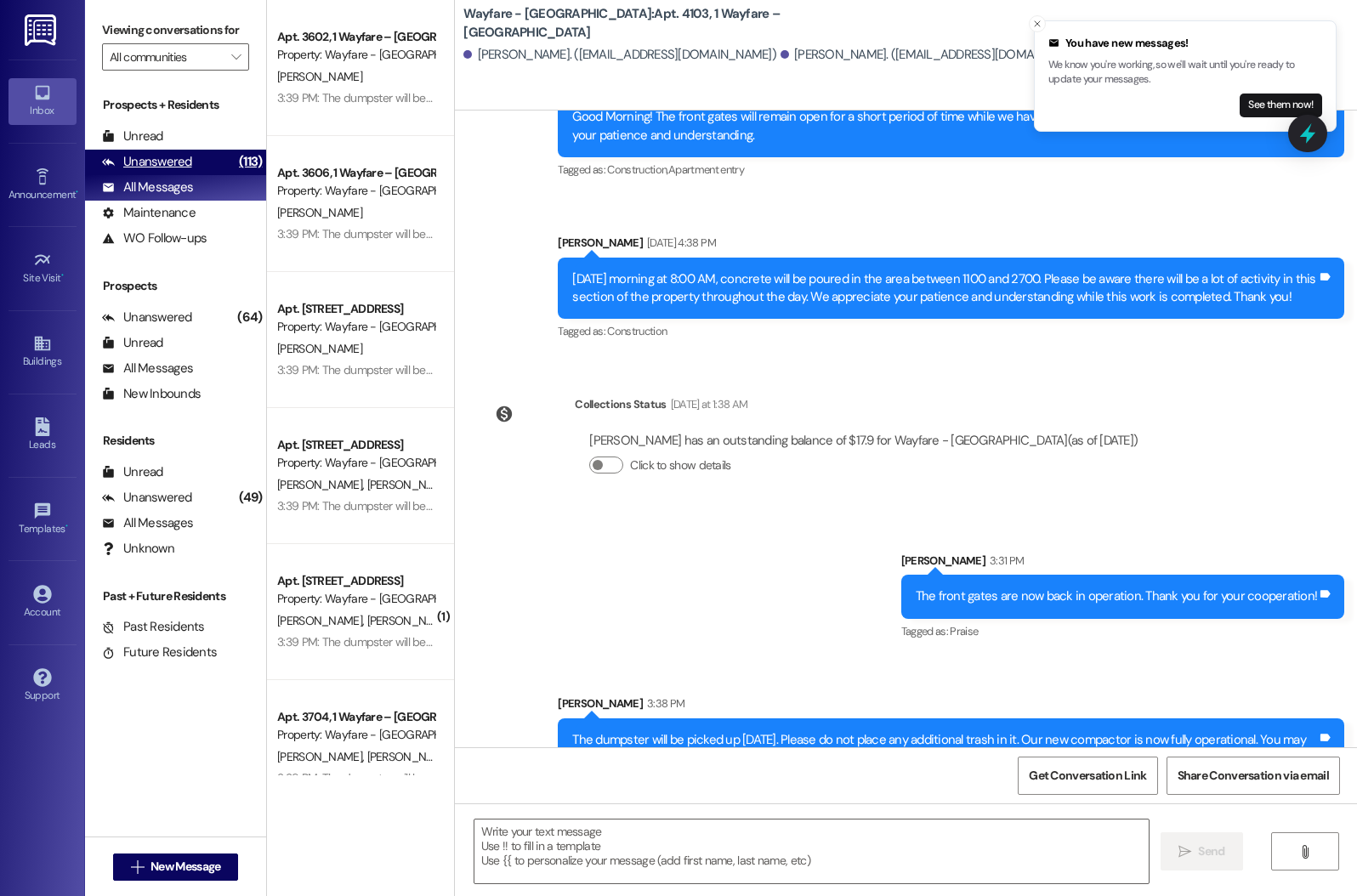
click at [176, 171] on div "Unanswered" at bounding box center [147, 161] width 90 height 18
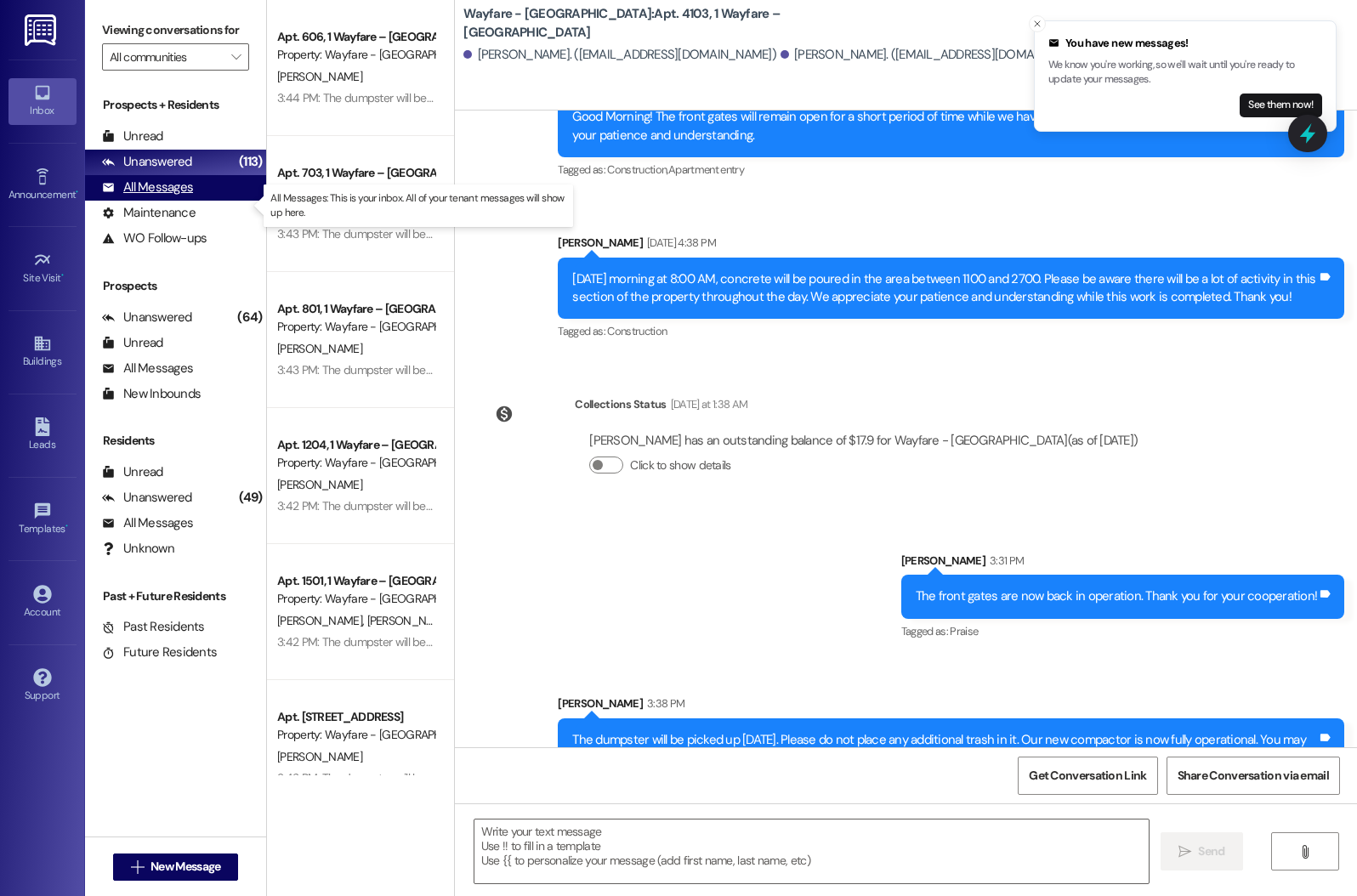
click at [178, 197] on div "All Messages" at bounding box center [147, 187] width 91 height 18
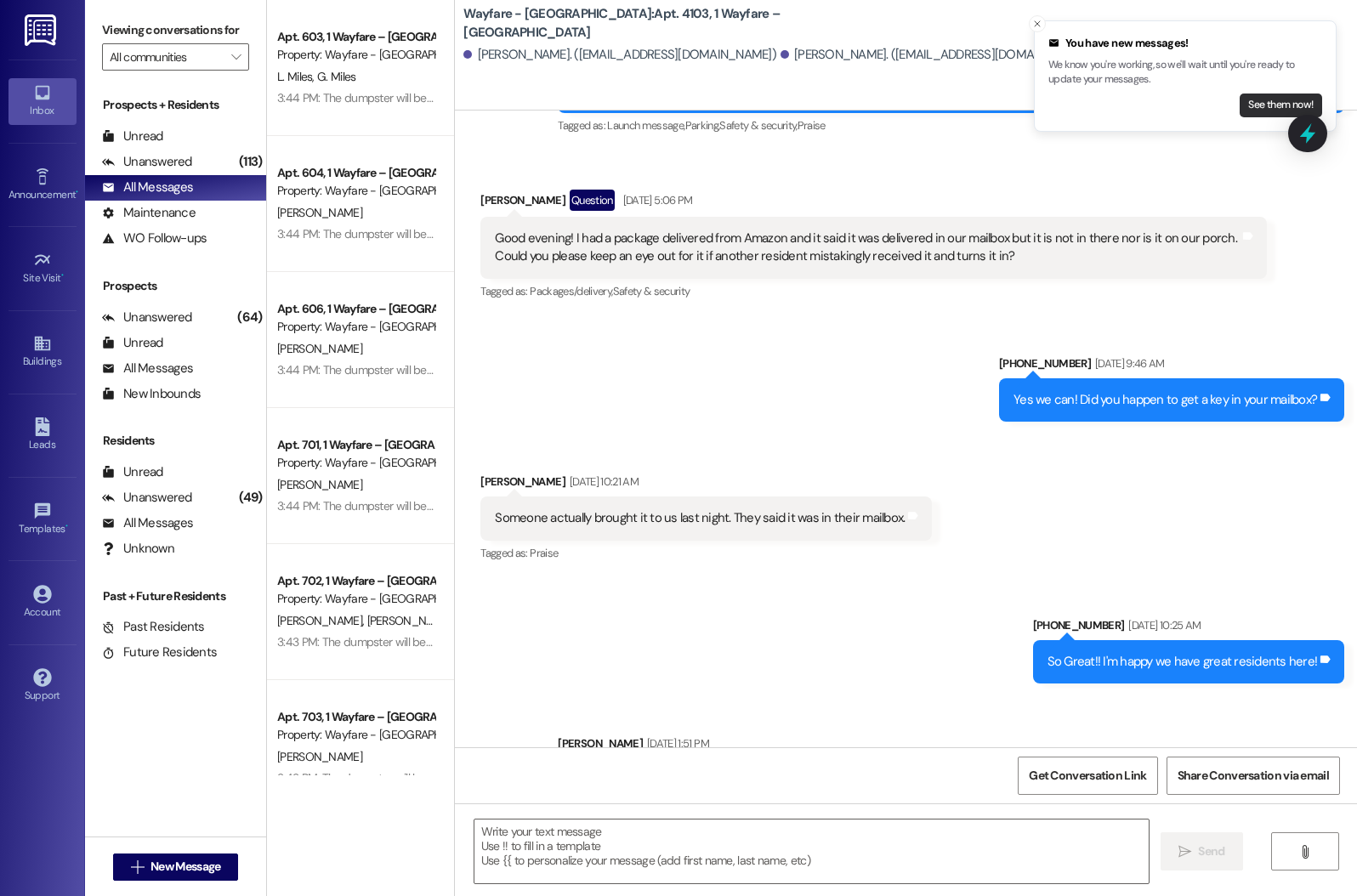
click at [1251, 104] on button "See them now!" at bounding box center [1281, 105] width 83 height 24
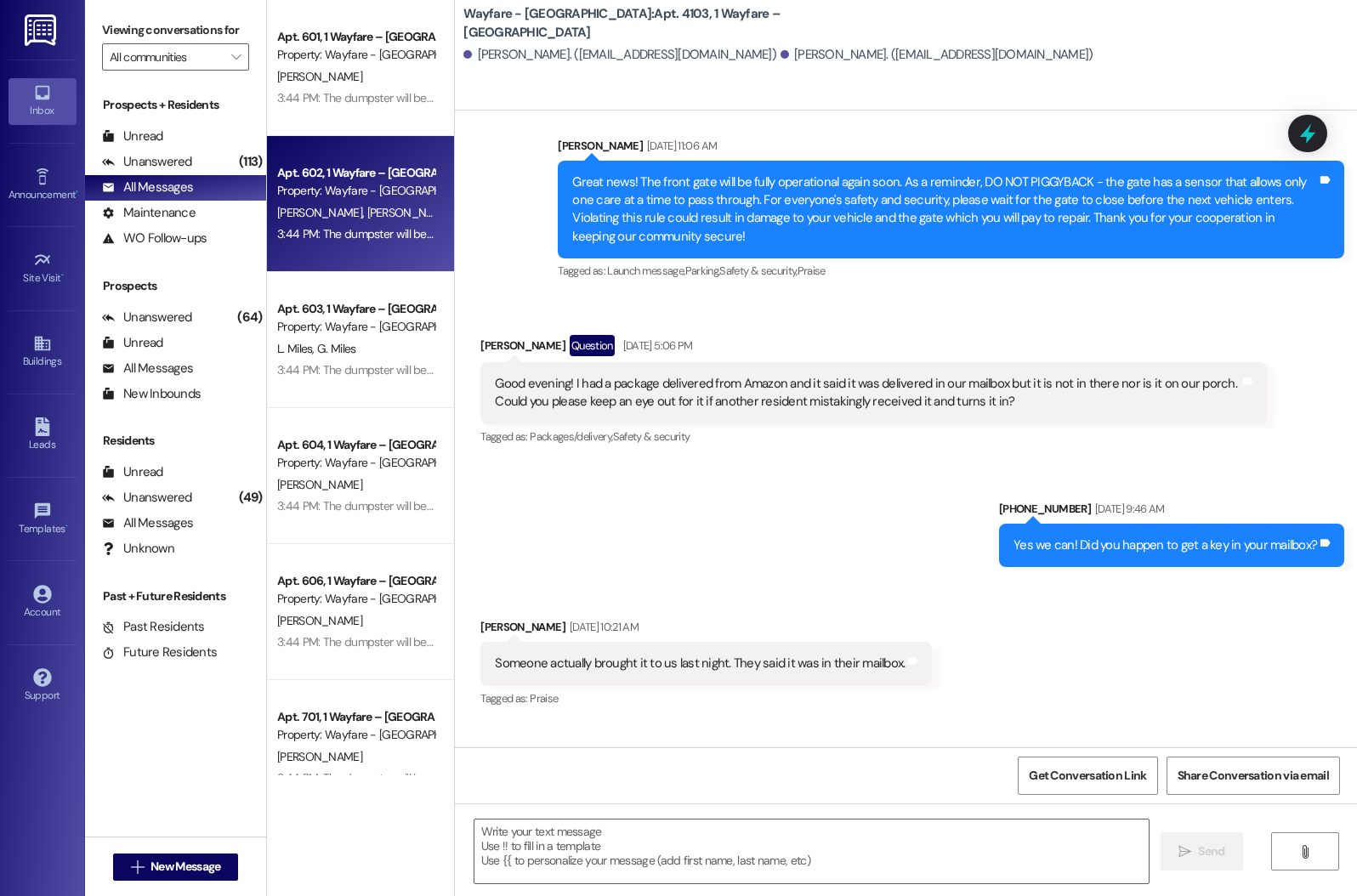
scroll to position [2110, 0]
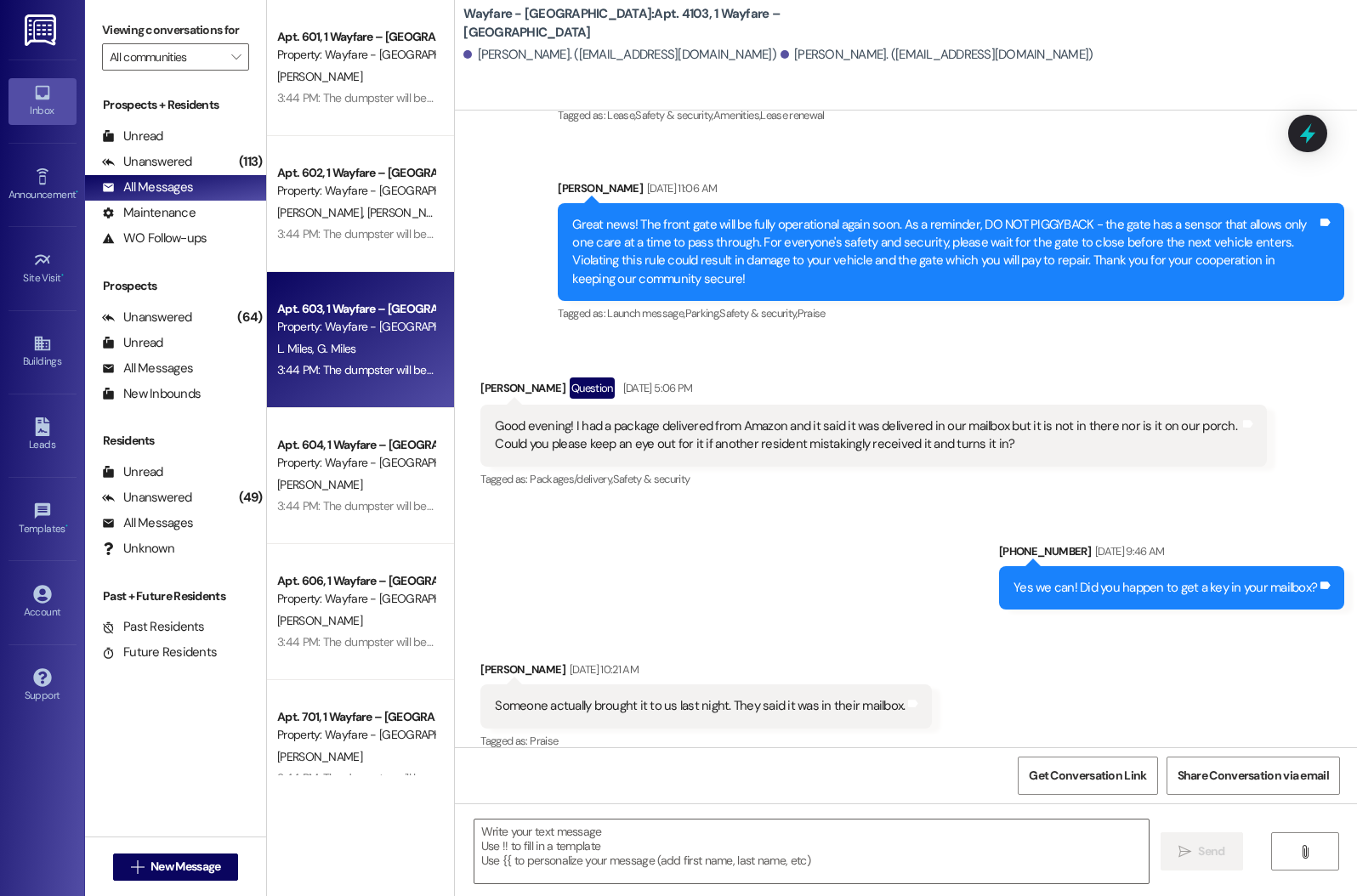
click at [307, 278] on div "Apt. 603, 1 Wayfare – [GEOGRAPHIC_DATA] Property: Wayfare - [GEOGRAPHIC_DATA] […" at bounding box center [360, 340] width 187 height 136
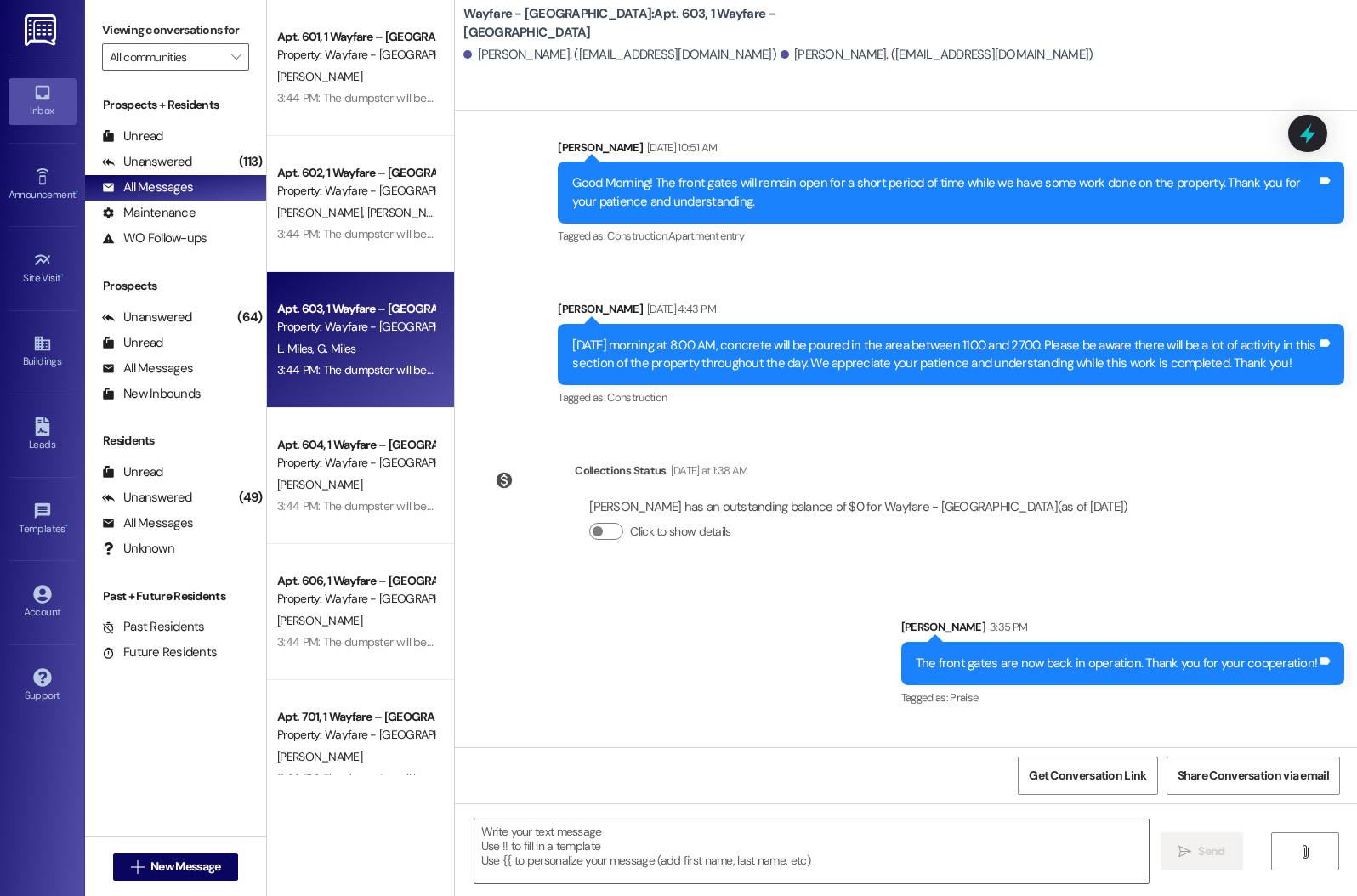
scroll to position [15220, 0]
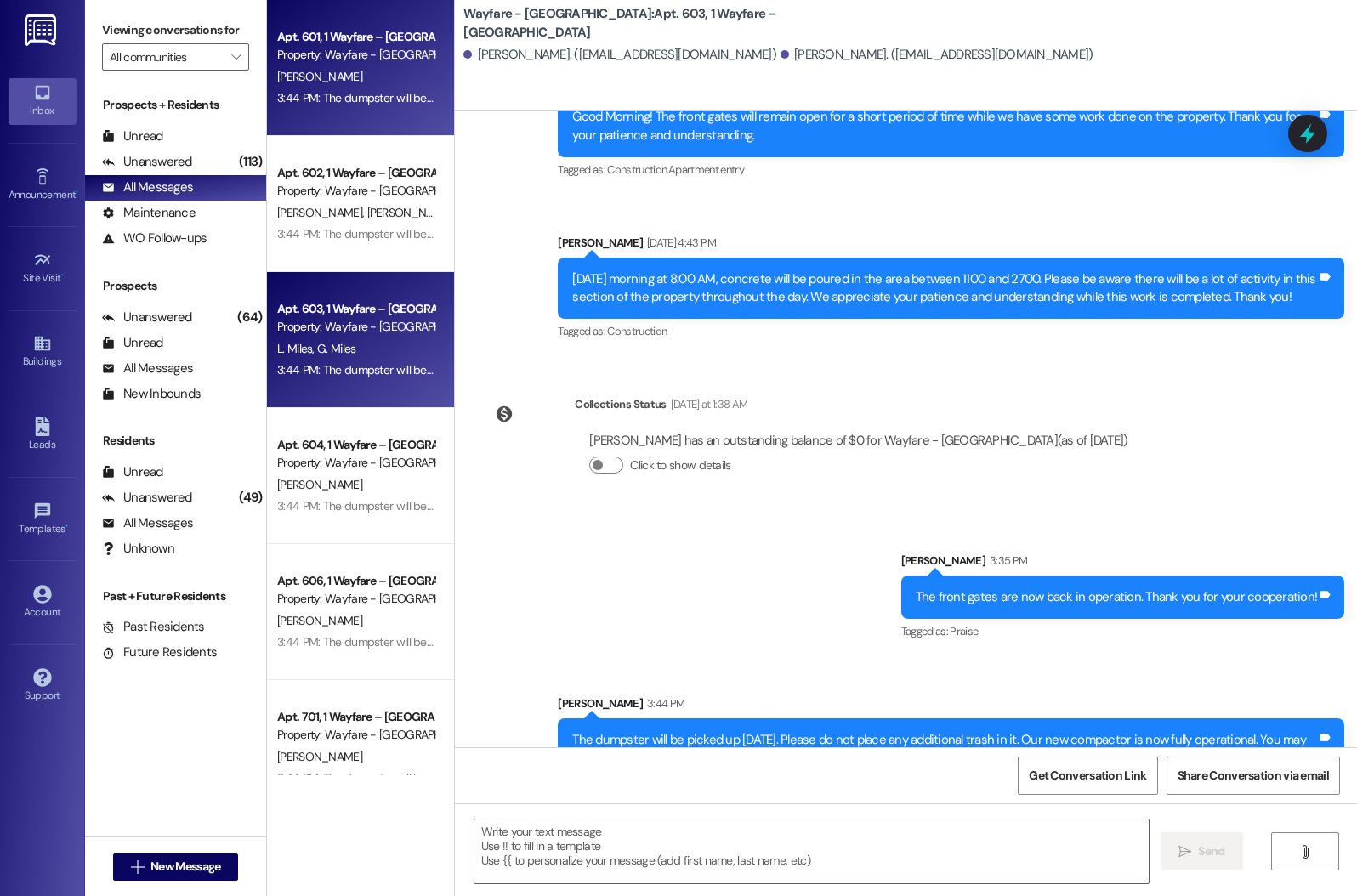
click at [384, 115] on div "Apt. 601, 1 Wayfare – [GEOGRAPHIC_DATA] Property: Wayfare - [GEOGRAPHIC_DATA][P…" at bounding box center [360, 68] width 187 height 136
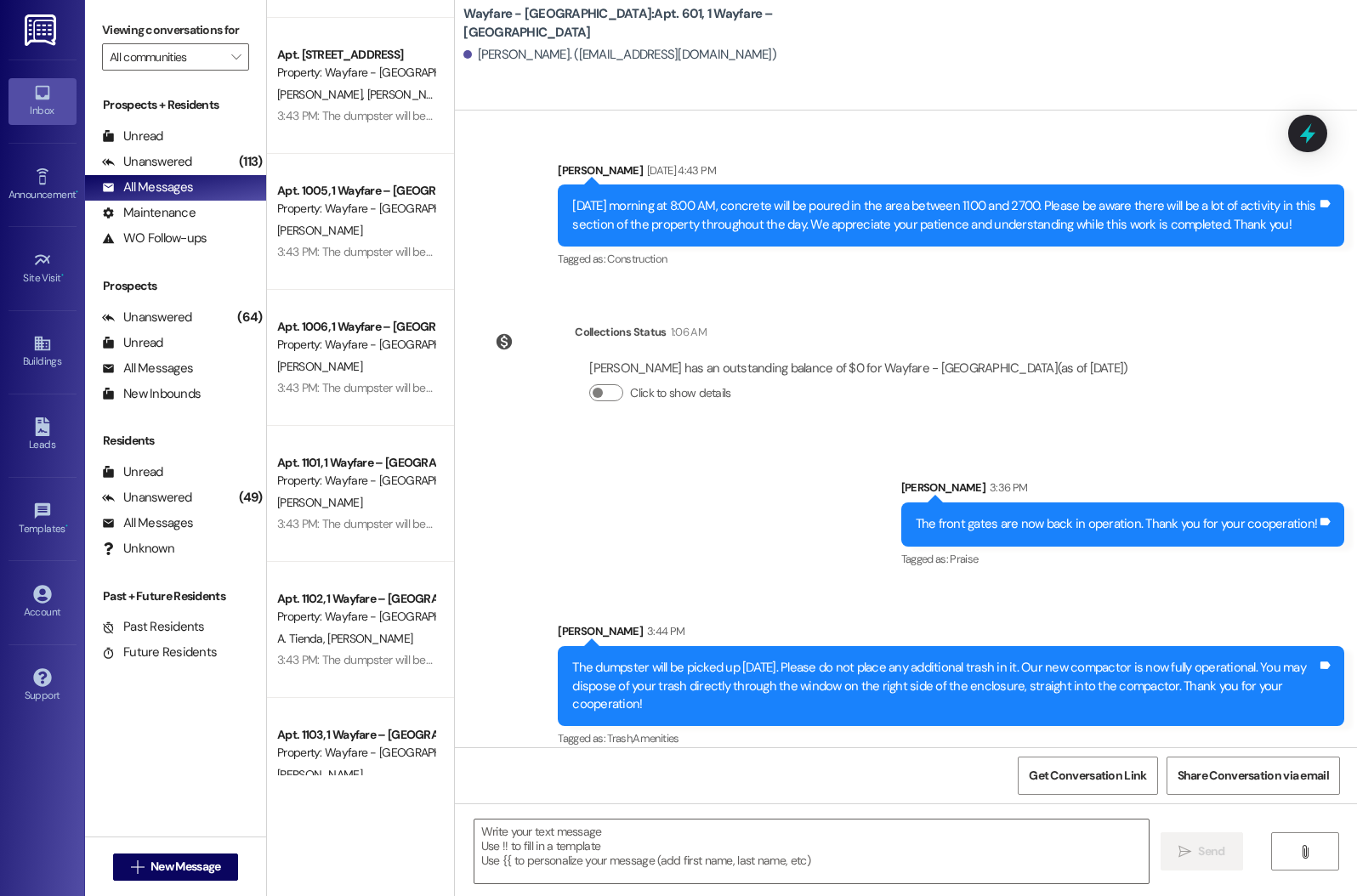
scroll to position [3263, 0]
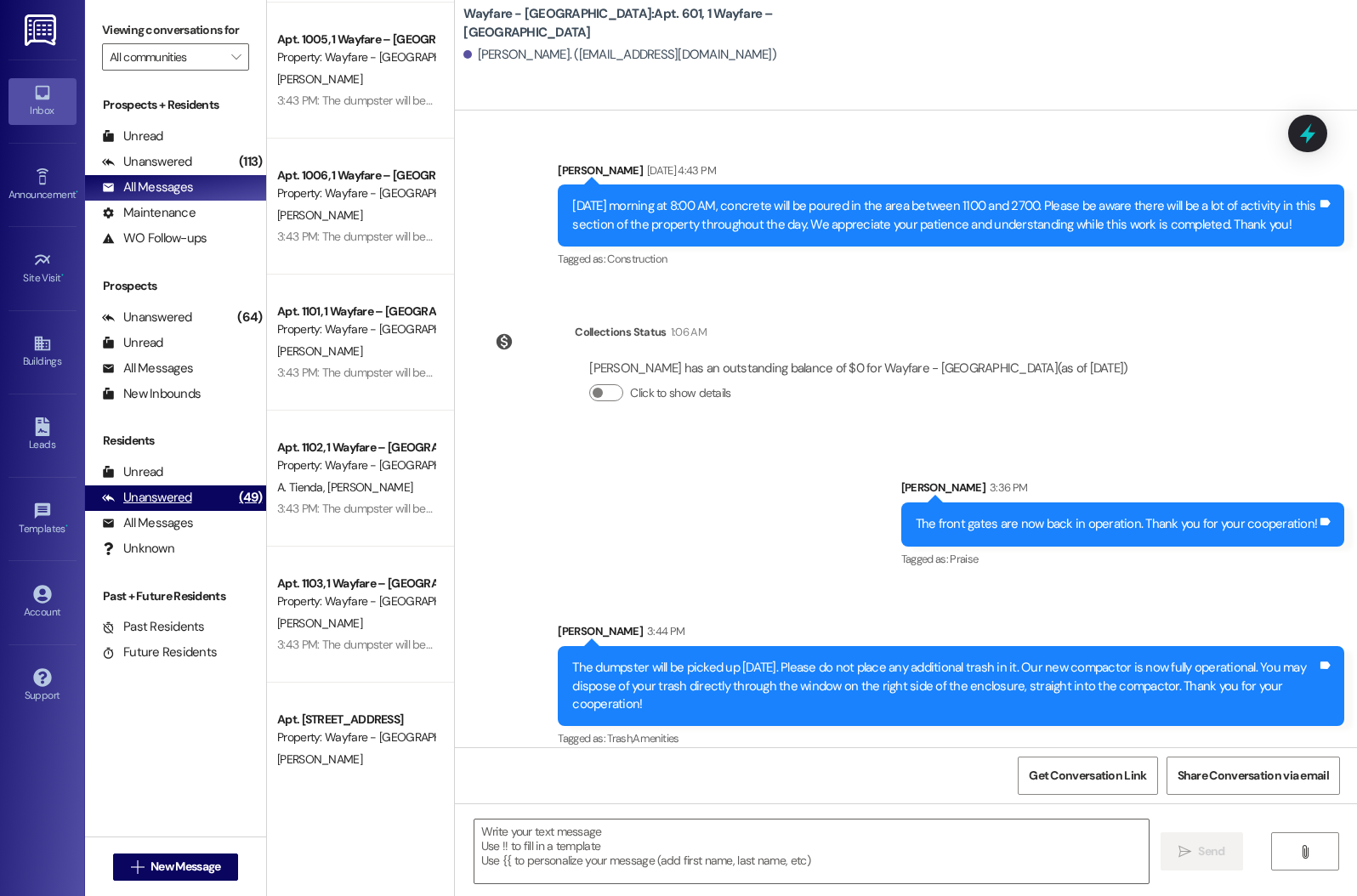
click at [151, 507] on div "Unanswered" at bounding box center [147, 497] width 90 height 18
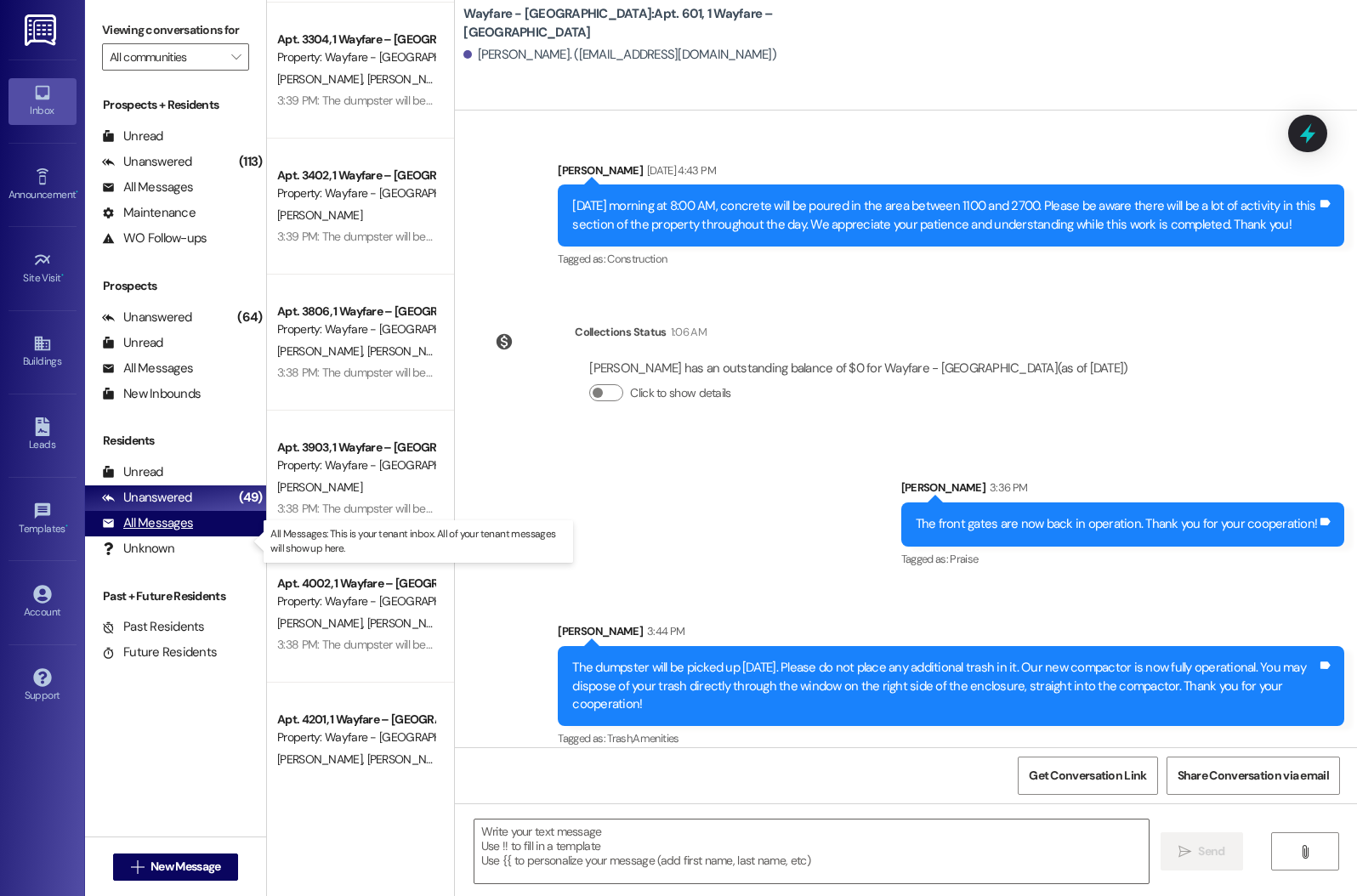
click at [151, 533] on div "All Messages" at bounding box center [147, 523] width 91 height 18
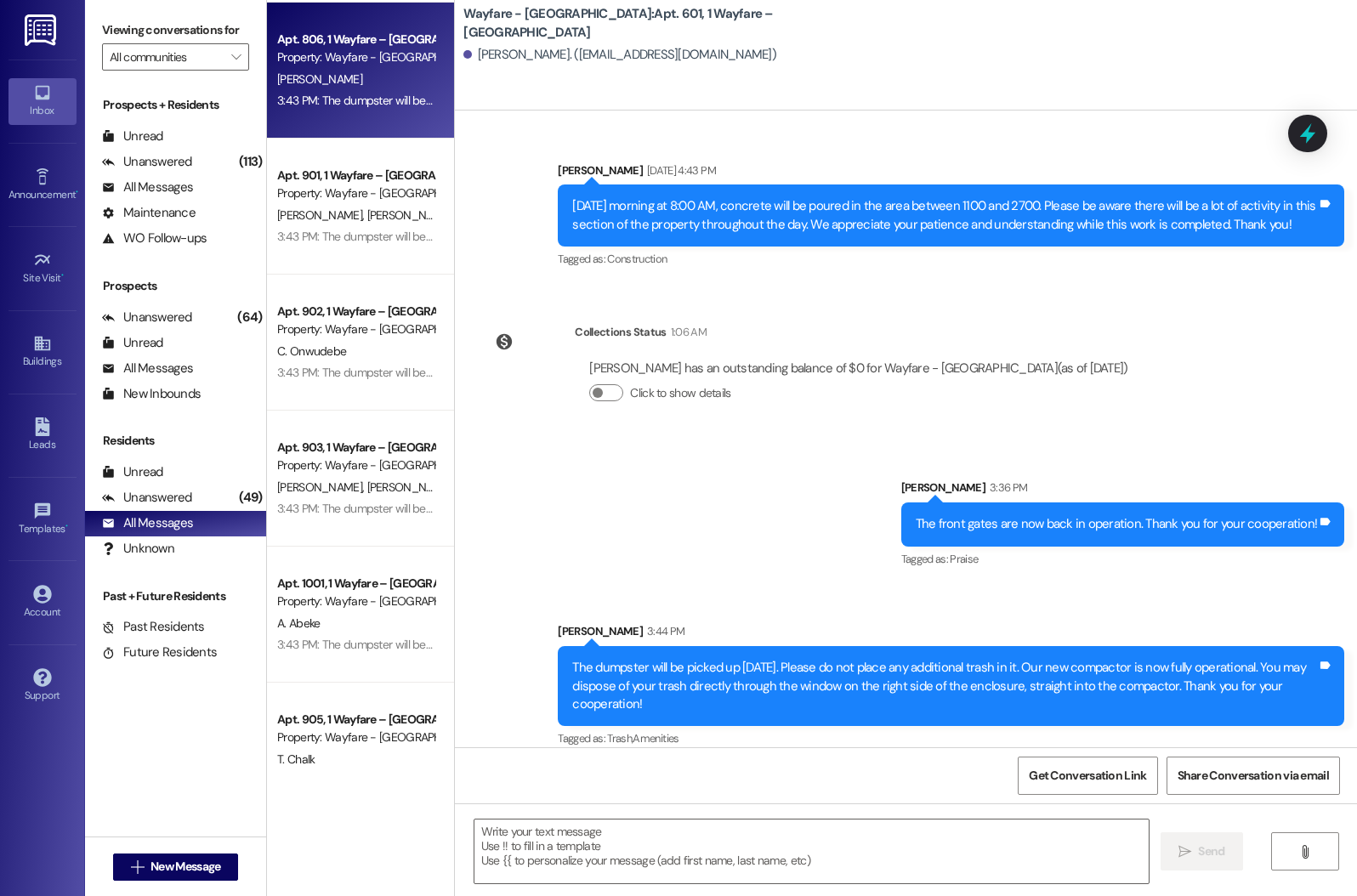
click at [281, 91] on div "3:43 PM: The dumpster will be picked up [DATE]. Please do not place any additio…" at bounding box center [356, 100] width 161 height 22
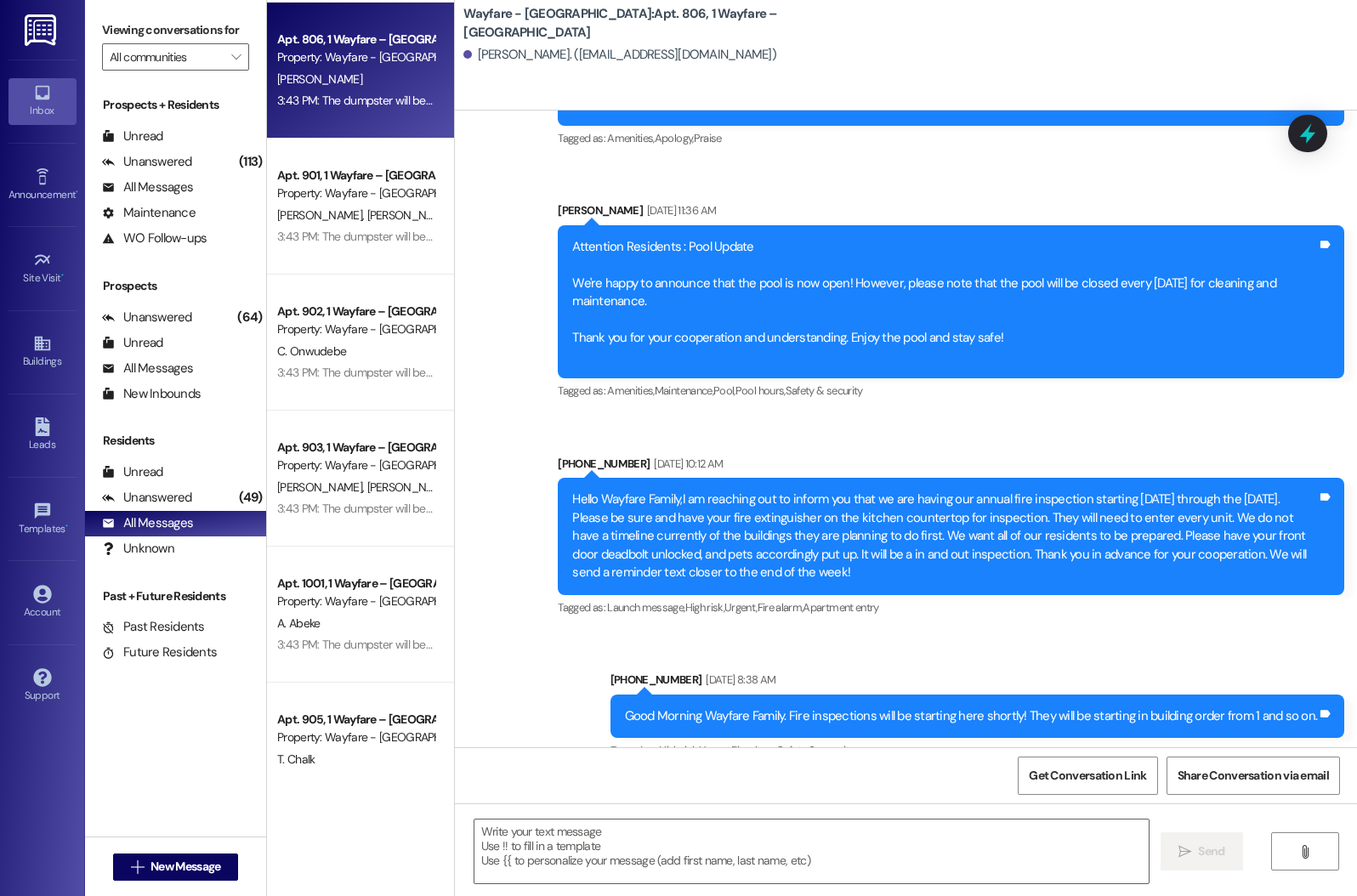
scroll to position [15368, 0]
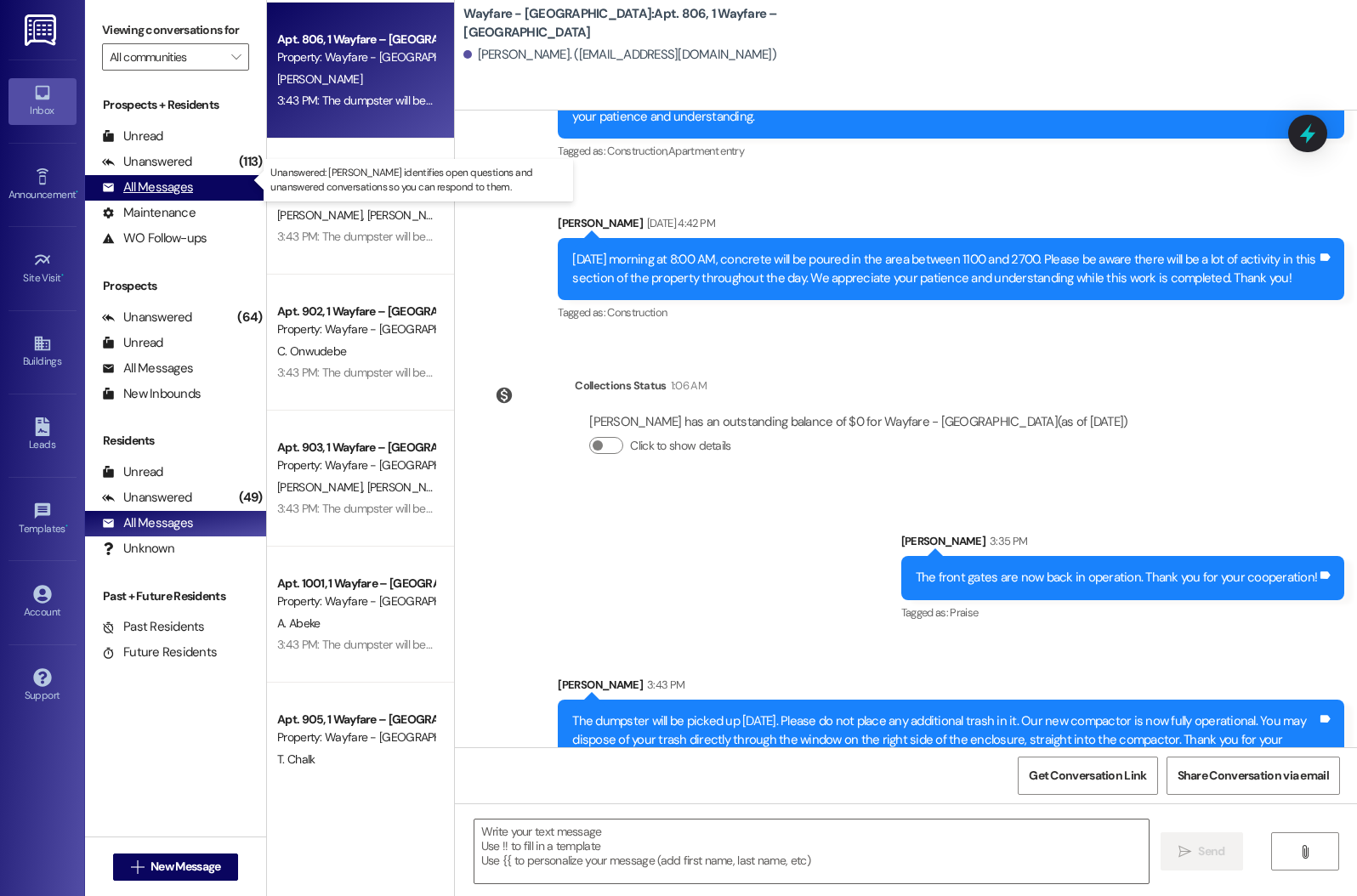
click at [116, 197] on div "All Messages" at bounding box center [147, 187] width 91 height 18
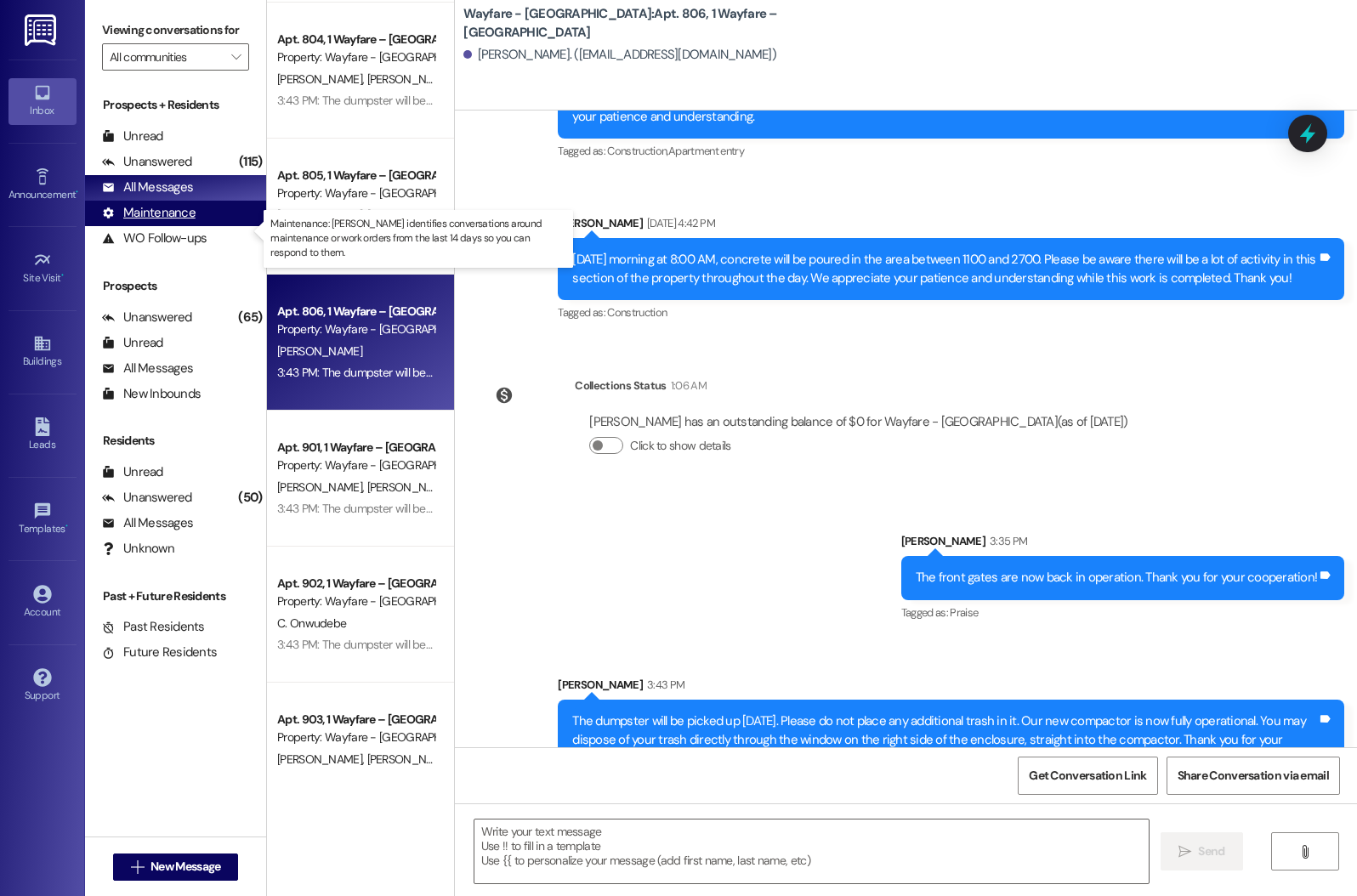
click at [209, 226] on div "Maintenance (undefined)" at bounding box center [176, 213] width 181 height 26
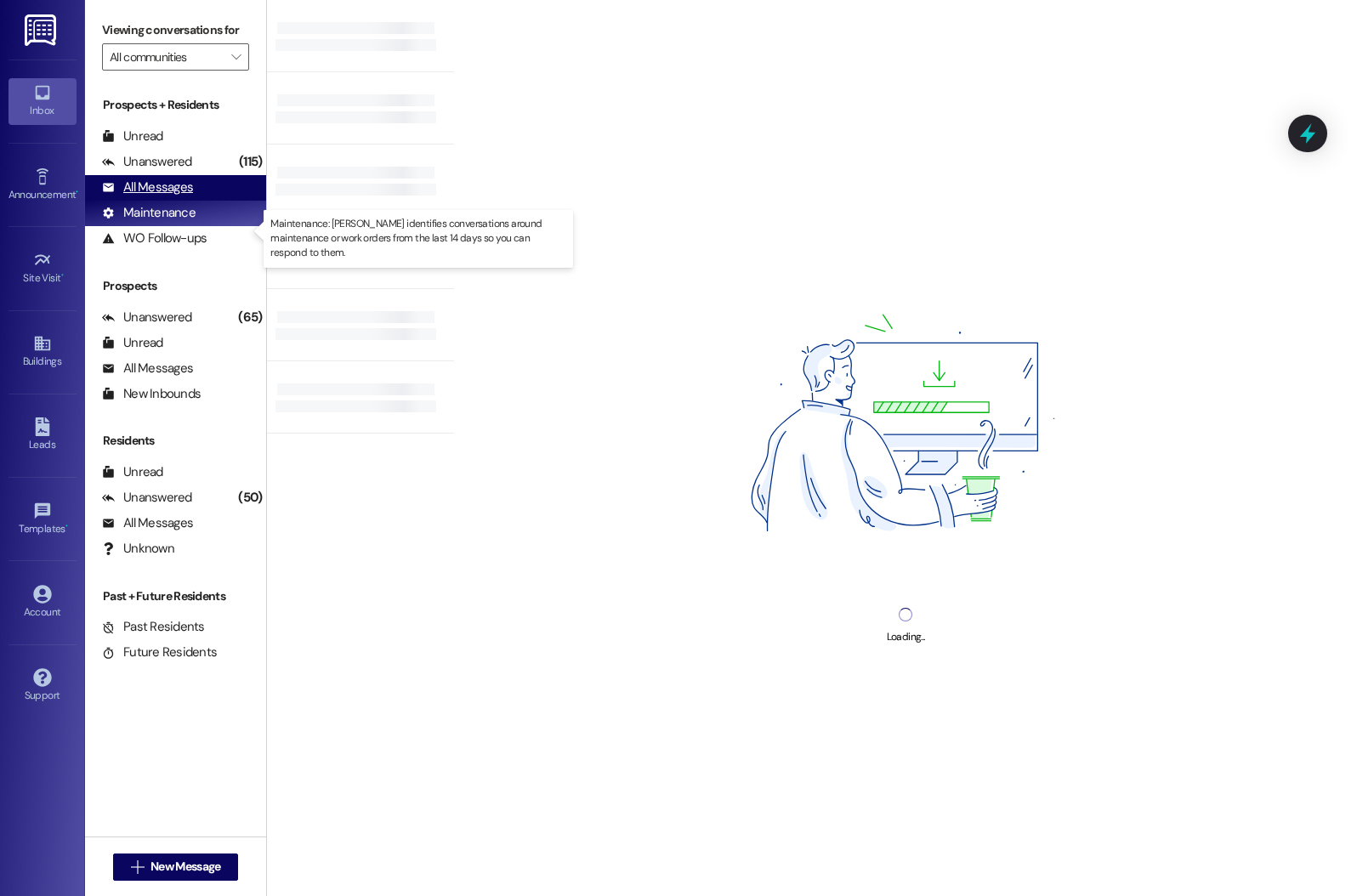
click at [205, 218] on div "Prospects + Residents Unread (0) Unread: Any message you haven't read yet will …" at bounding box center [176, 173] width 181 height 155
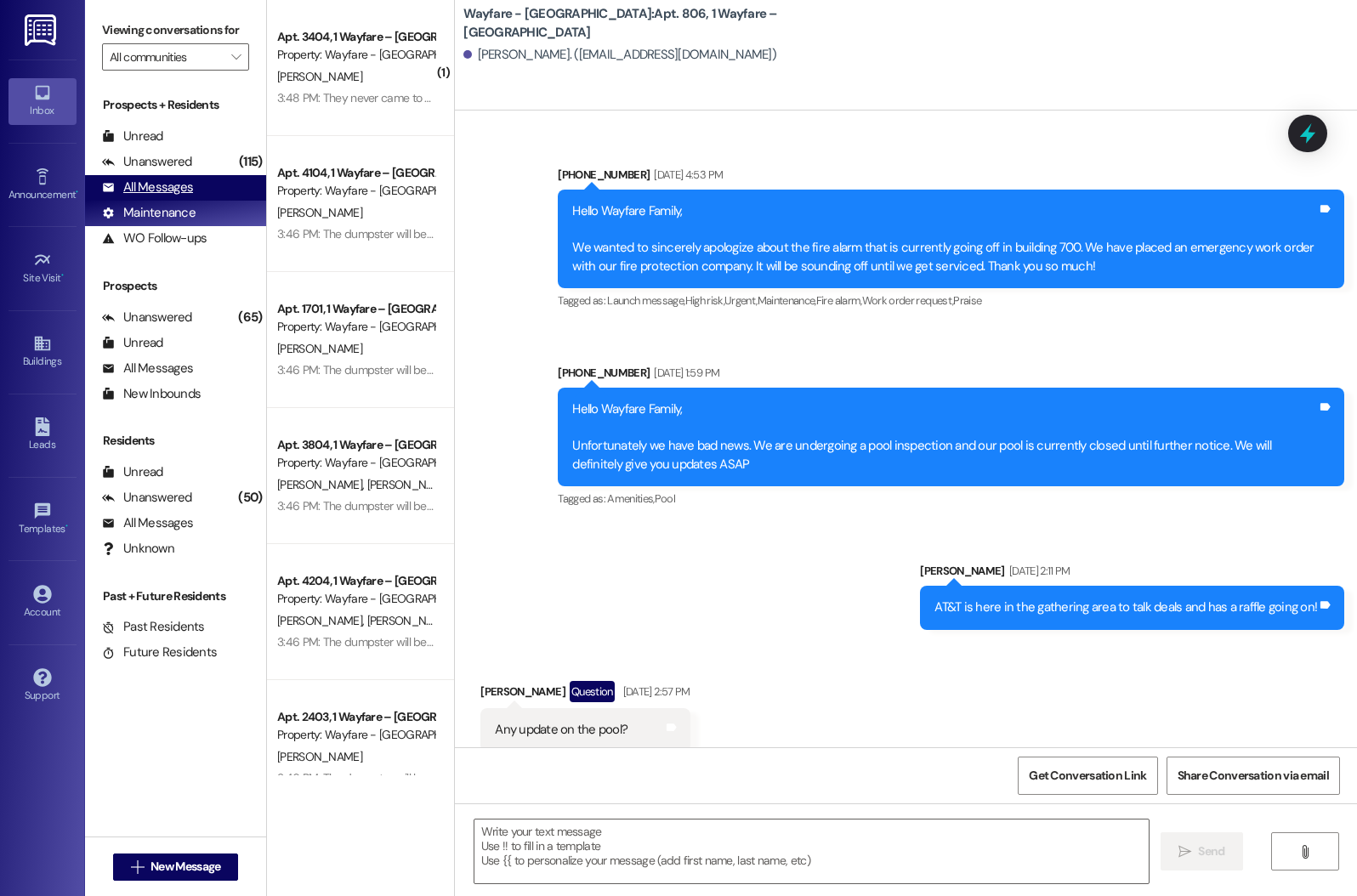
scroll to position [11197, 0]
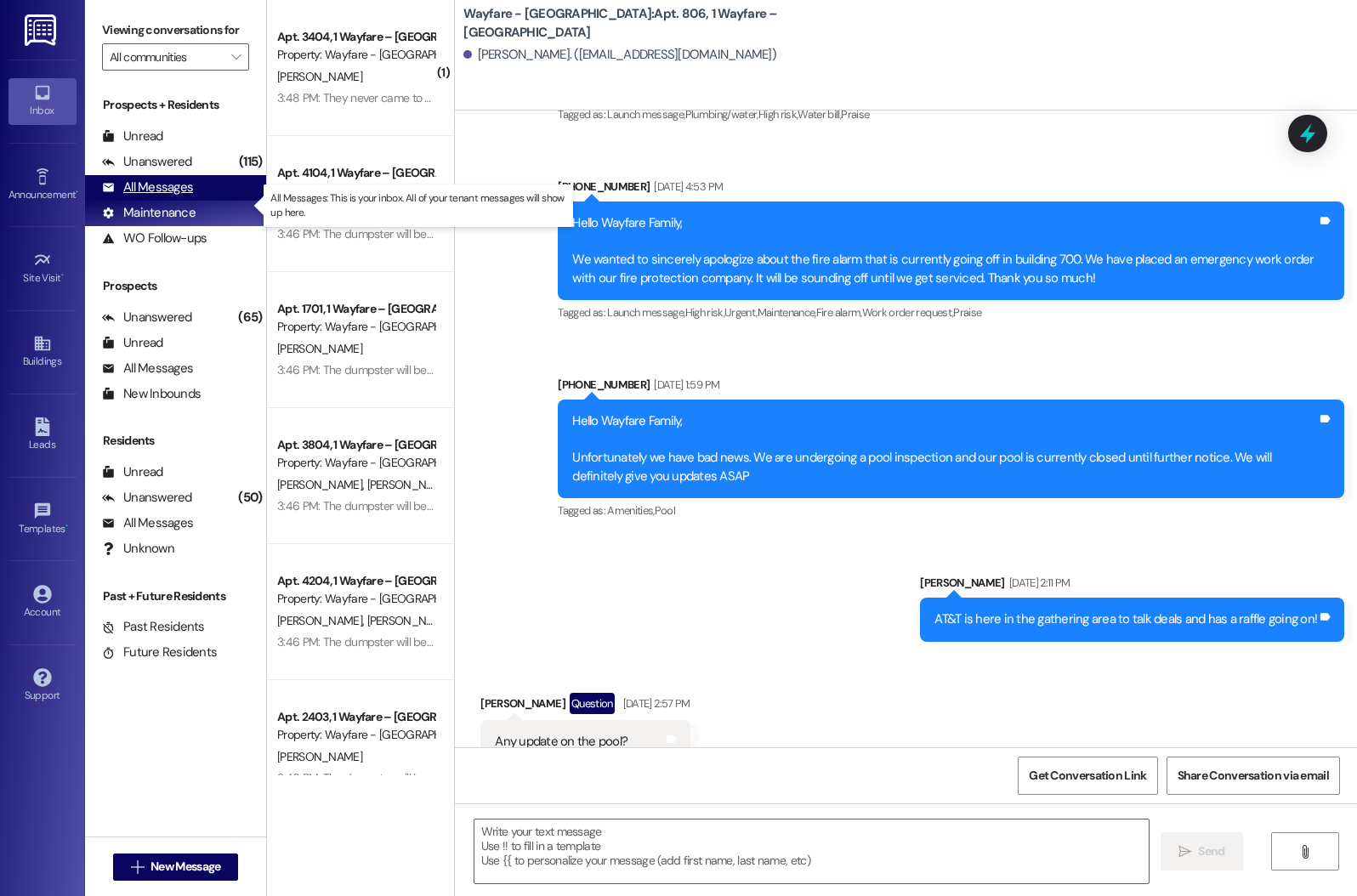
click at [203, 200] on div "All Messages (undefined)" at bounding box center [176, 188] width 181 height 26
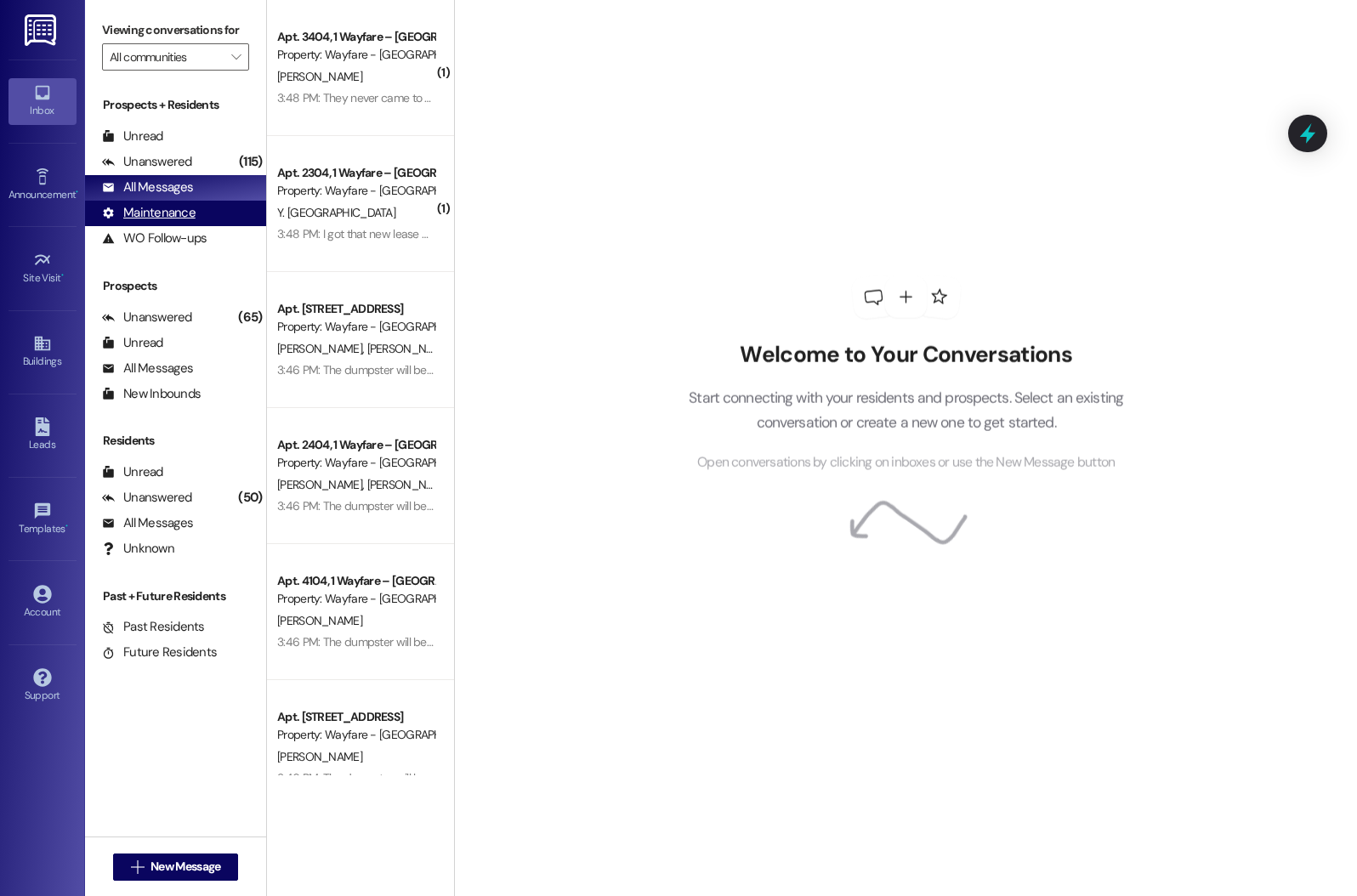
click at [200, 226] on div "Maintenance (undefined)" at bounding box center [176, 213] width 181 height 26
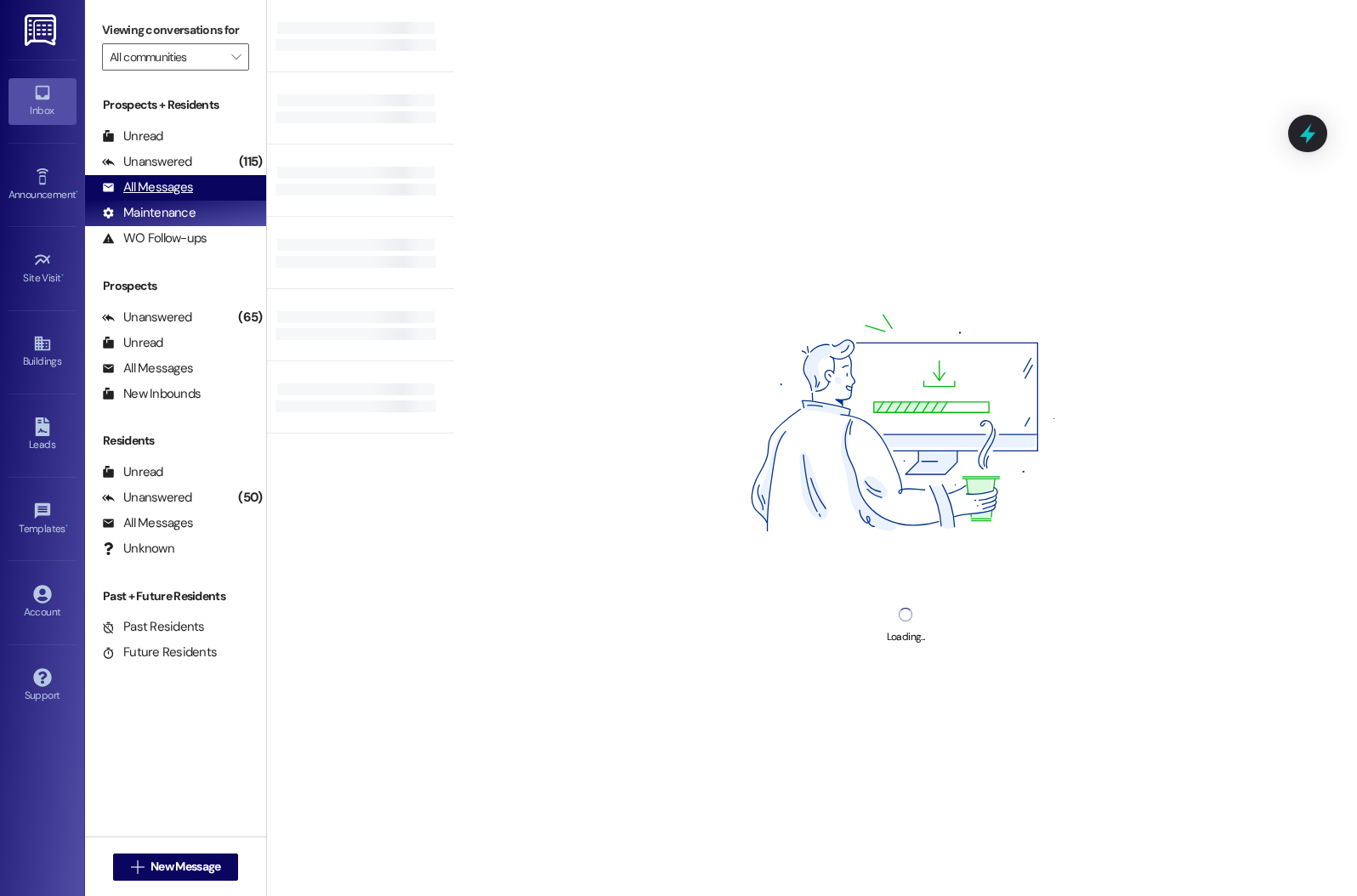
click at [167, 197] on div "All Messages" at bounding box center [147, 187] width 91 height 18
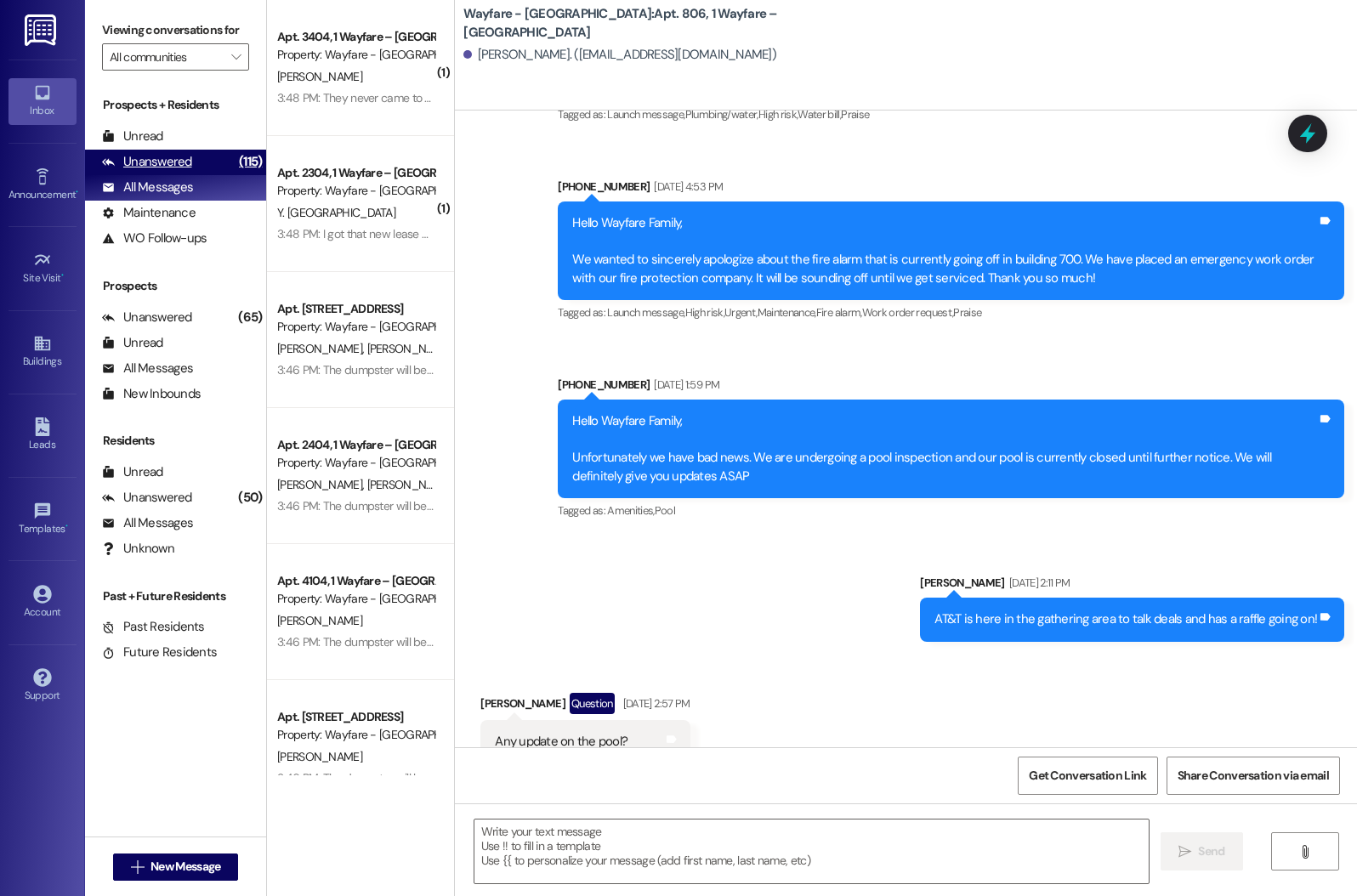
click at [134, 171] on div "Unanswered" at bounding box center [147, 161] width 90 height 18
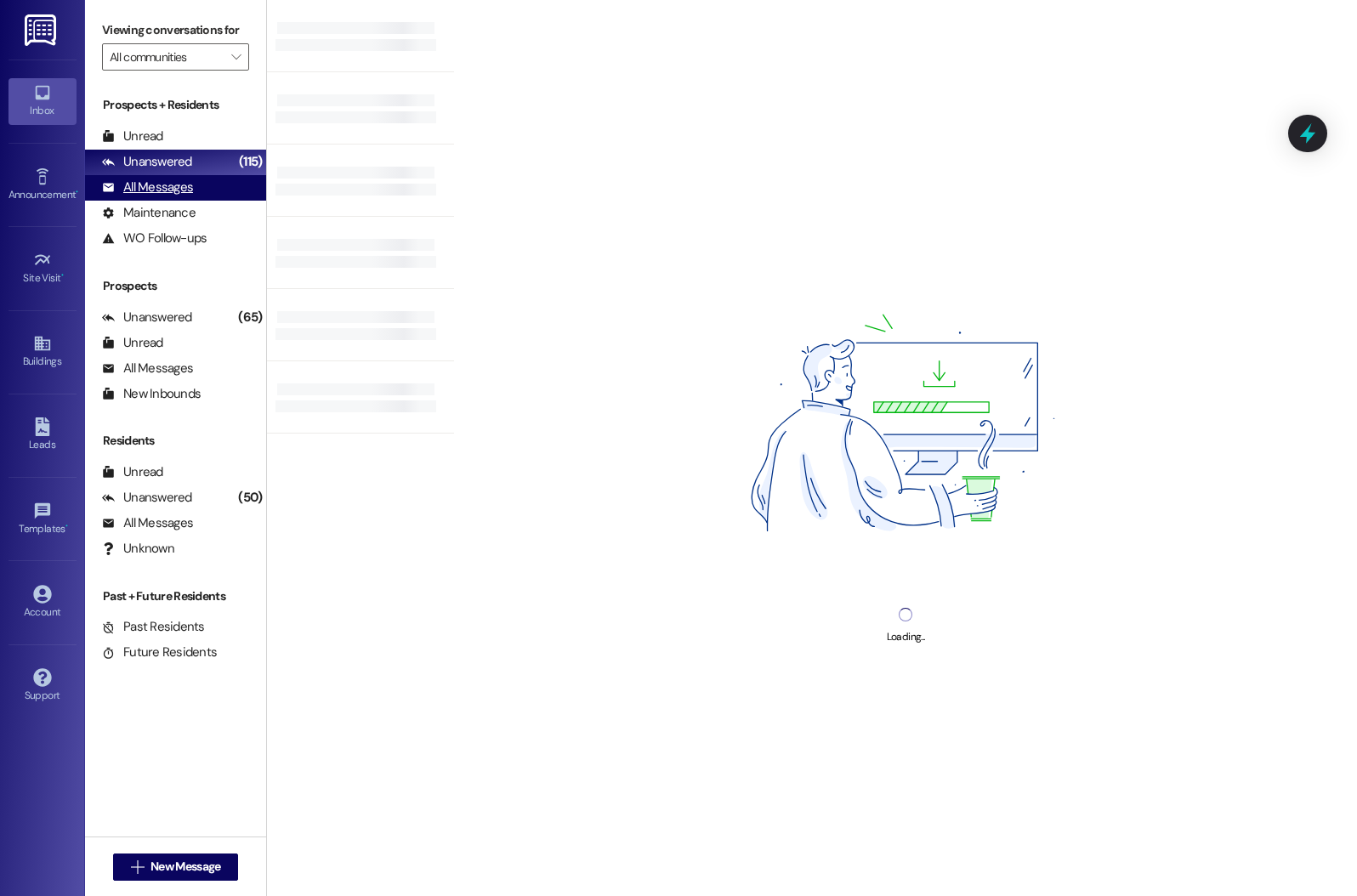
click at [132, 197] on div "All Messages" at bounding box center [147, 187] width 91 height 18
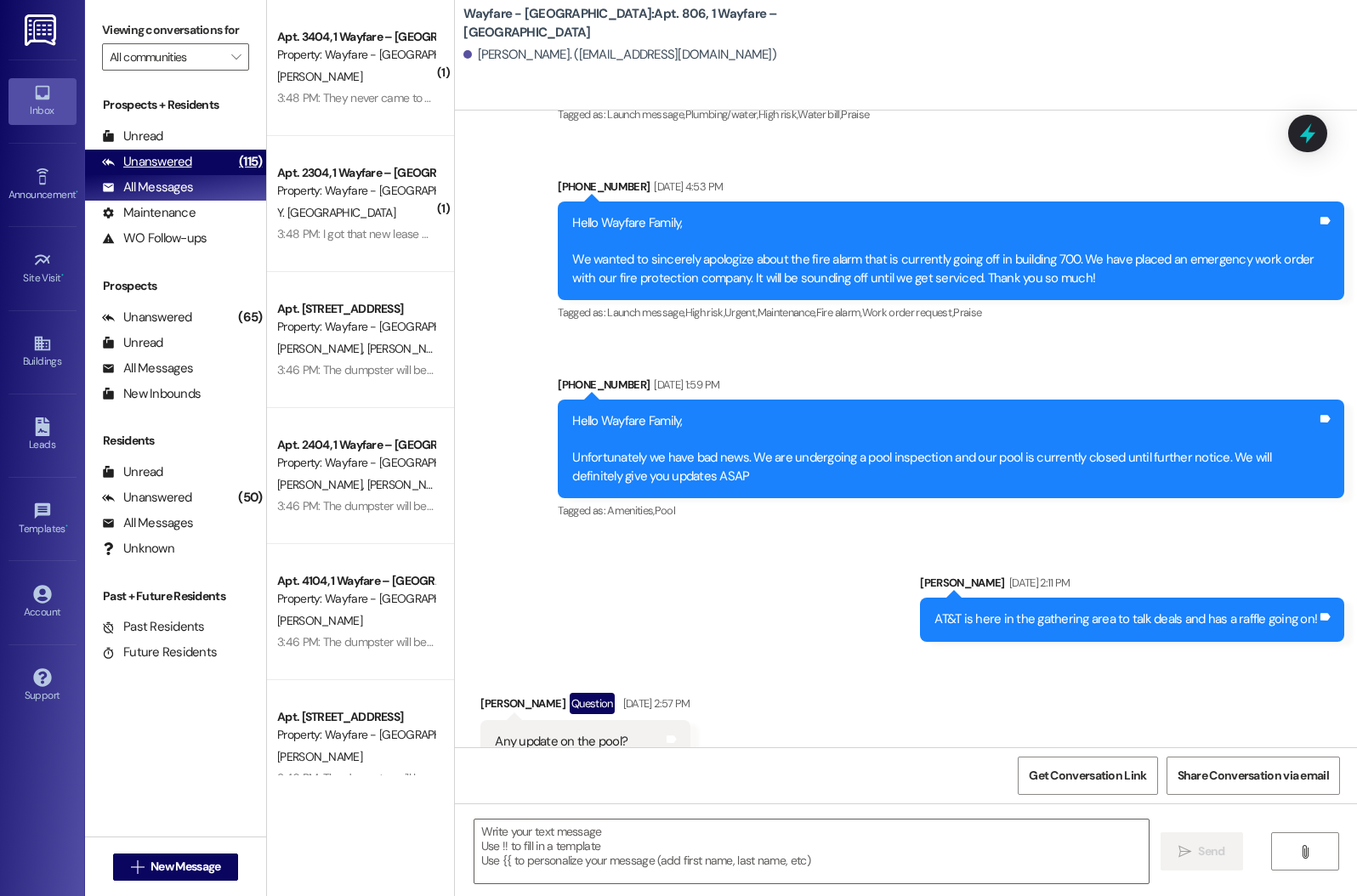
click at [150, 171] on div "Unanswered" at bounding box center [147, 161] width 90 height 18
click at [157, 197] on div "All Messages" at bounding box center [147, 187] width 91 height 18
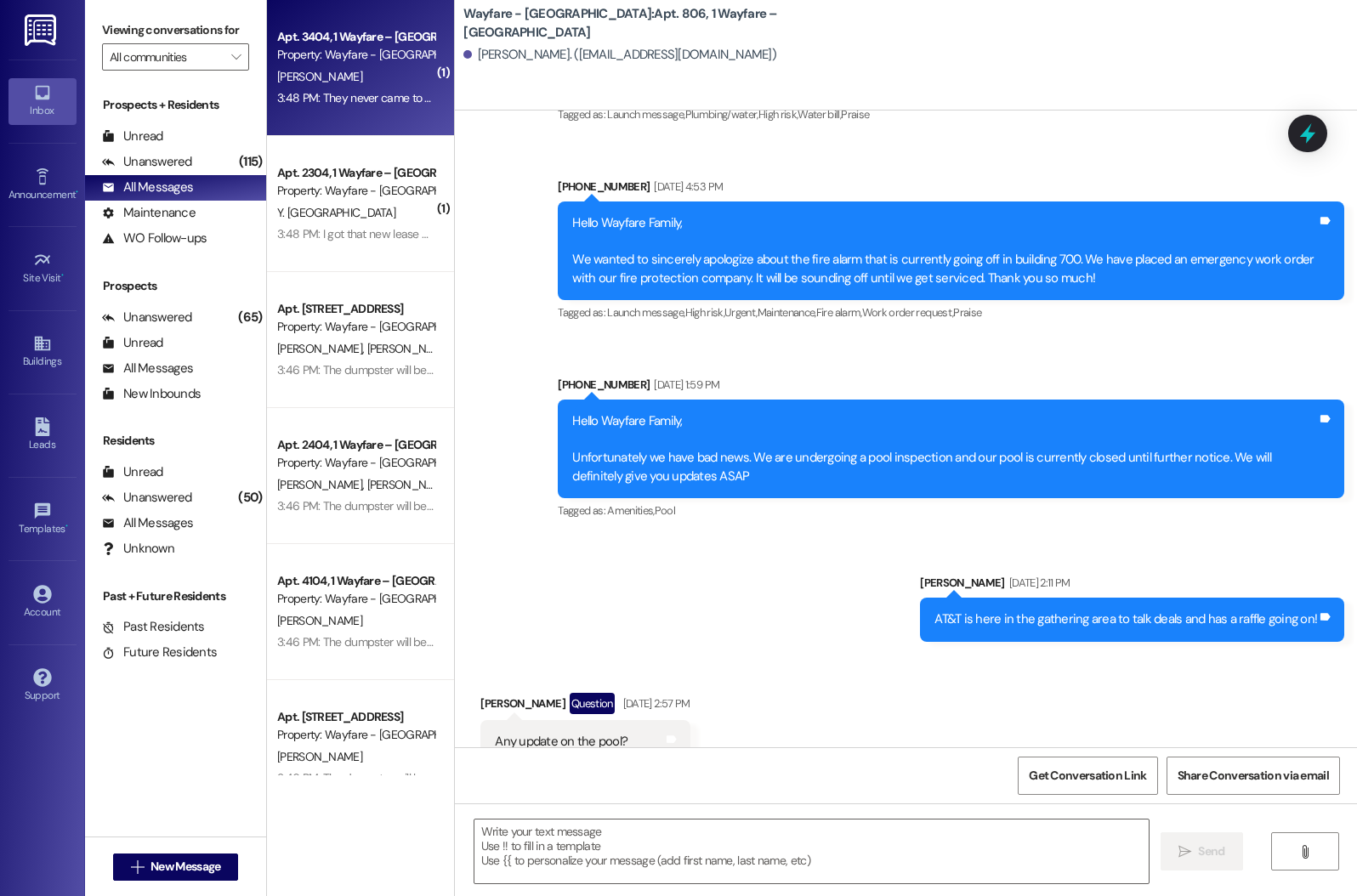
click at [342, 51] on div "Property: Wayfare - [GEOGRAPHIC_DATA]" at bounding box center [356, 54] width 157 height 18
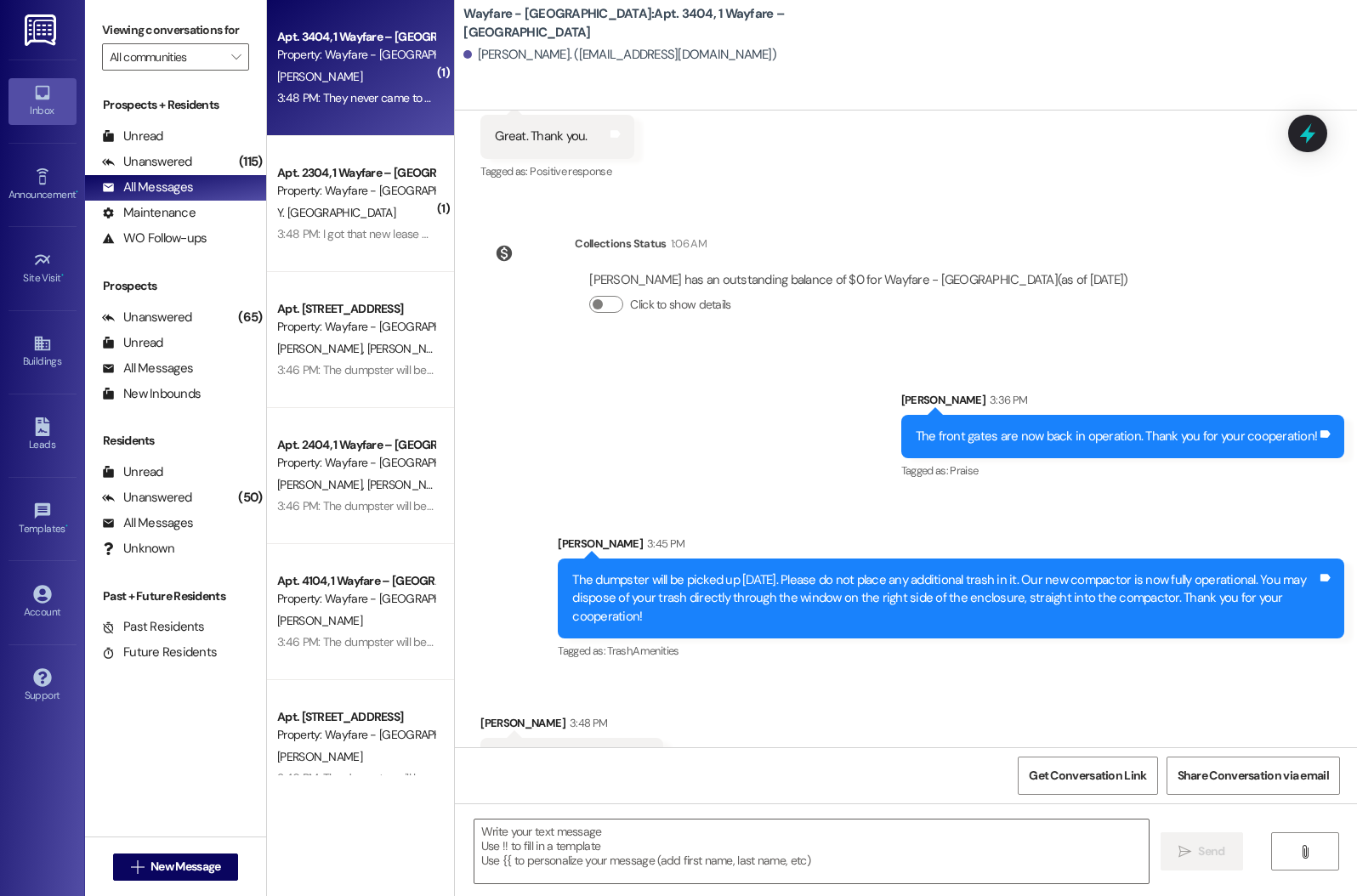
scroll to position [24020, 0]
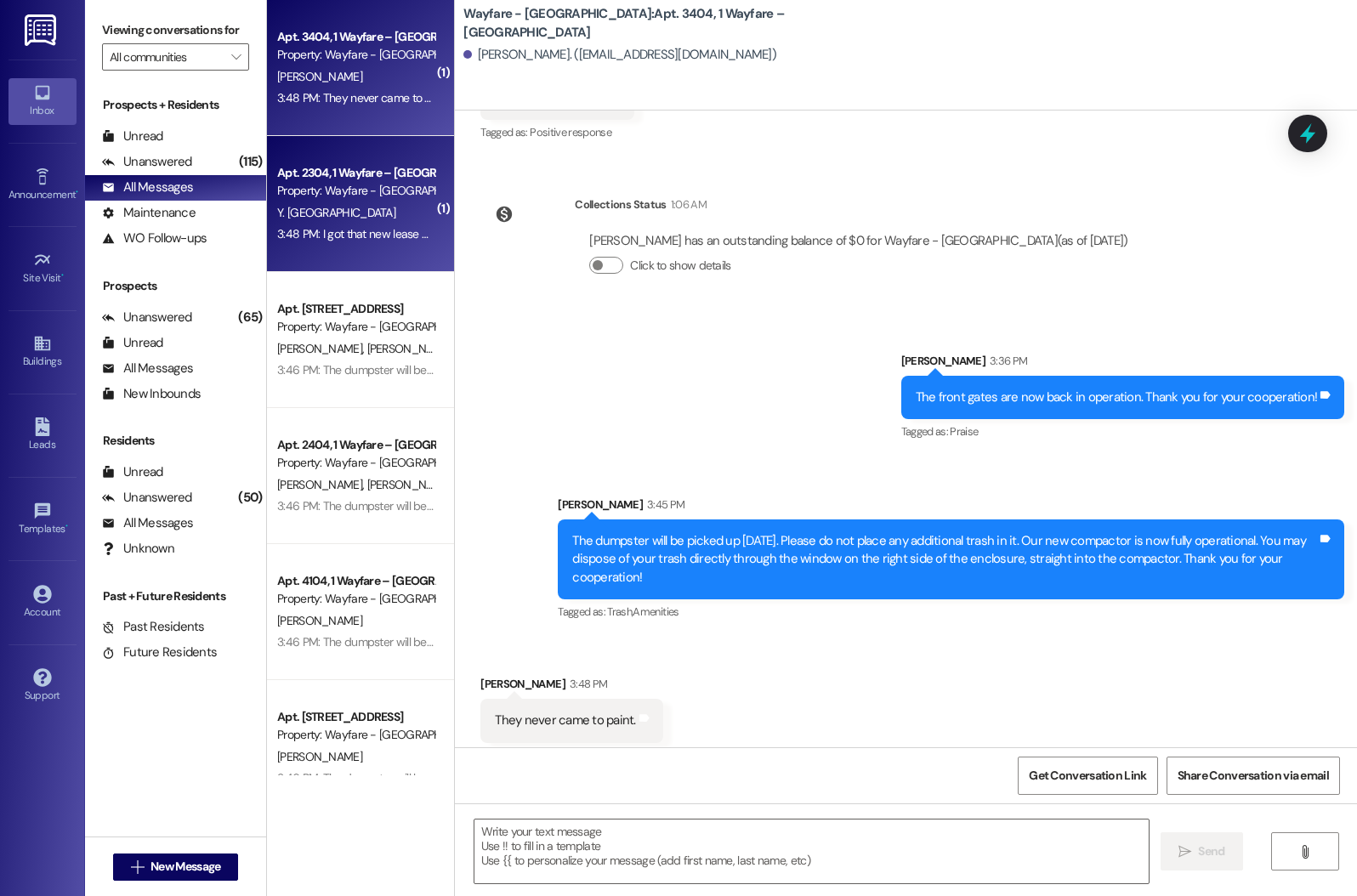
click at [372, 197] on div "Property: Wayfare - [GEOGRAPHIC_DATA]" at bounding box center [356, 191] width 157 height 18
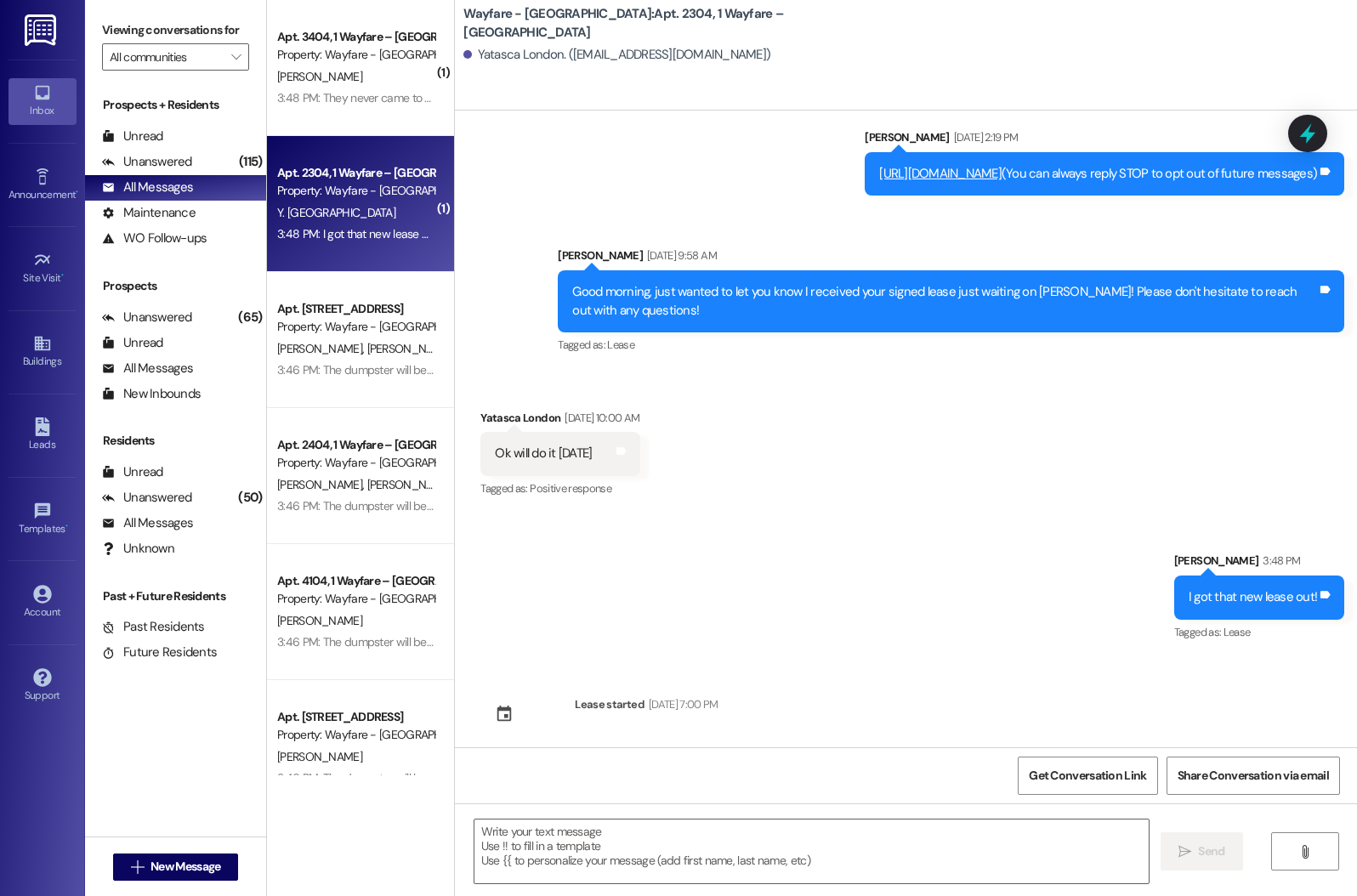
scroll to position [45, 0]
